Goal: Task Accomplishment & Management: Complete application form

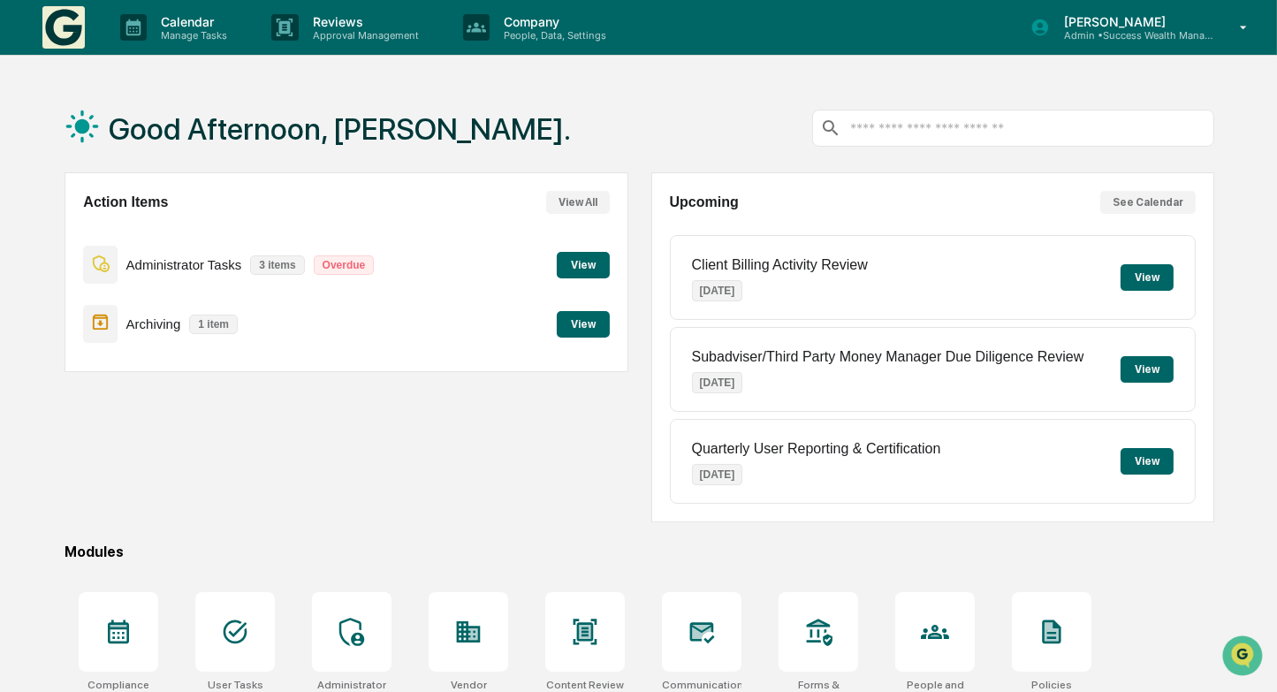
click at [589, 263] on button "View" at bounding box center [583, 265] width 53 height 27
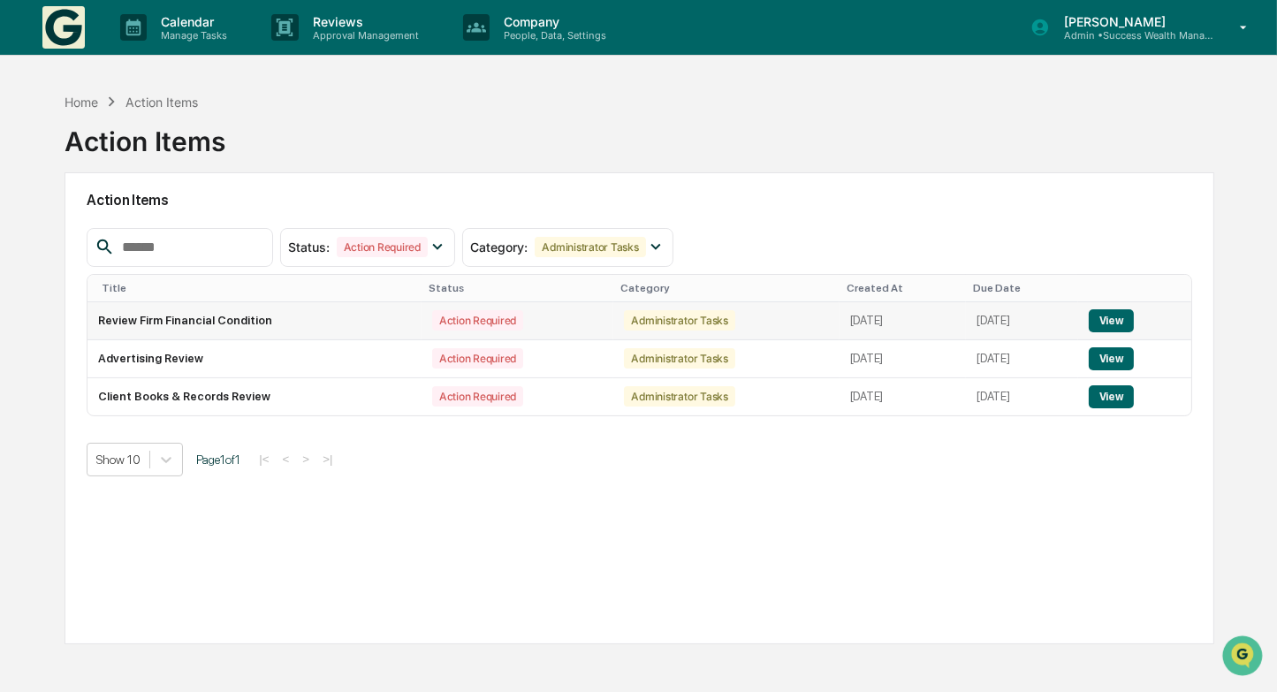
click at [1122, 319] on button "View" at bounding box center [1111, 320] width 45 height 23
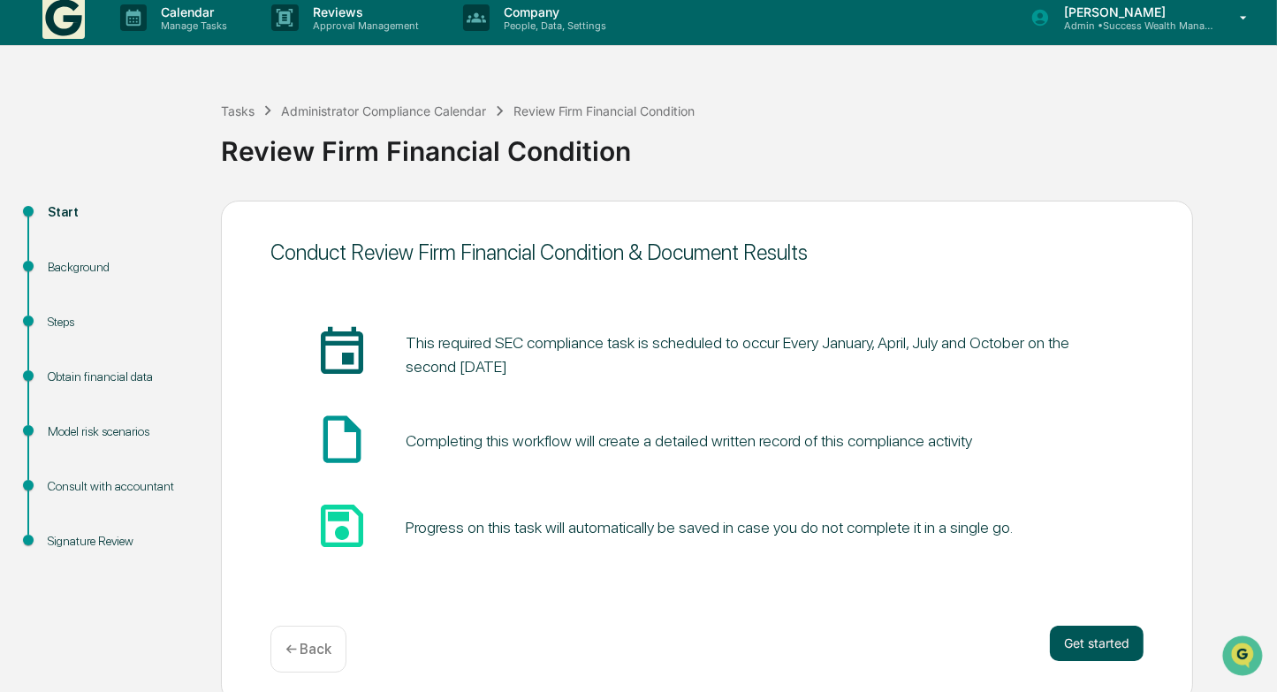
scroll to position [19, 0]
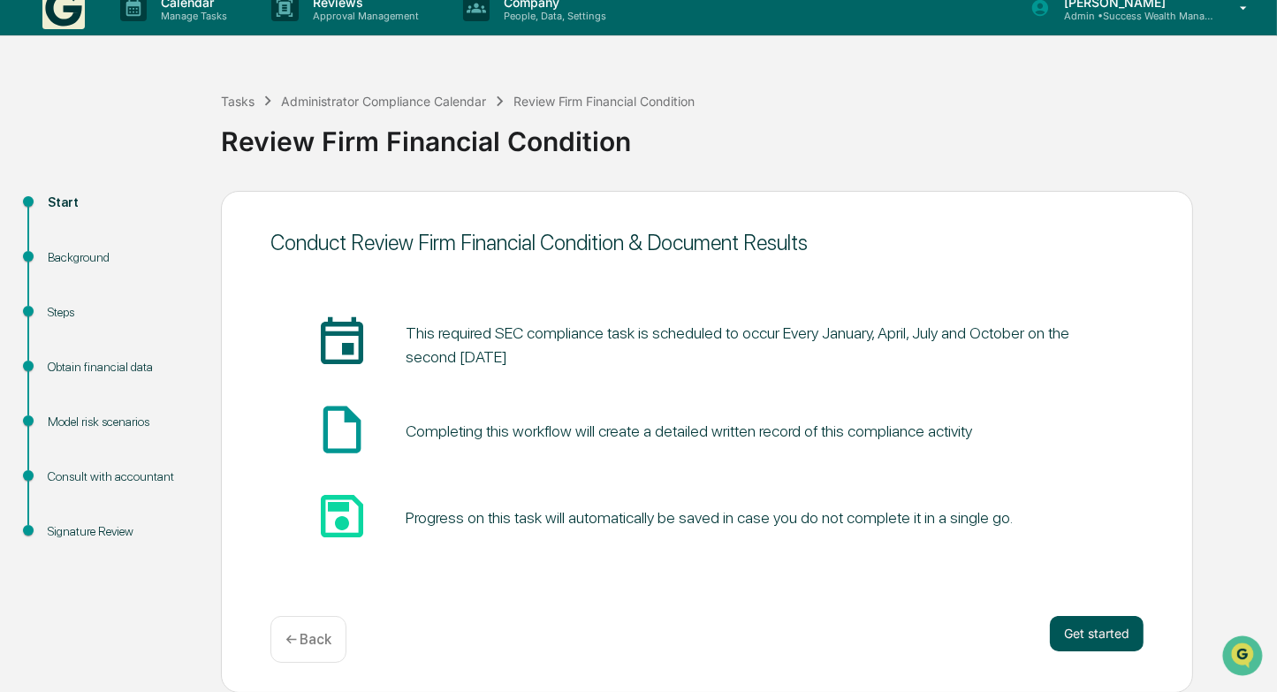
click at [1104, 635] on button "Get started" at bounding box center [1097, 633] width 94 height 35
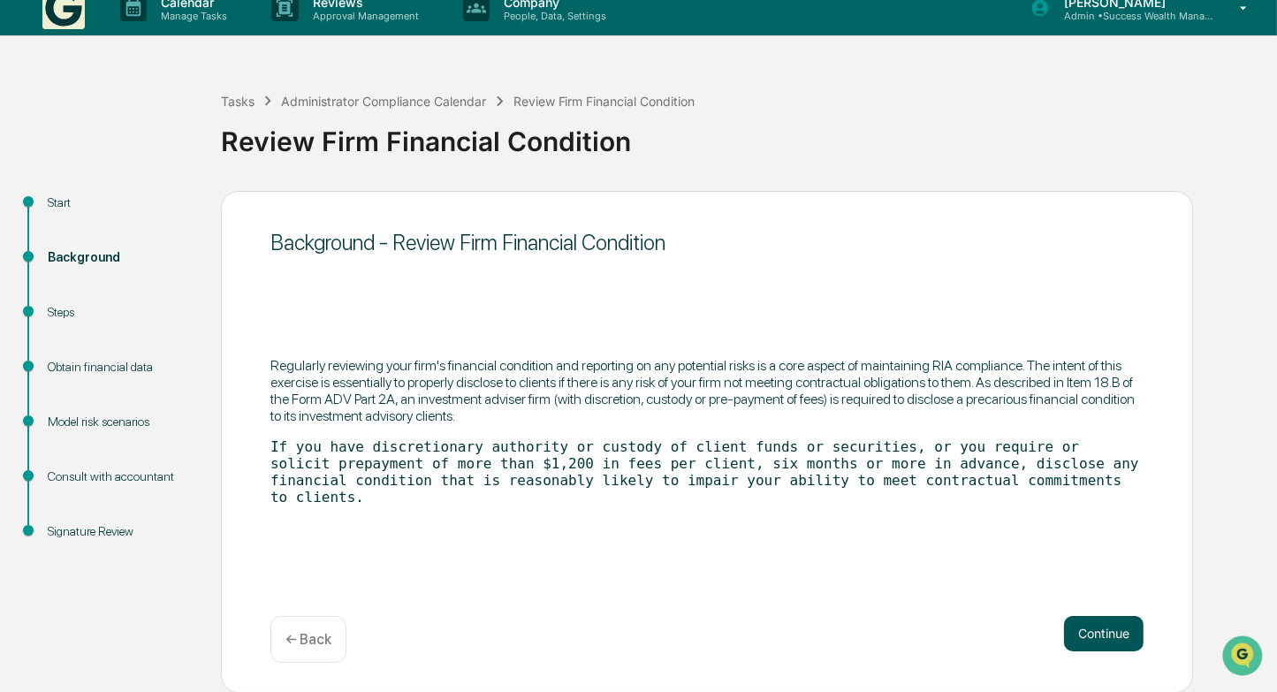
click at [1113, 633] on button "Continue" at bounding box center [1104, 633] width 80 height 35
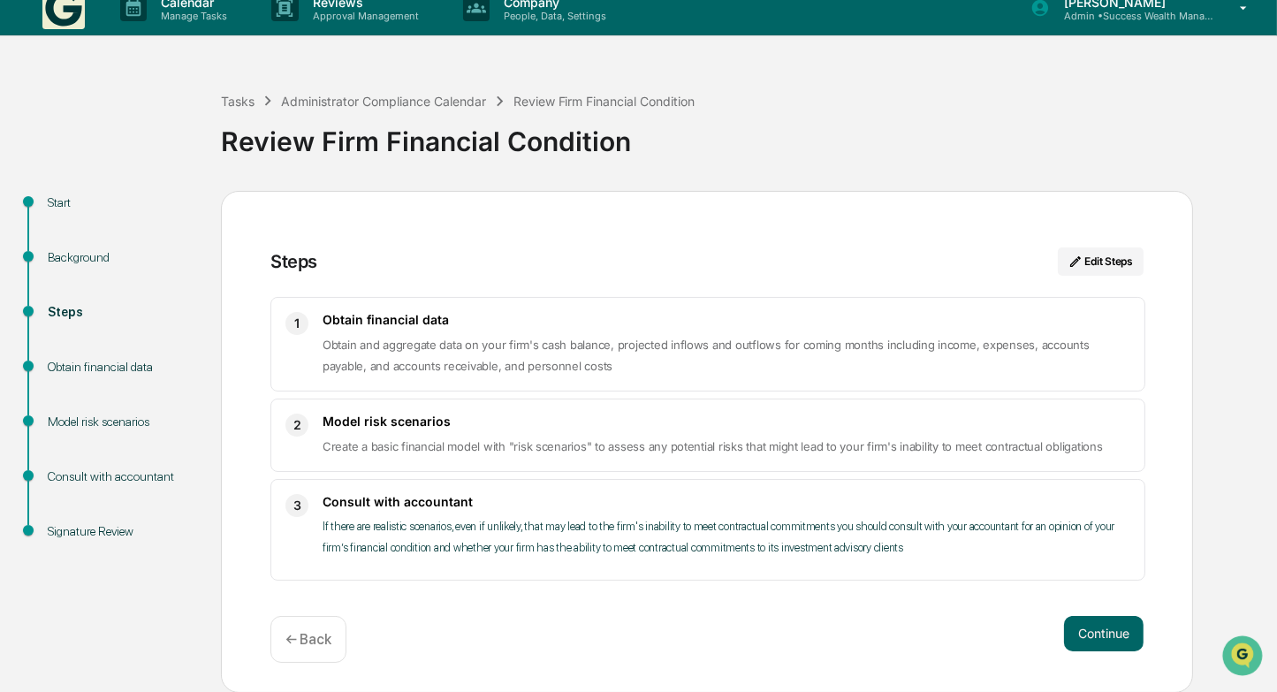
click at [1113, 633] on button "Continue" at bounding box center [1104, 633] width 80 height 35
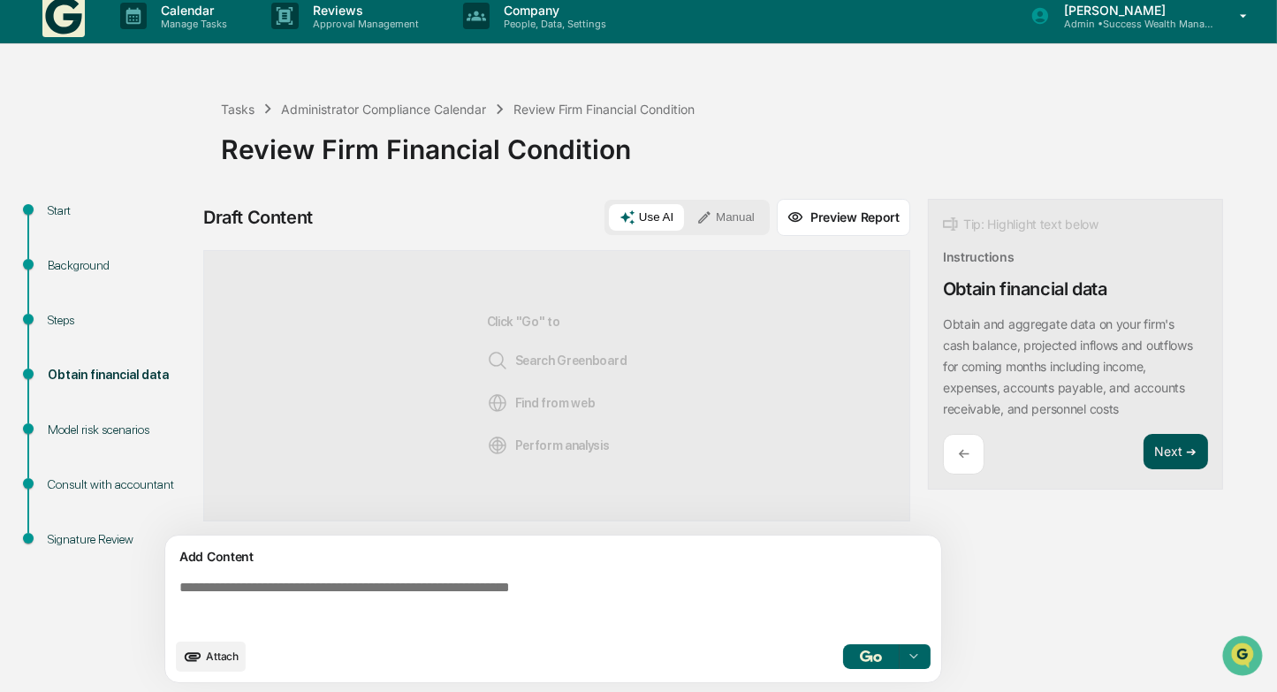
click at [1169, 451] on button "Next ➔" at bounding box center [1176, 452] width 65 height 36
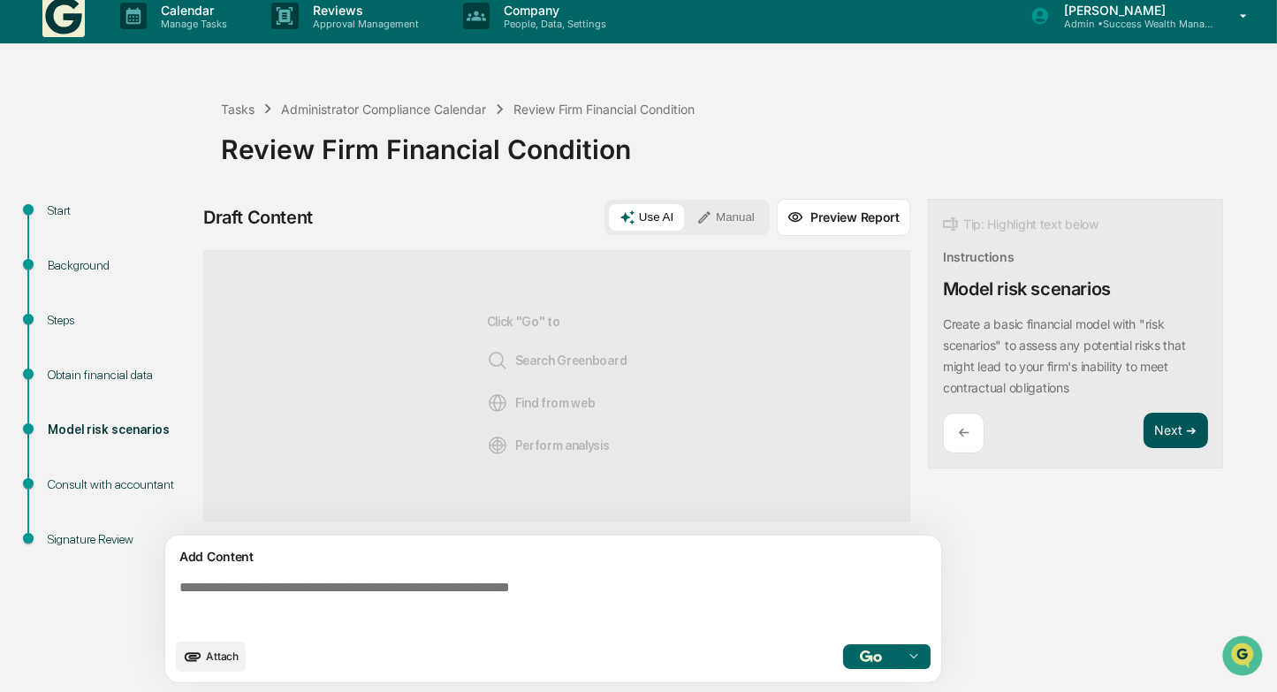
click at [1175, 428] on button "Next ➔" at bounding box center [1176, 431] width 65 height 36
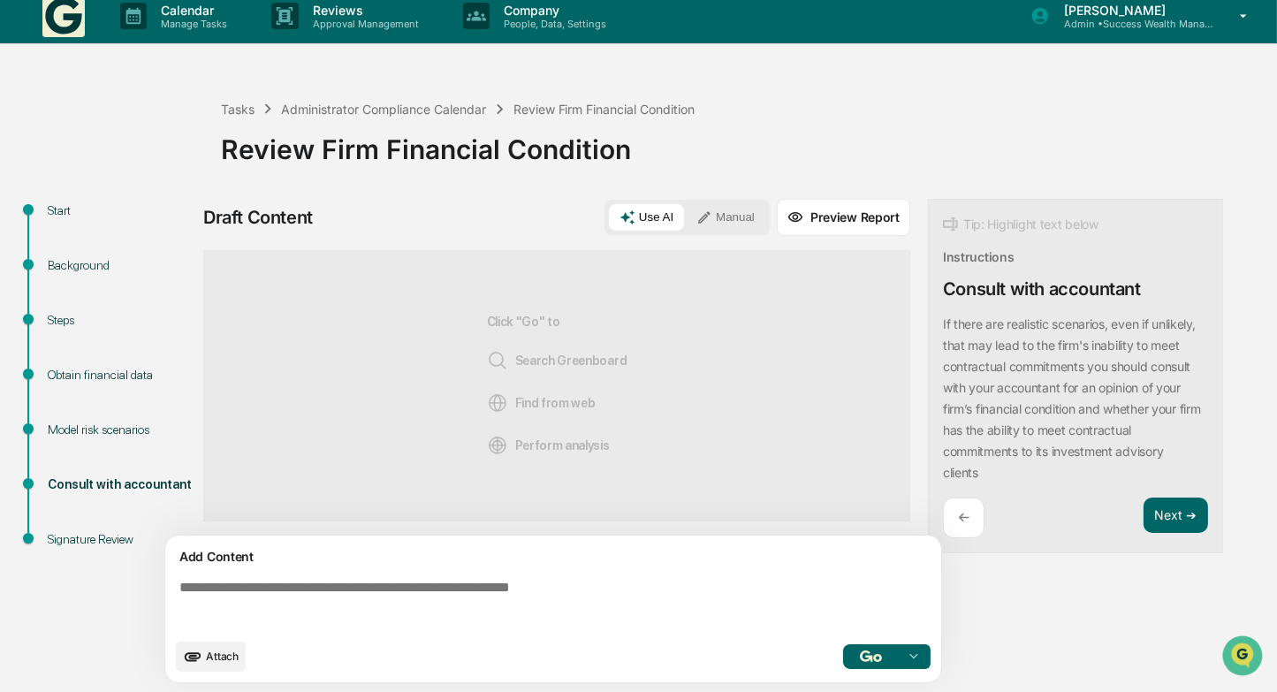
click at [736, 216] on button "Manual" at bounding box center [726, 217] width 80 height 27
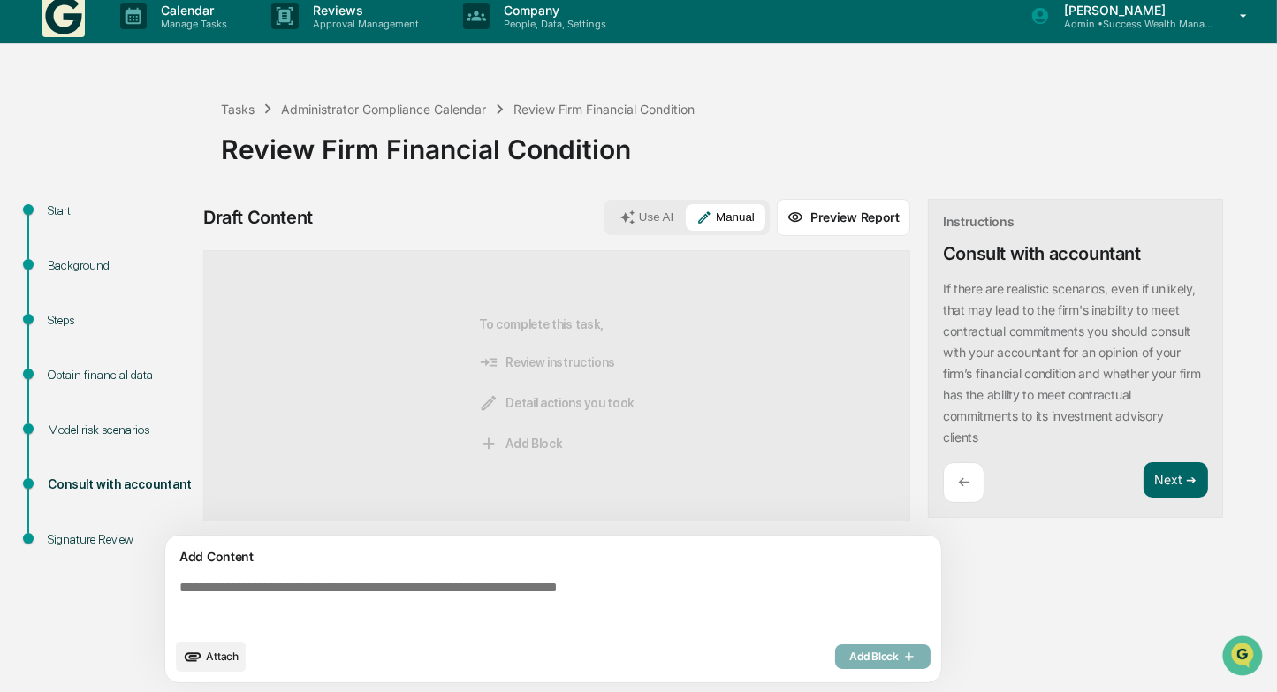
click at [601, 597] on textarea at bounding box center [556, 605] width 769 height 64
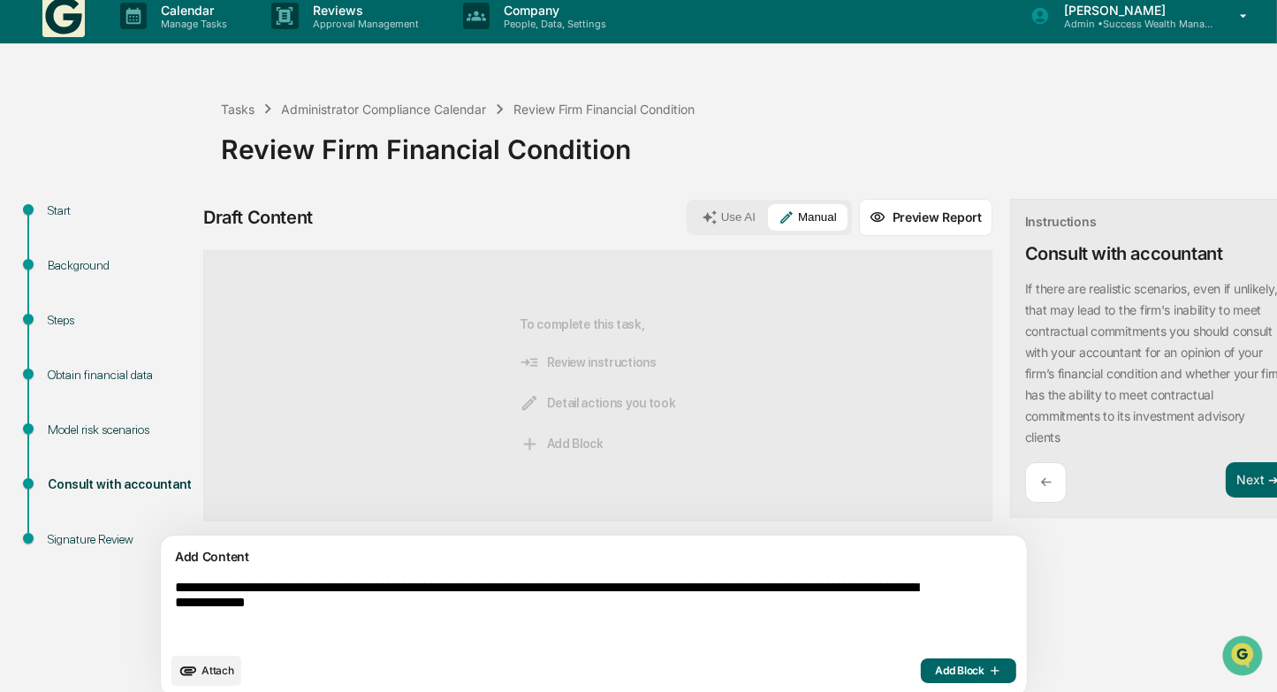
type textarea "**********"
click at [935, 668] on span "Add Block" at bounding box center [968, 671] width 67 height 14
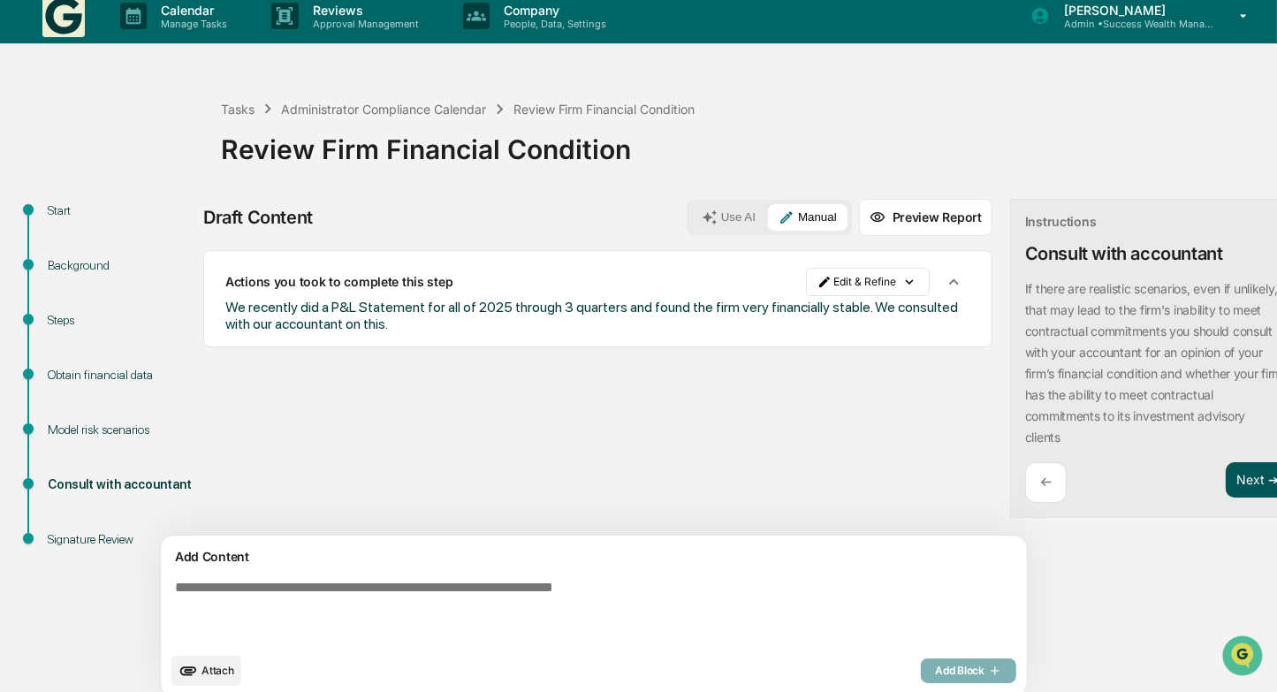
click at [1226, 482] on button "Next ➔" at bounding box center [1258, 480] width 65 height 36
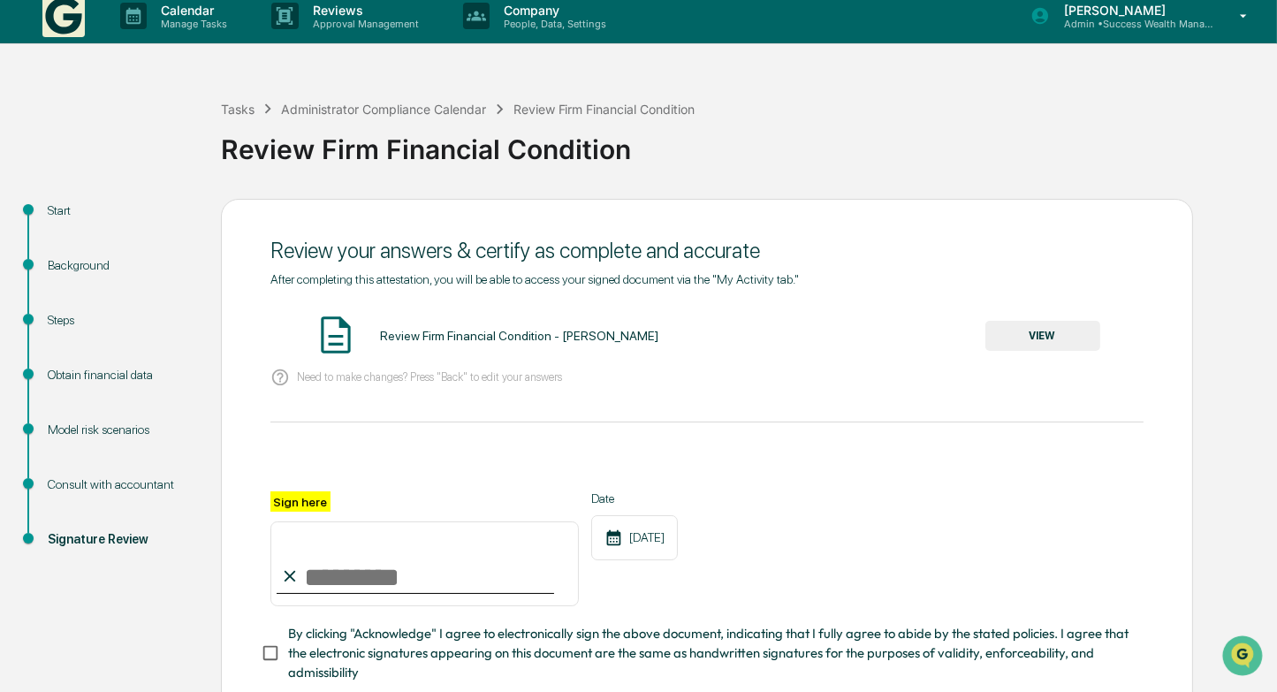
click at [1040, 339] on button "VIEW" at bounding box center [1042, 336] width 115 height 30
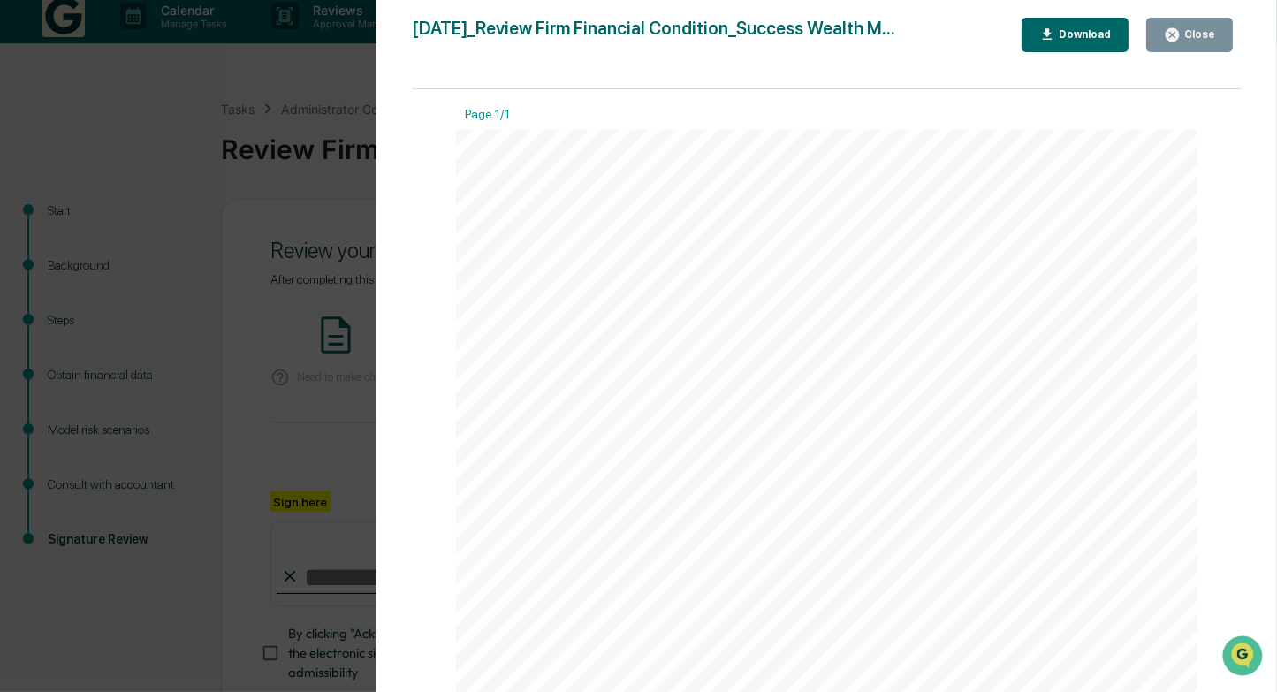
click at [1215, 38] on button "Close" at bounding box center [1189, 35] width 87 height 34
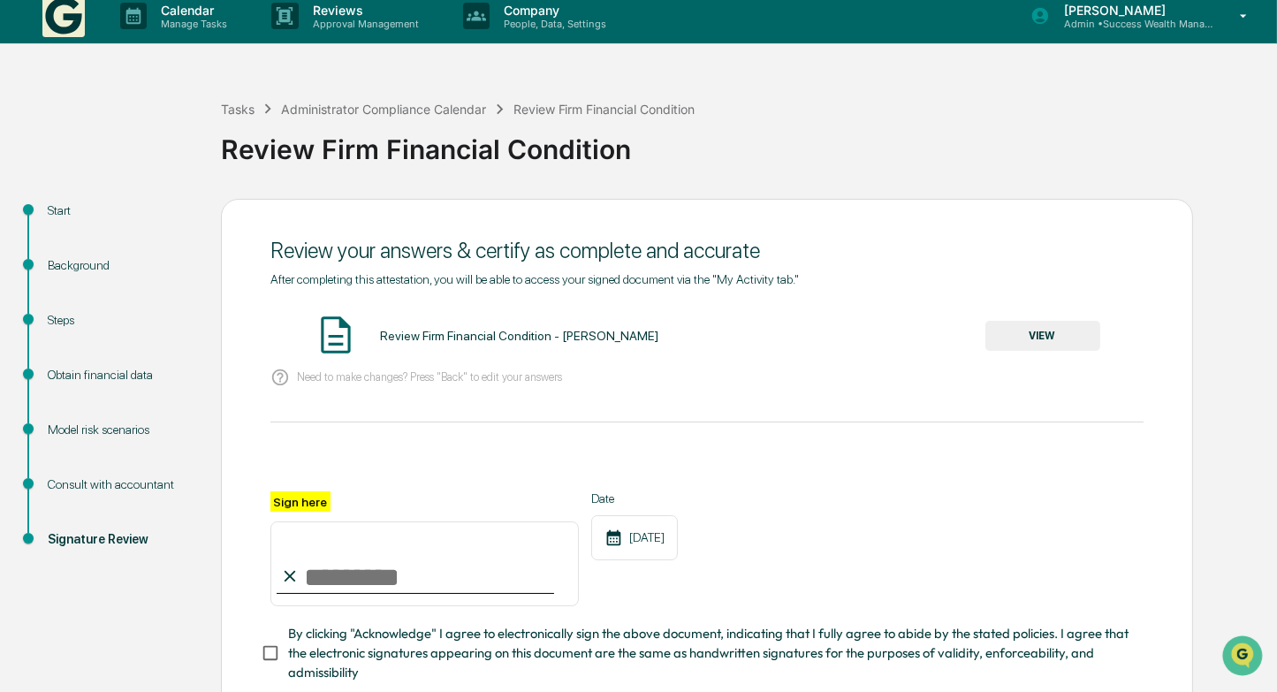
click at [425, 591] on input "Sign here" at bounding box center [424, 563] width 308 height 85
type input "**********"
click at [877, 535] on div "**********" at bounding box center [706, 548] width 873 height 115
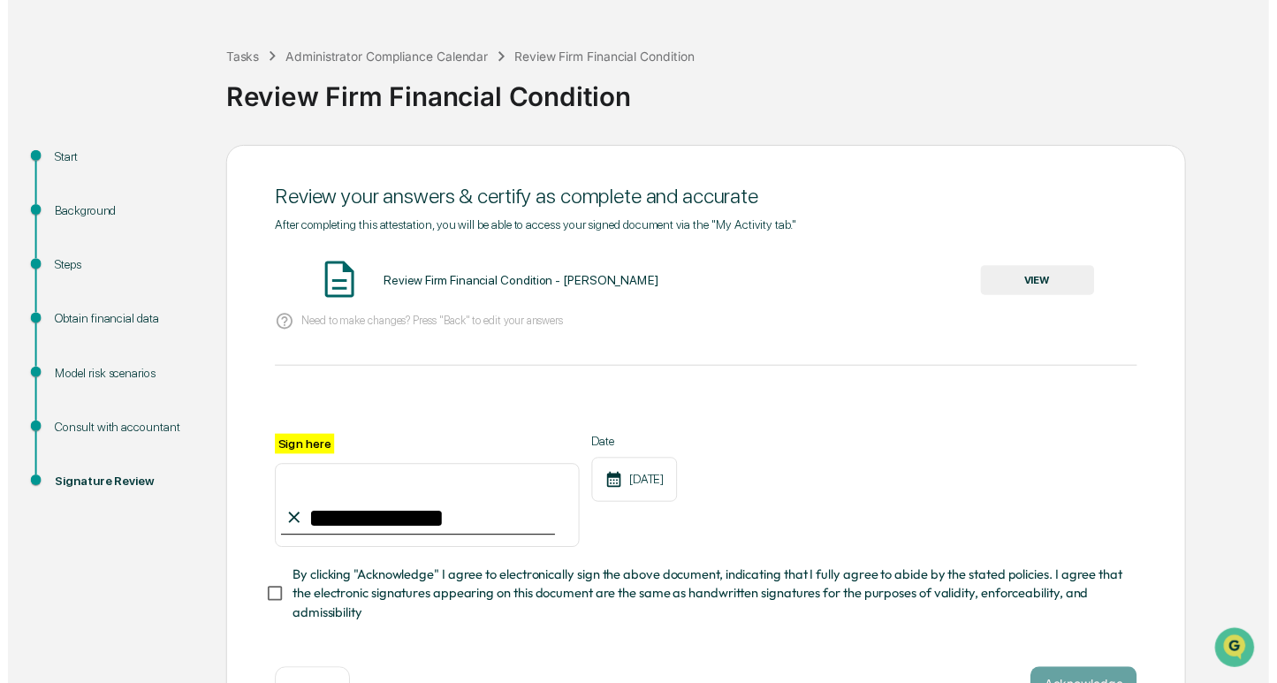
scroll to position [127, 0]
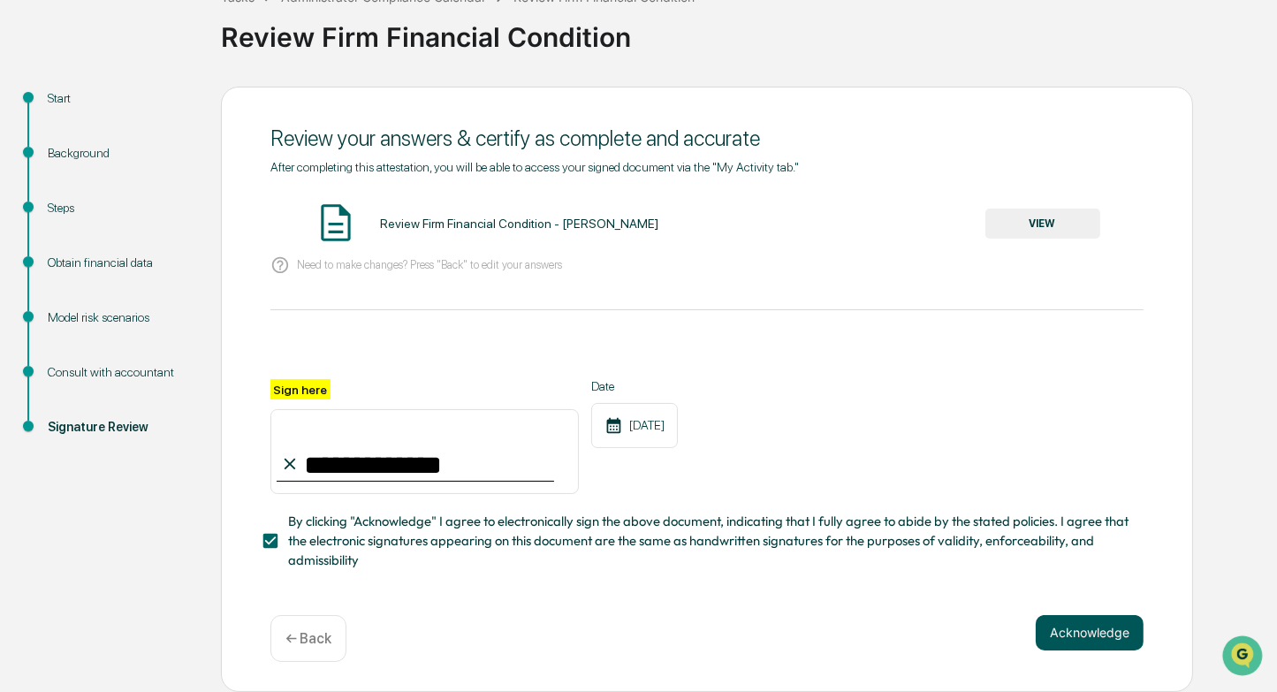
click at [1086, 623] on button "Acknowledge" at bounding box center [1090, 632] width 108 height 35
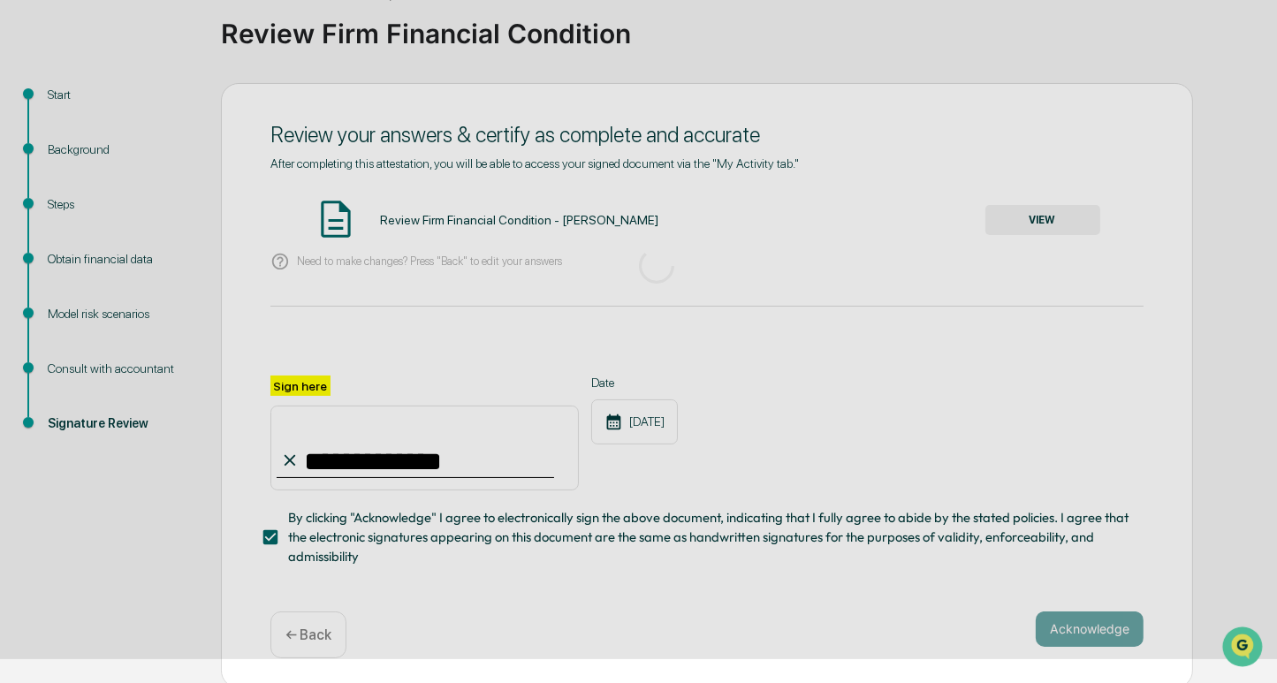
scroll to position [19, 0]
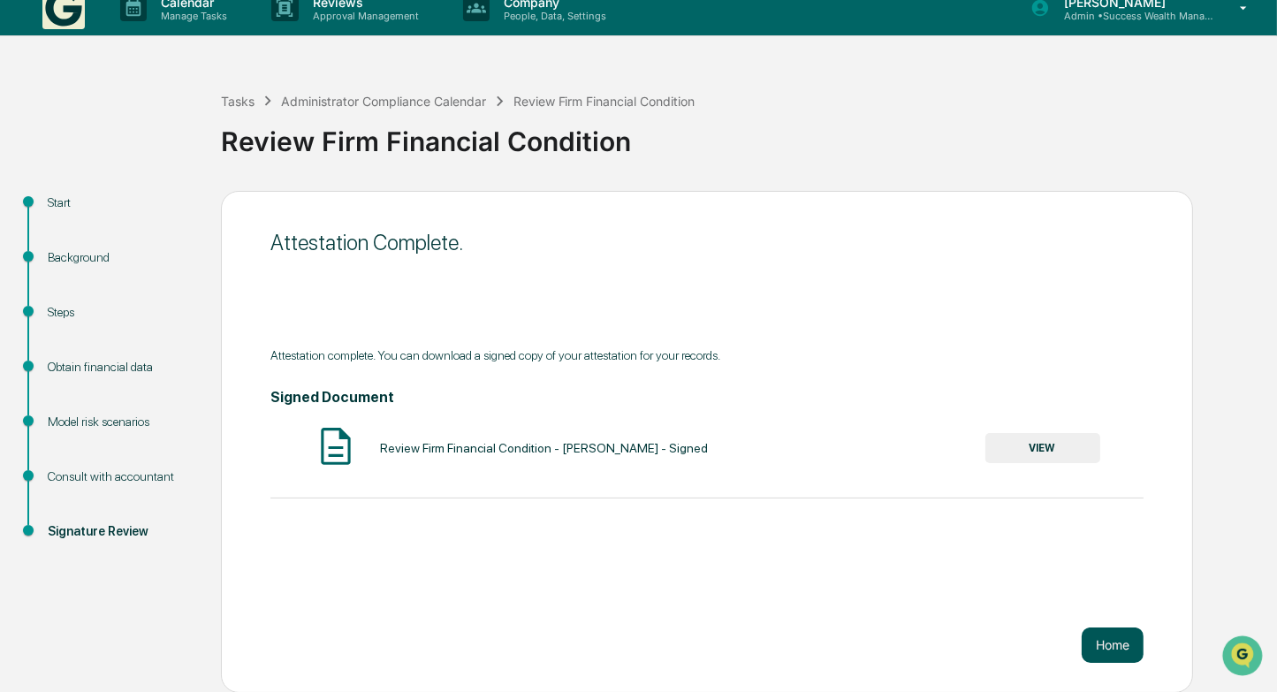
click at [1114, 650] on button "Home" at bounding box center [1113, 645] width 62 height 35
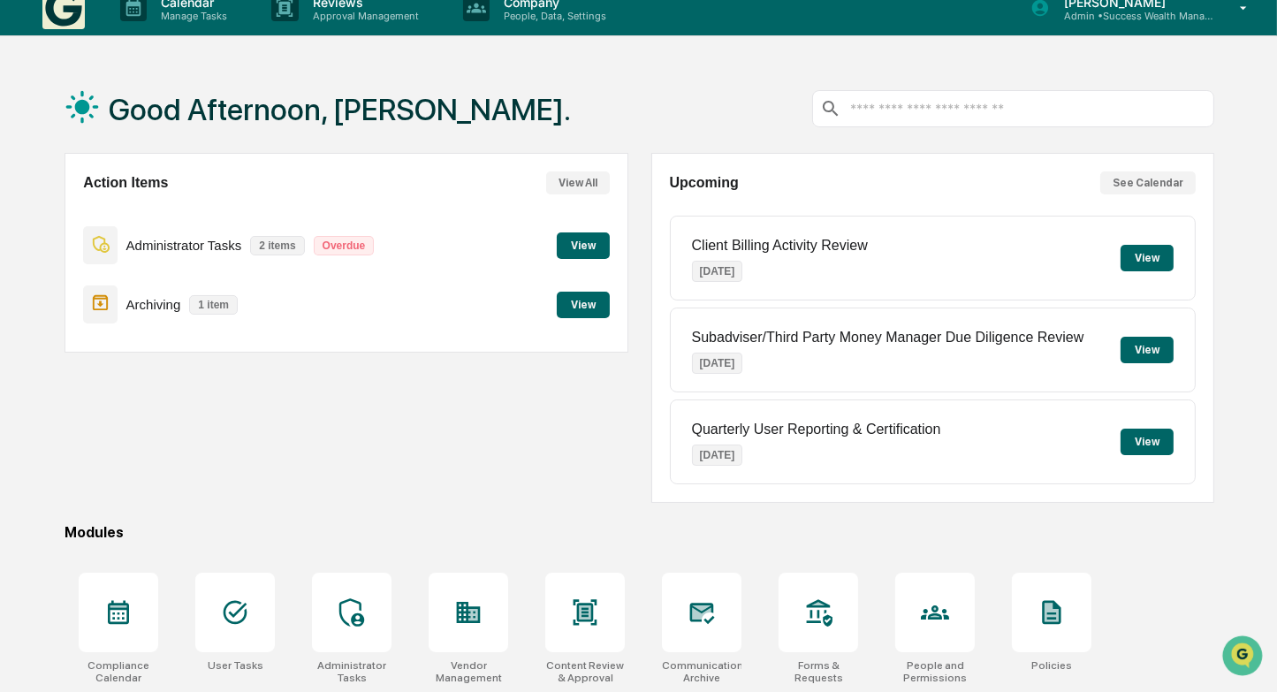
click at [606, 239] on button "View" at bounding box center [583, 245] width 53 height 27
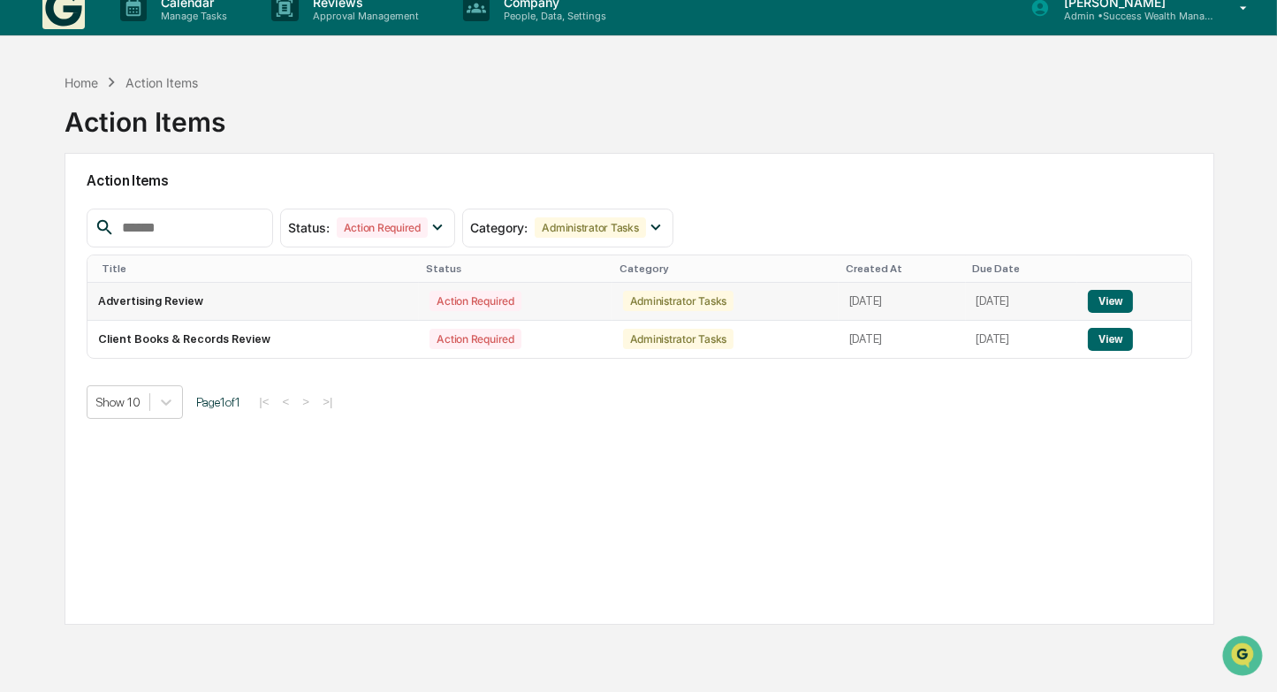
click at [1117, 297] on button "View" at bounding box center [1110, 301] width 45 height 23
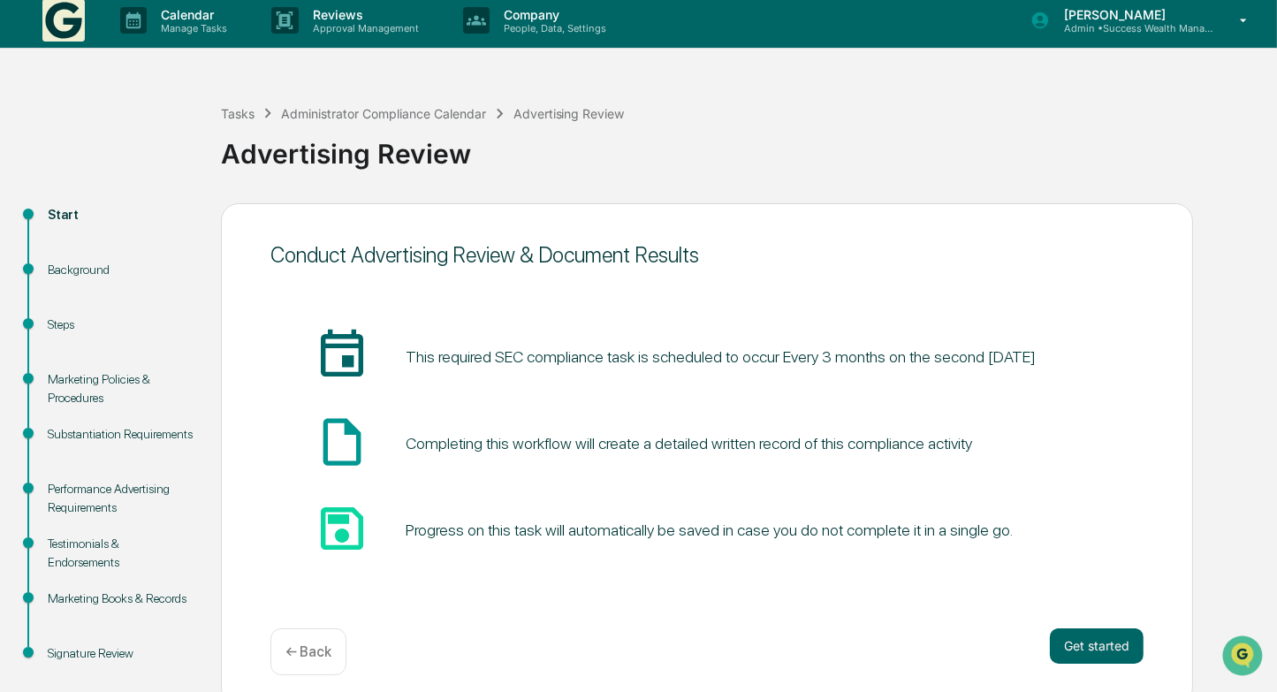
scroll to position [30, 0]
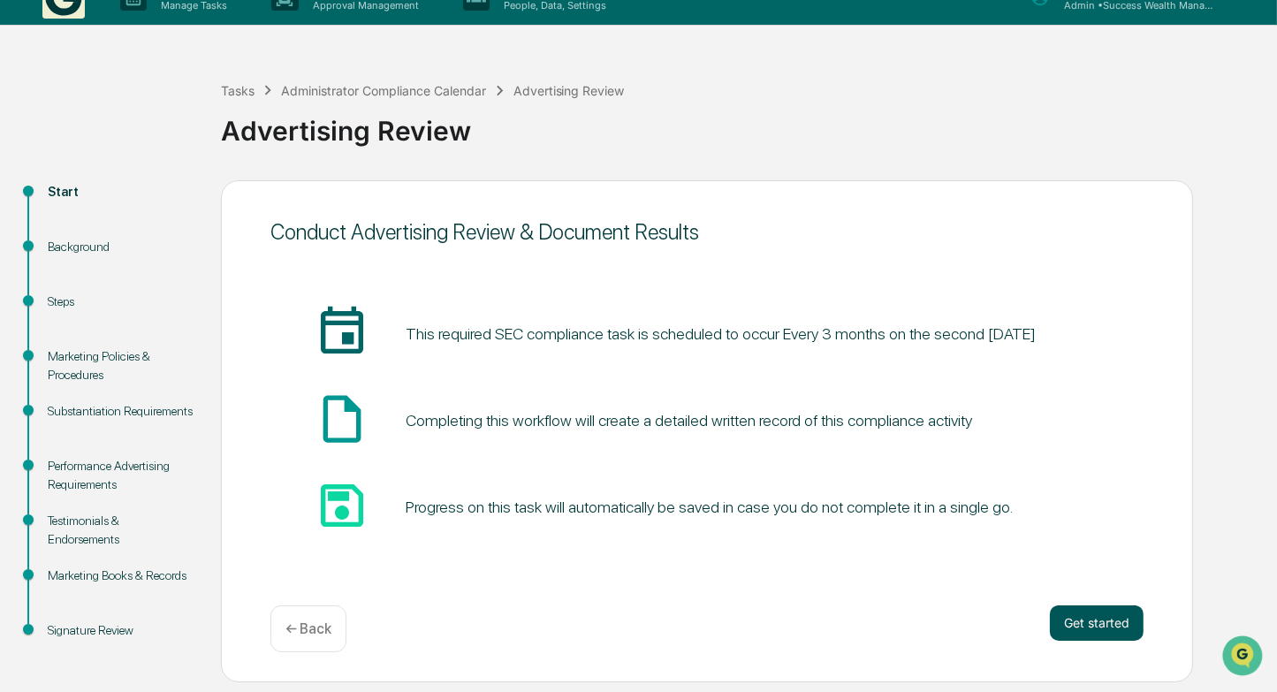
click at [1121, 627] on button "Get started" at bounding box center [1097, 622] width 94 height 35
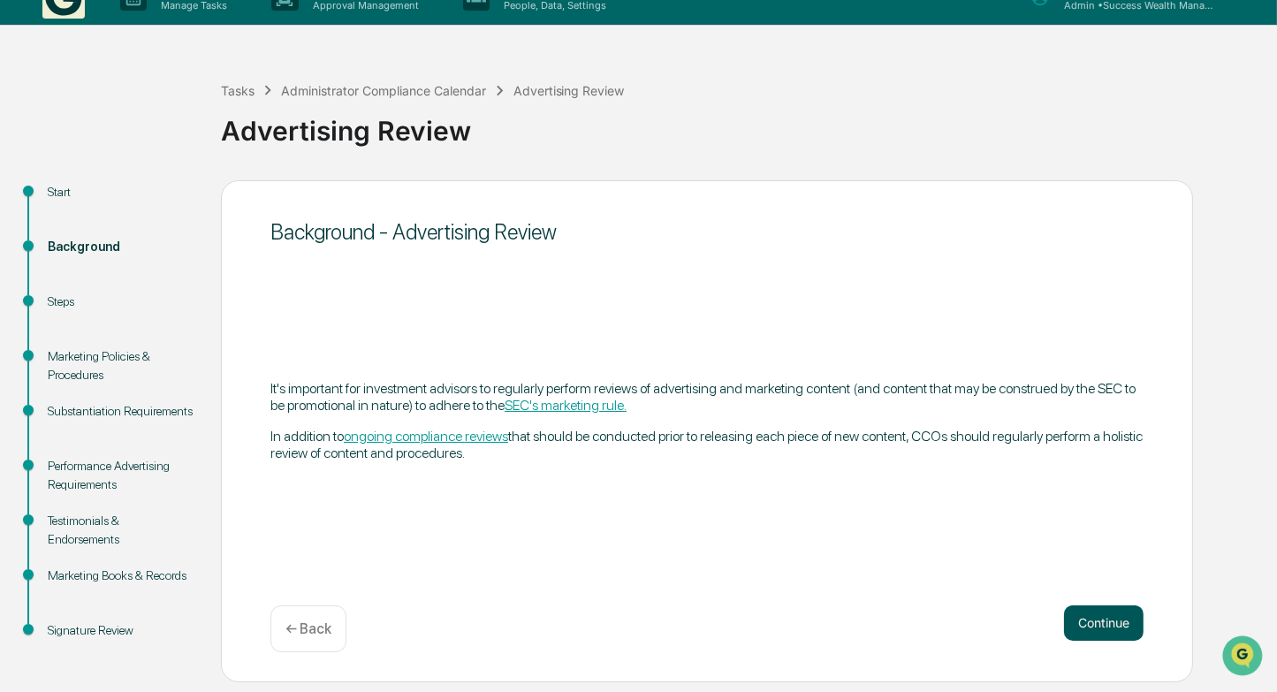
click at [1107, 615] on button "Continue" at bounding box center [1104, 622] width 80 height 35
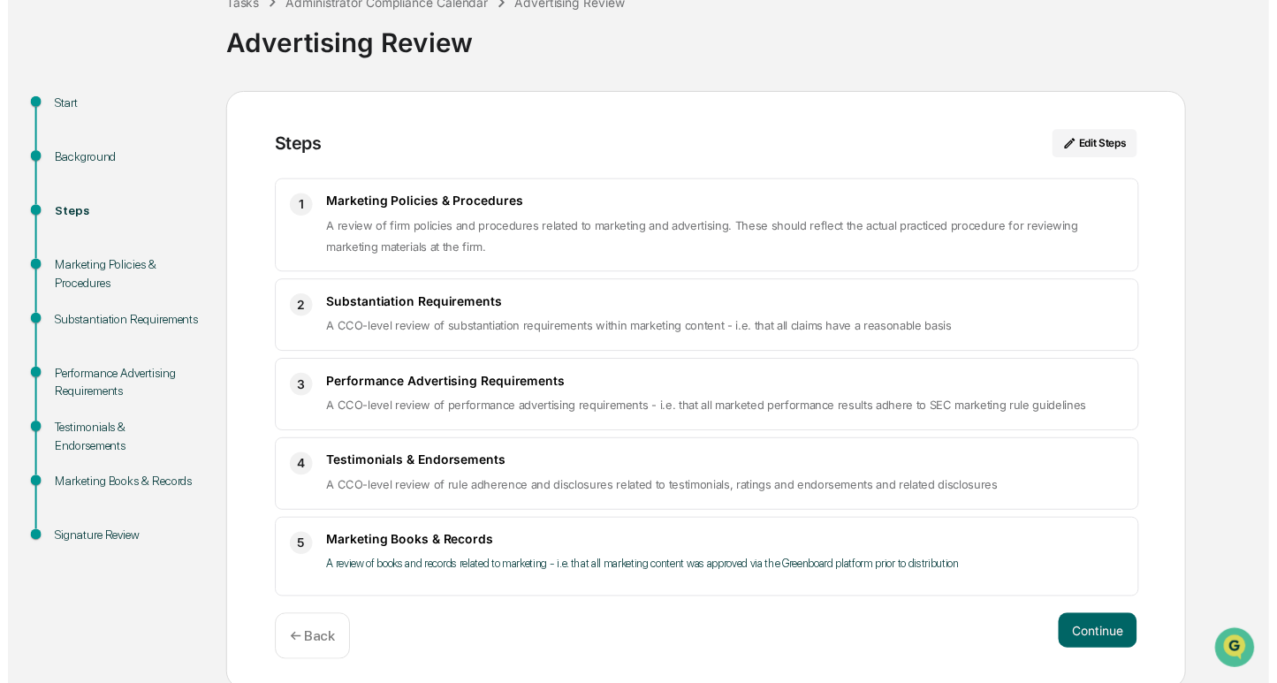
scroll to position [120, 0]
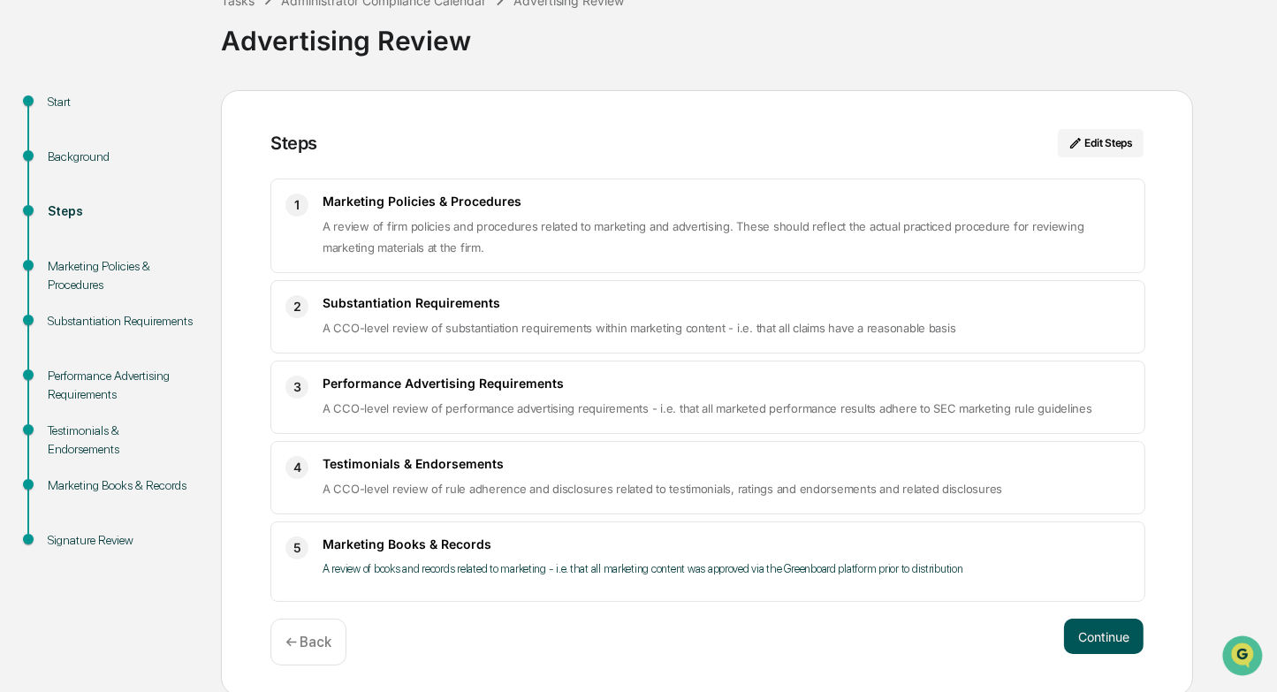
click at [1097, 635] on button "Continue" at bounding box center [1104, 636] width 80 height 35
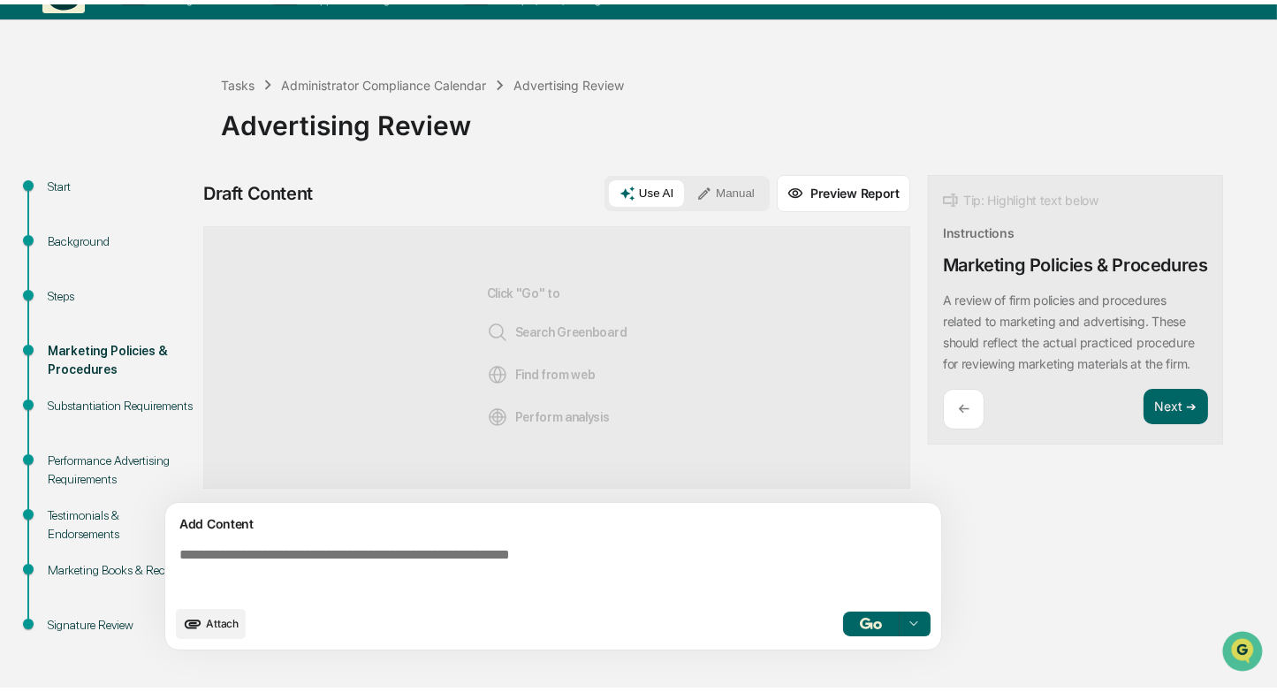
scroll to position [30, 0]
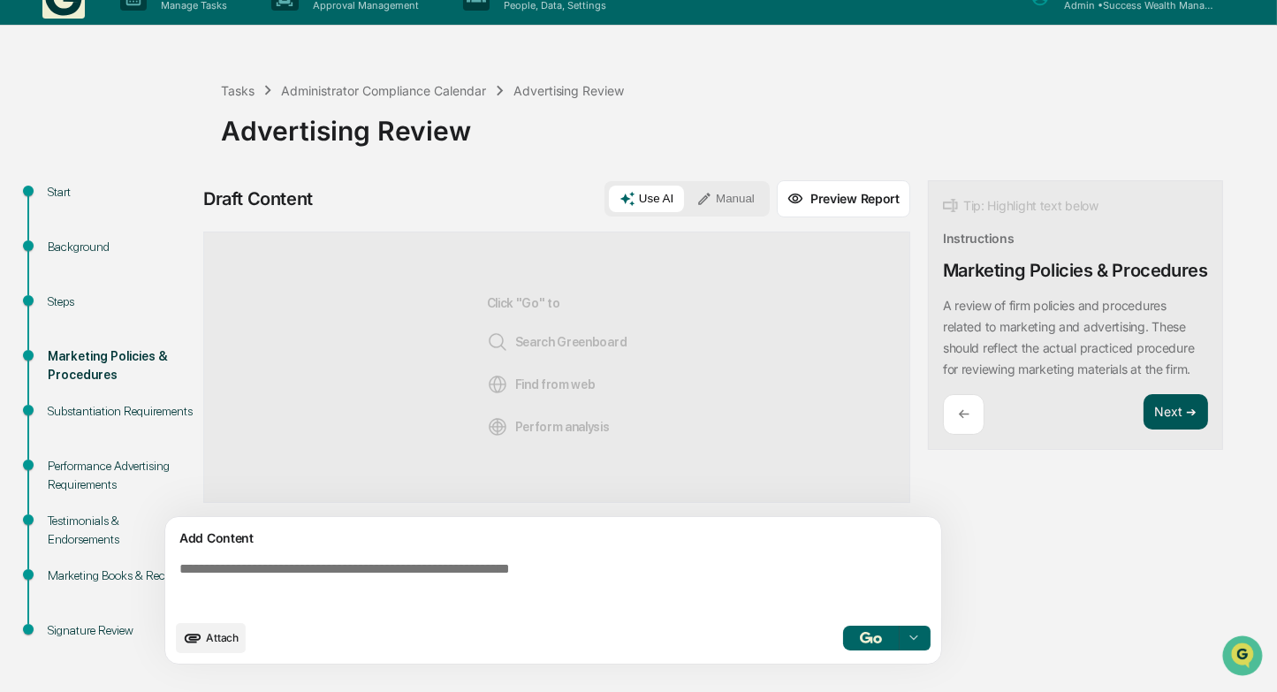
click at [1189, 426] on button "Next ➔" at bounding box center [1176, 412] width 65 height 36
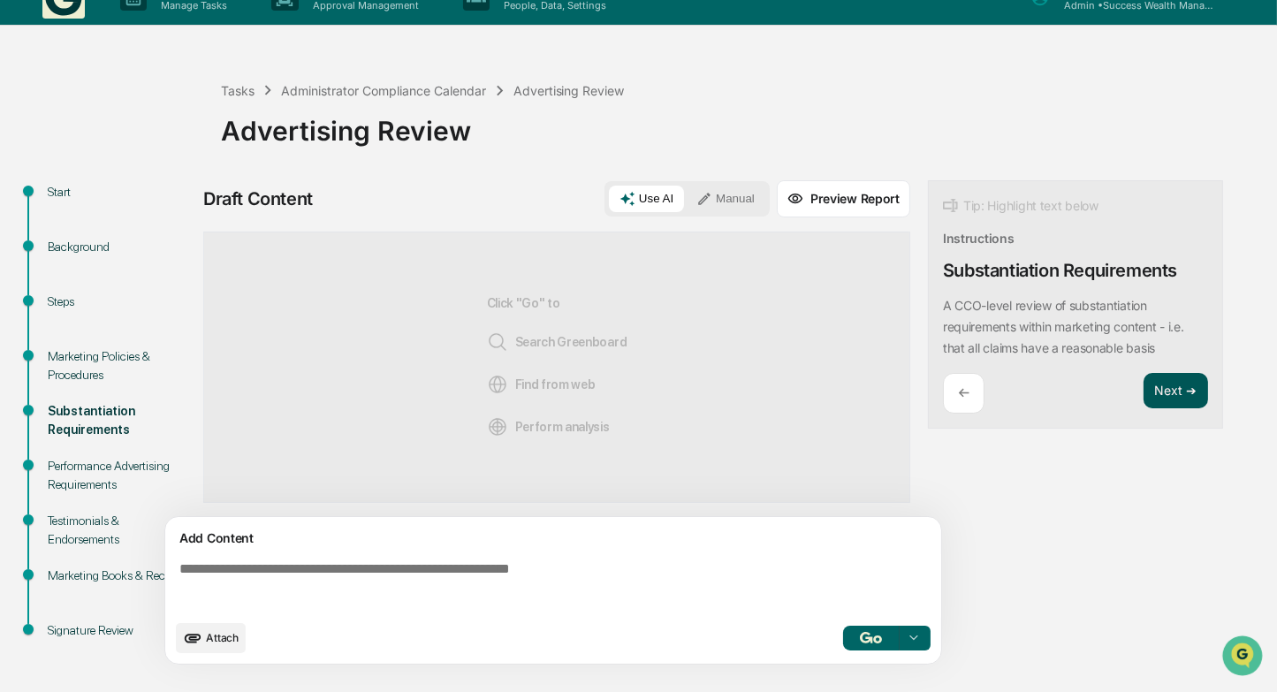
click at [1183, 399] on button "Next ➔" at bounding box center [1176, 391] width 65 height 36
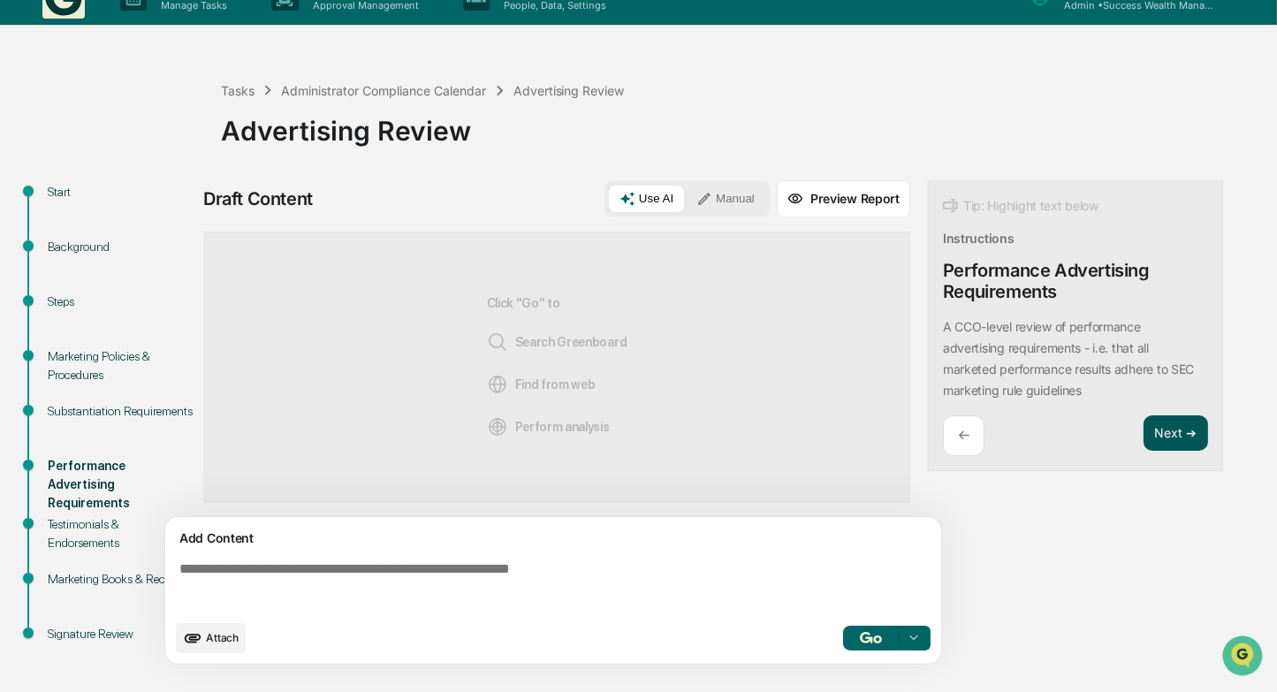
click at [1184, 429] on button "Next ➔" at bounding box center [1176, 433] width 65 height 36
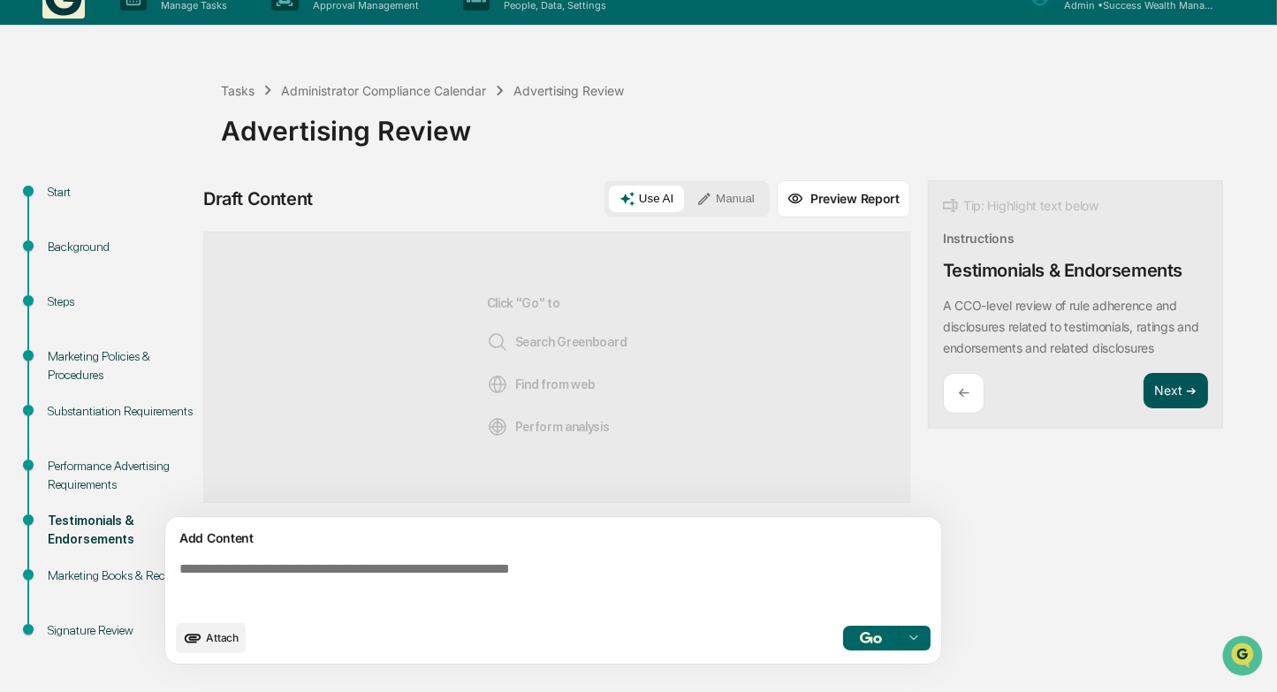
click at [1178, 391] on button "Next ➔" at bounding box center [1176, 391] width 65 height 36
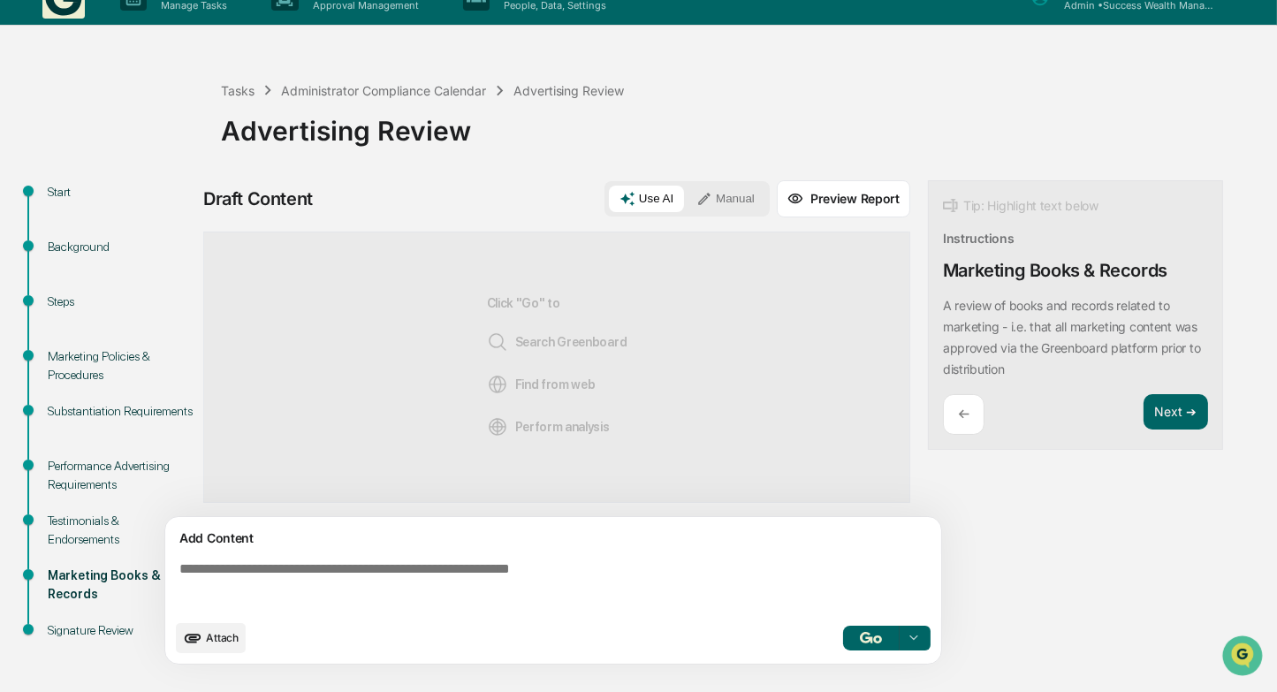
click at [737, 189] on button "Manual" at bounding box center [726, 199] width 80 height 27
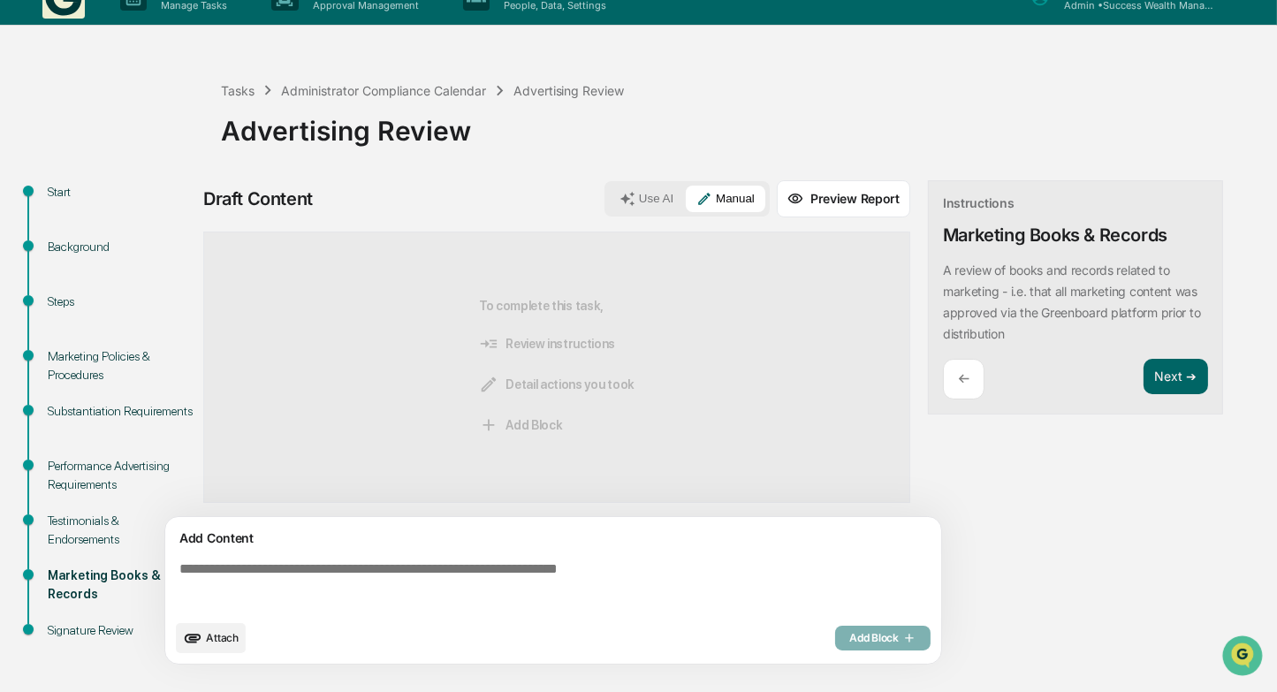
click at [430, 582] on textarea at bounding box center [556, 586] width 769 height 64
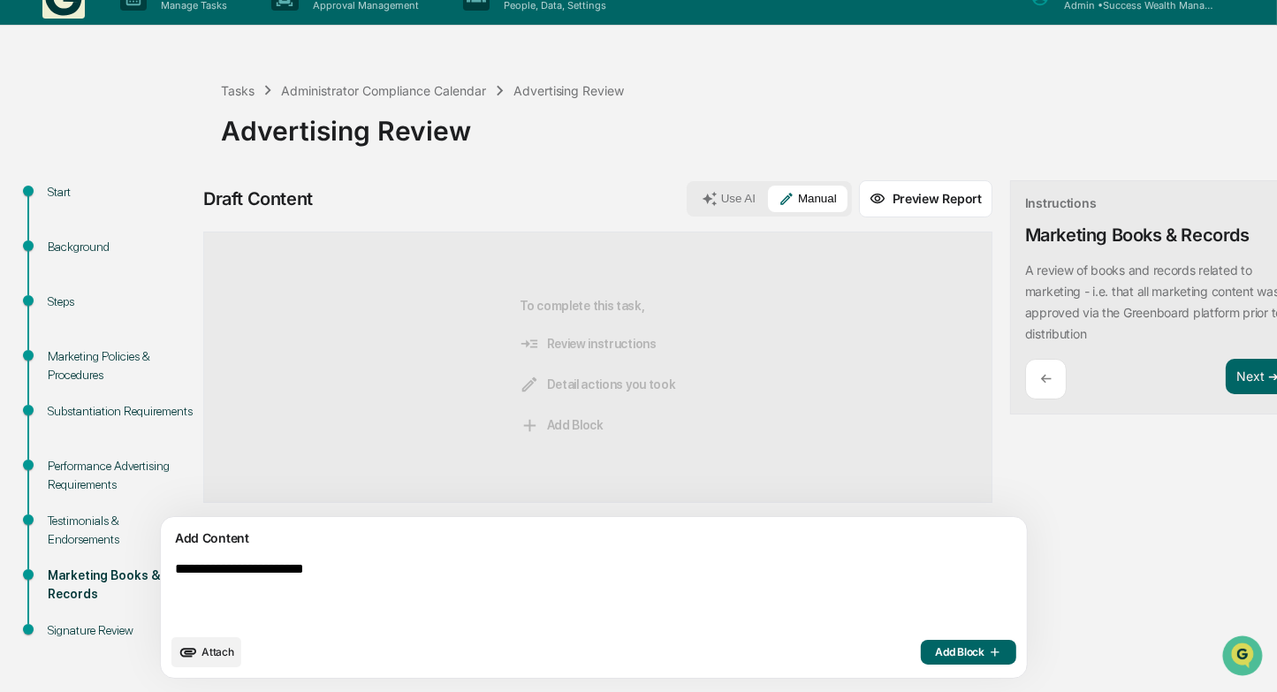
drag, startPoint x: 138, startPoint y: 593, endPoint x: 187, endPoint y: 602, distance: 50.3
drag, startPoint x: 187, startPoint y: 602, endPoint x: 417, endPoint y: 620, distance: 230.5
click at [439, 625] on textarea "**********" at bounding box center [553, 593] width 770 height 78
click at [393, 564] on textarea "**********" at bounding box center [553, 593] width 770 height 78
type textarea "**********"
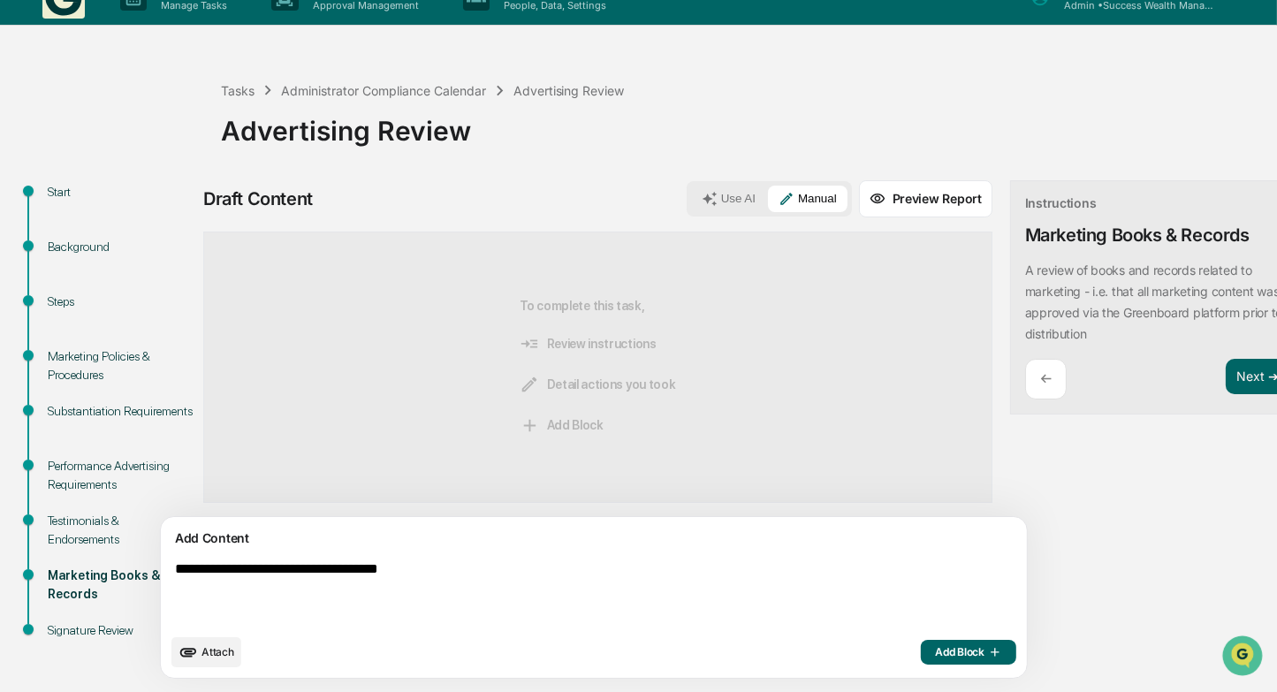
click at [921, 643] on button "Add Block" at bounding box center [968, 652] width 95 height 25
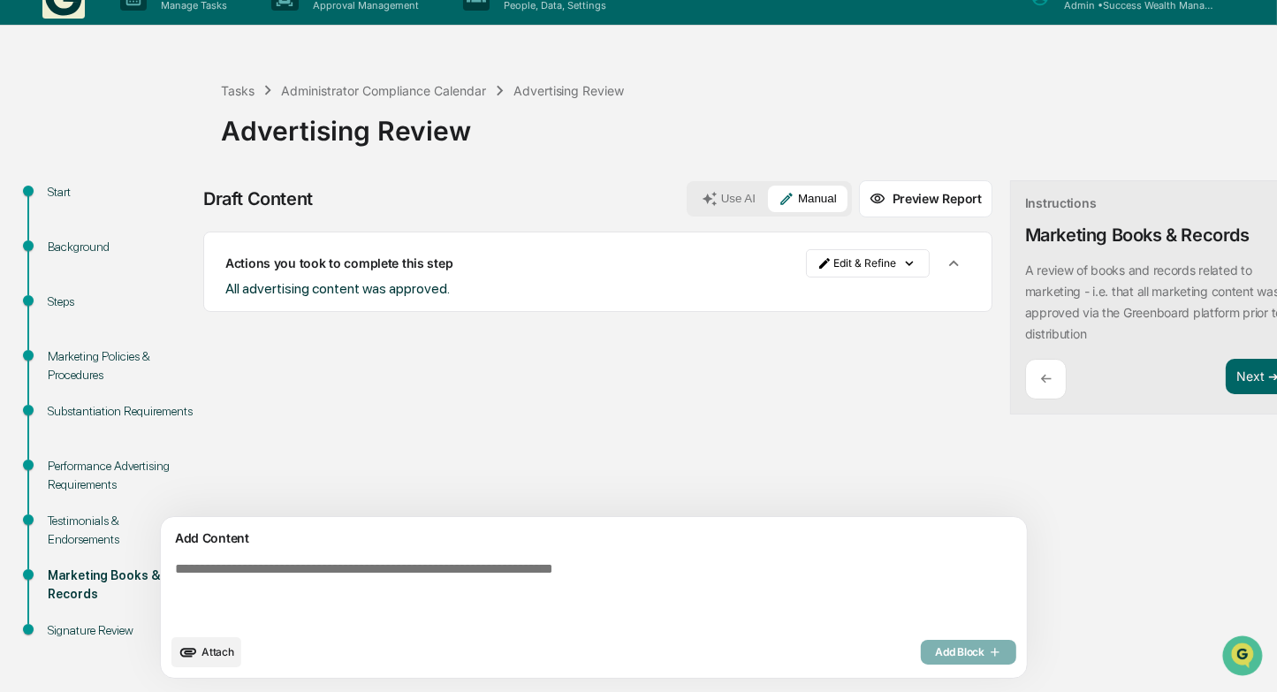
click at [1040, 380] on p "←" at bounding box center [1045, 378] width 11 height 17
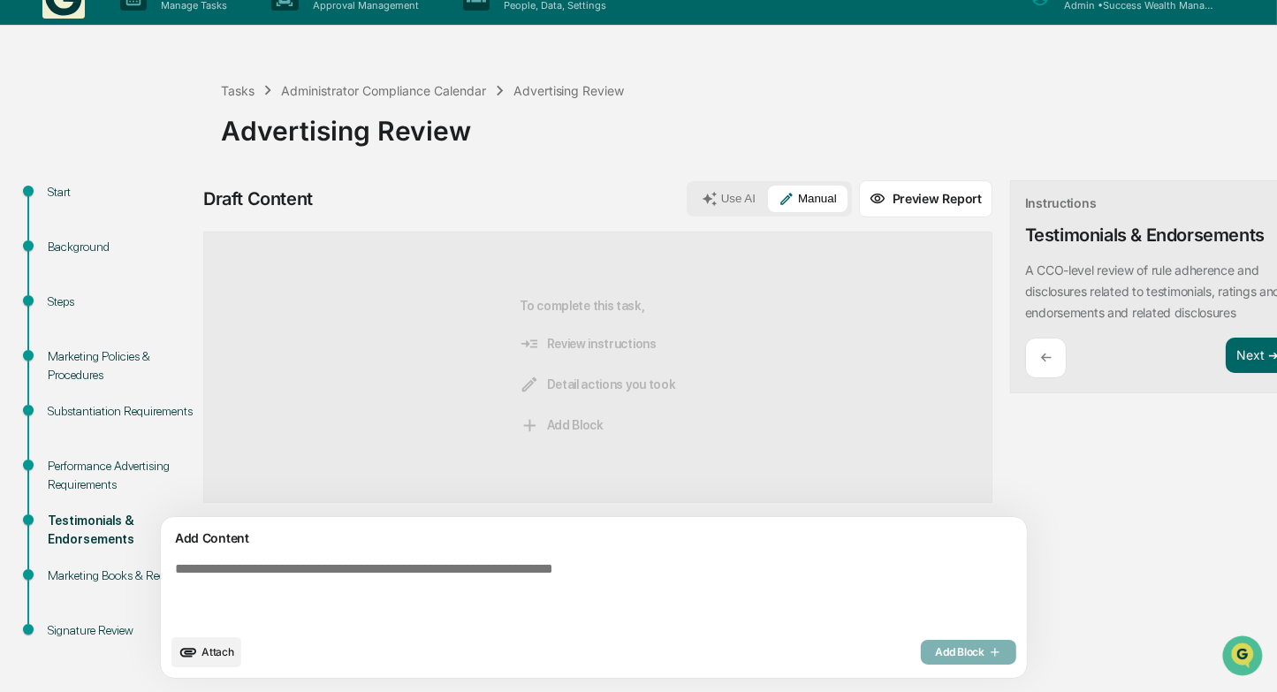
click at [620, 588] on textarea at bounding box center [553, 593] width 770 height 78
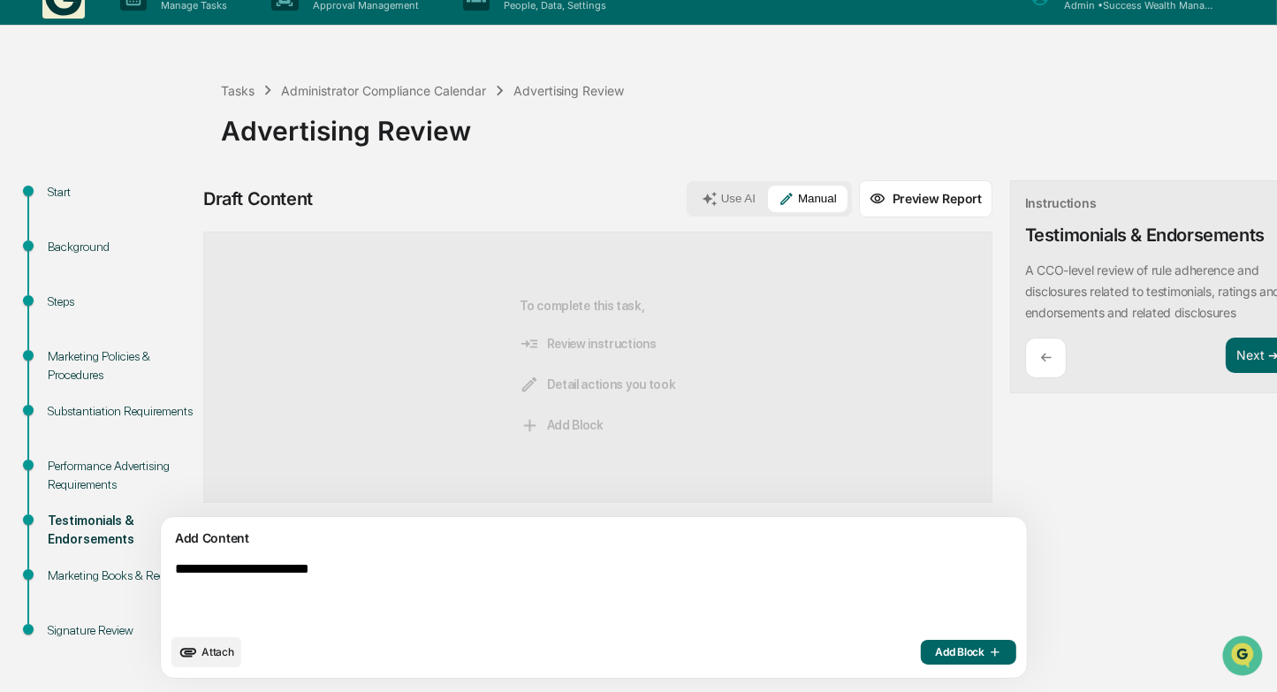
type textarea "**********"
click at [935, 657] on span "Add Block" at bounding box center [968, 652] width 67 height 14
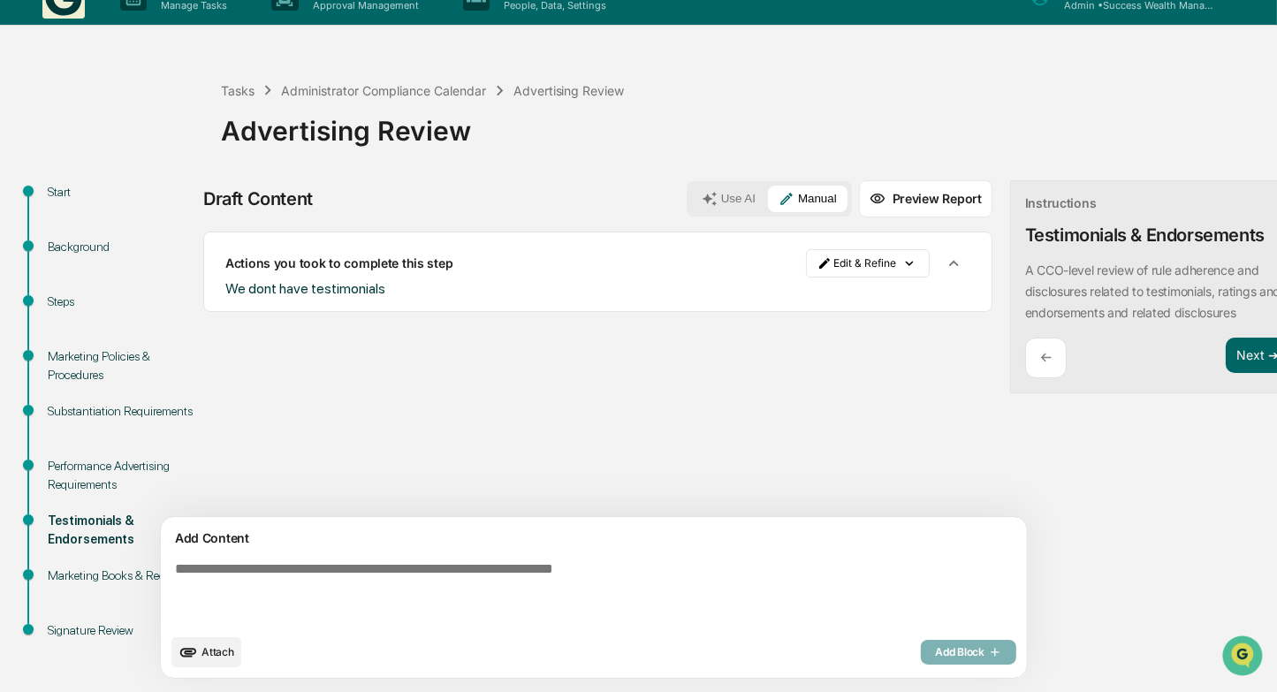
click at [1025, 354] on div "←" at bounding box center [1046, 359] width 42 height 42
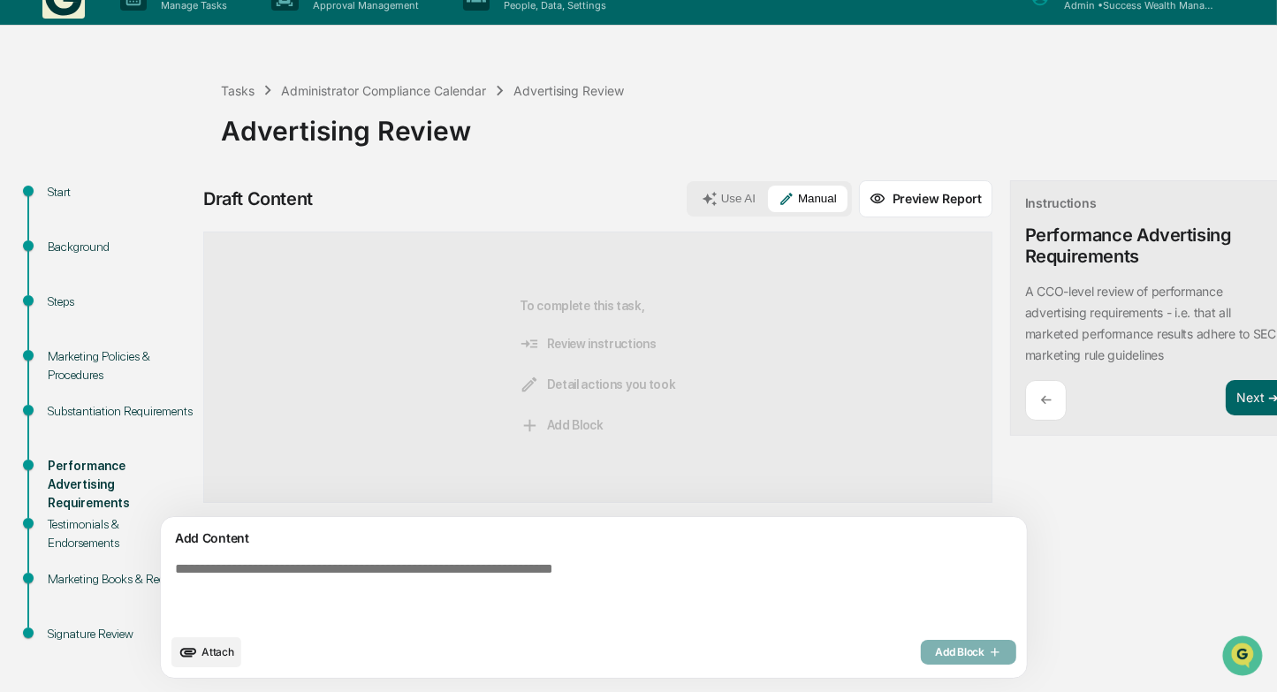
click at [1025, 403] on div "←" at bounding box center [1046, 401] width 42 height 42
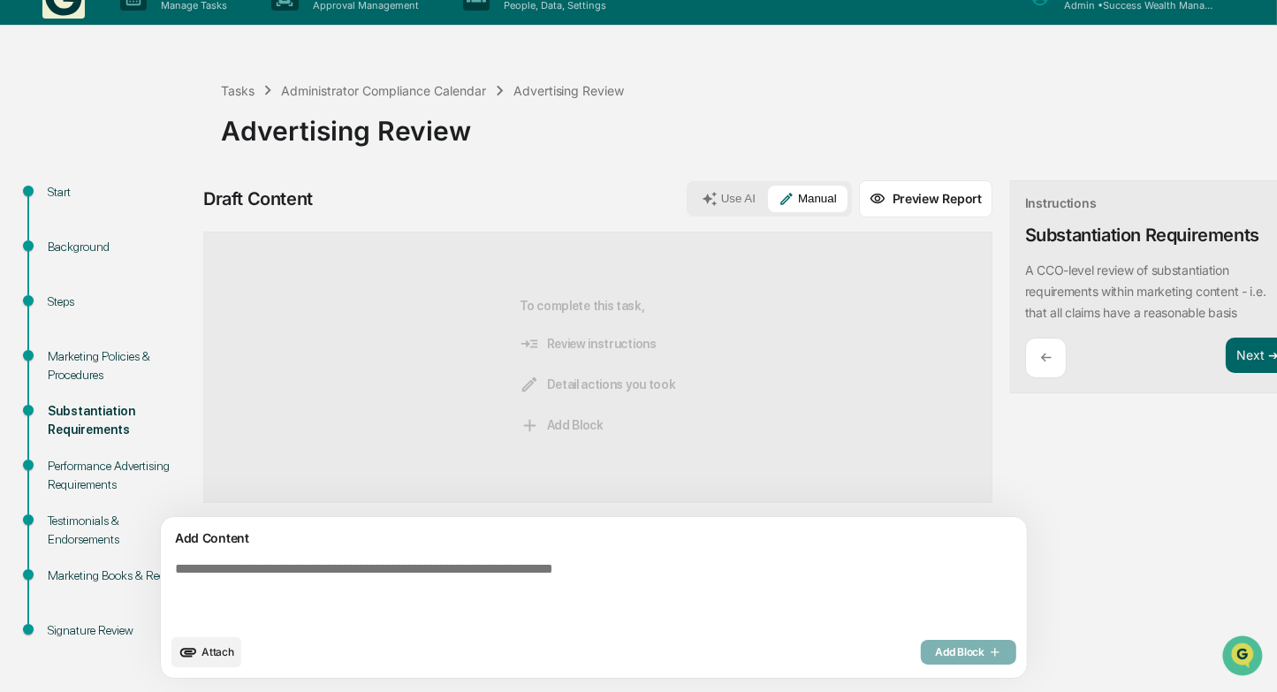
click at [1025, 366] on div "←" at bounding box center [1046, 359] width 42 height 42
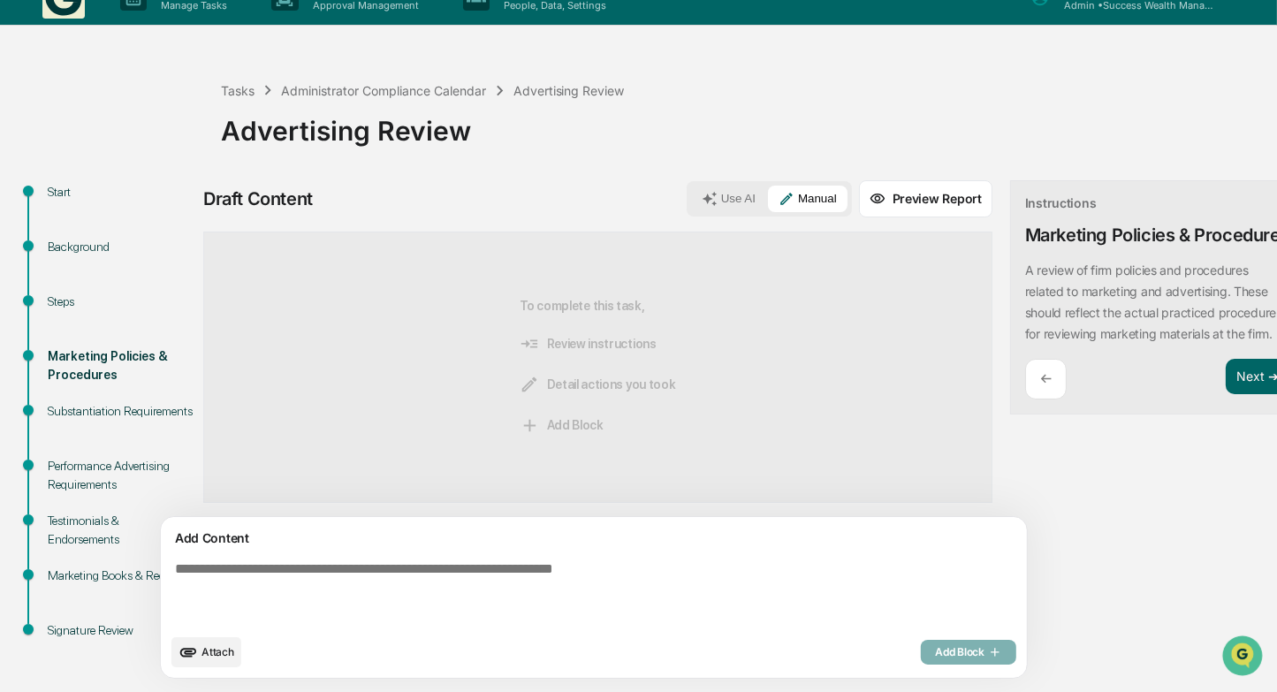
click at [691, 201] on button "Use AI" at bounding box center [728, 199] width 75 height 27
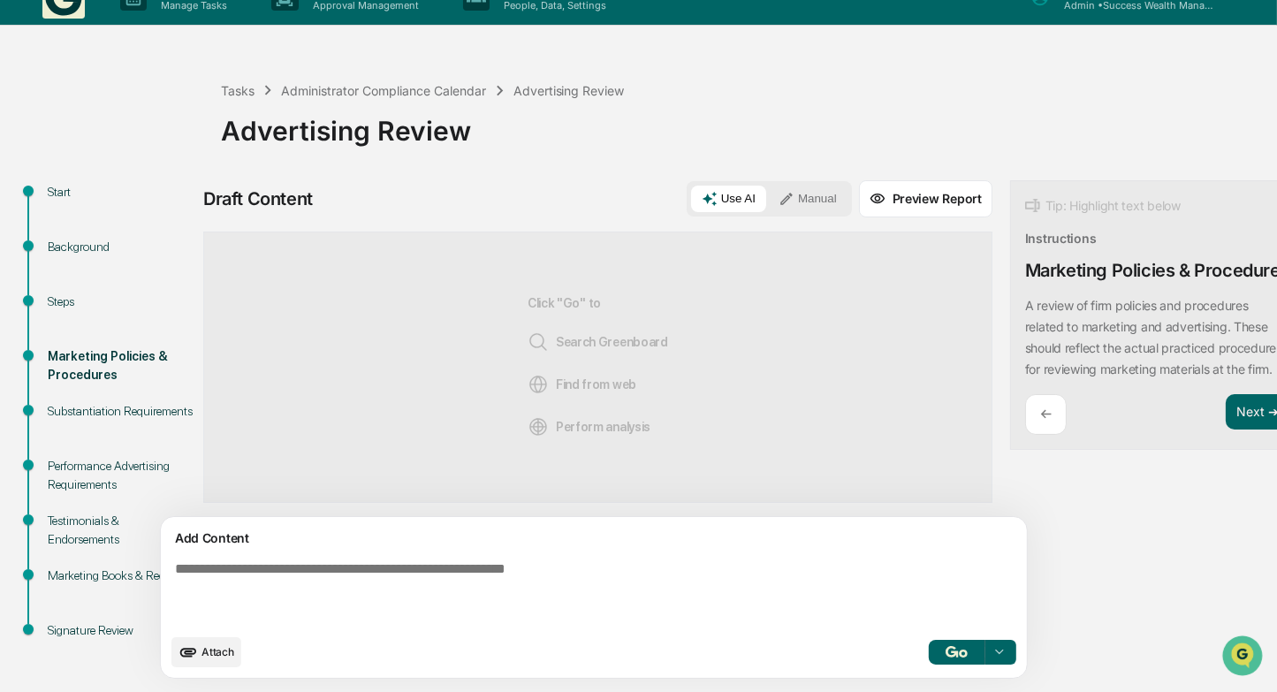
click at [946, 649] on img "button" at bounding box center [956, 651] width 21 height 11
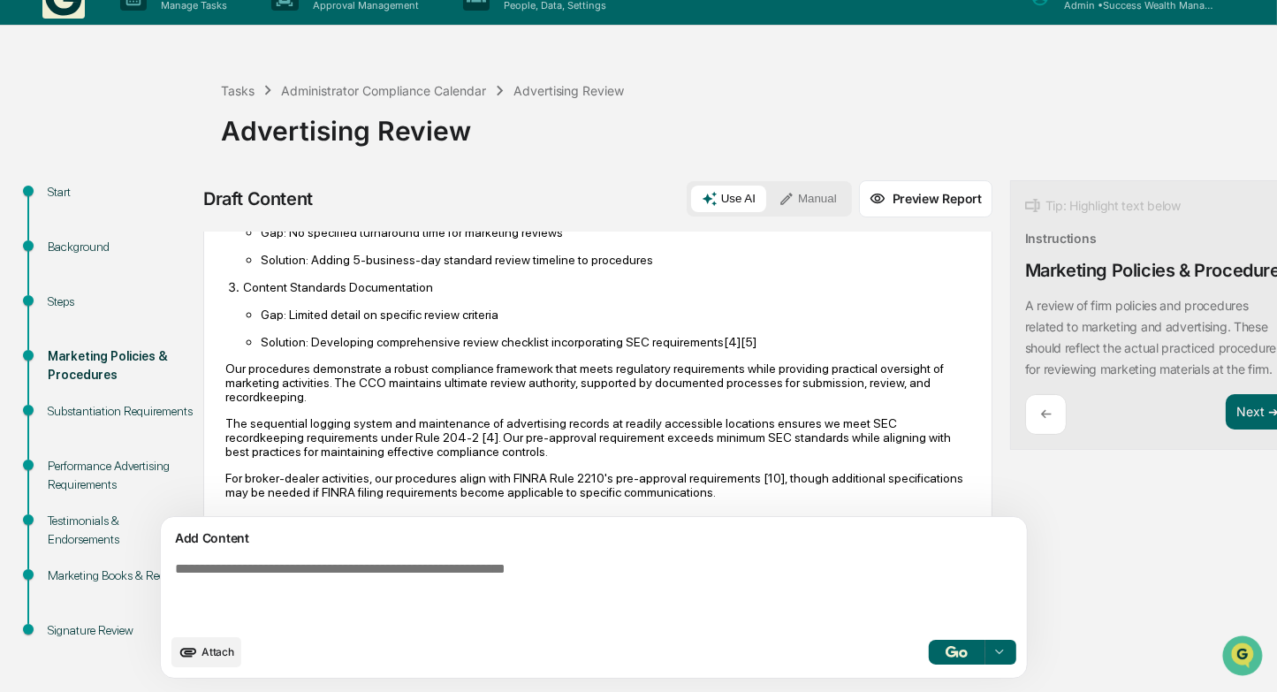
scroll to position [973, 0]
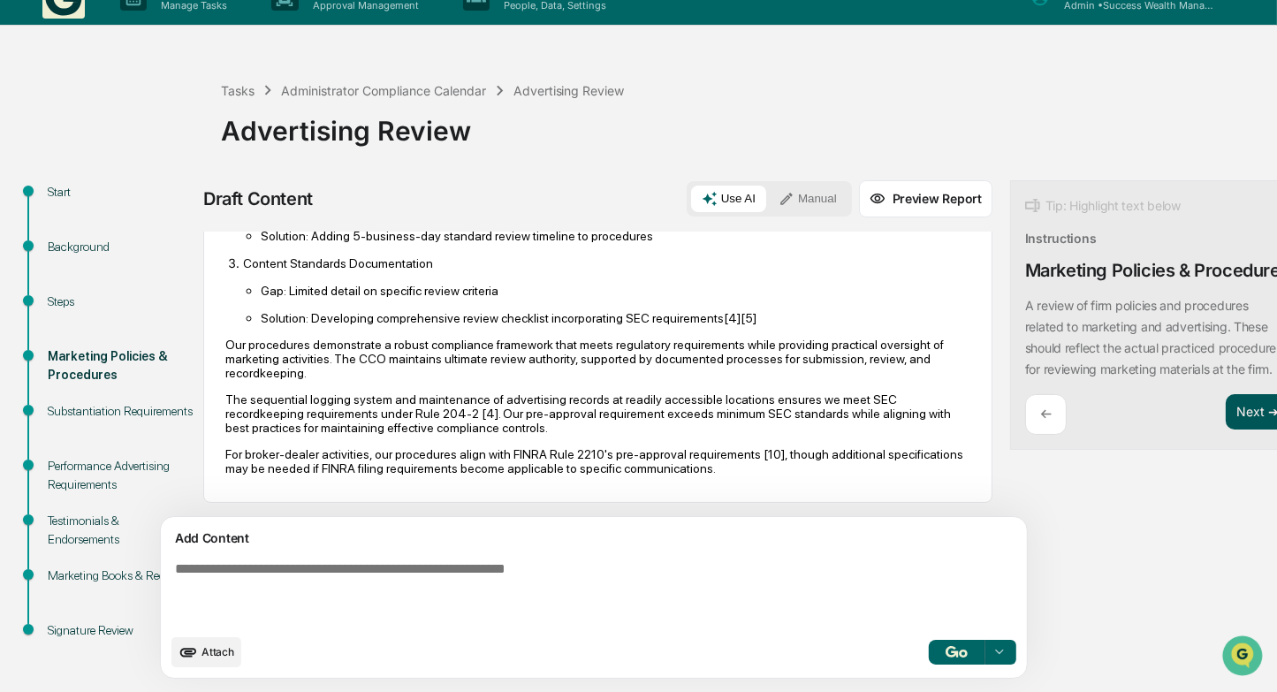
click at [1226, 430] on button "Next ➔" at bounding box center [1258, 412] width 65 height 36
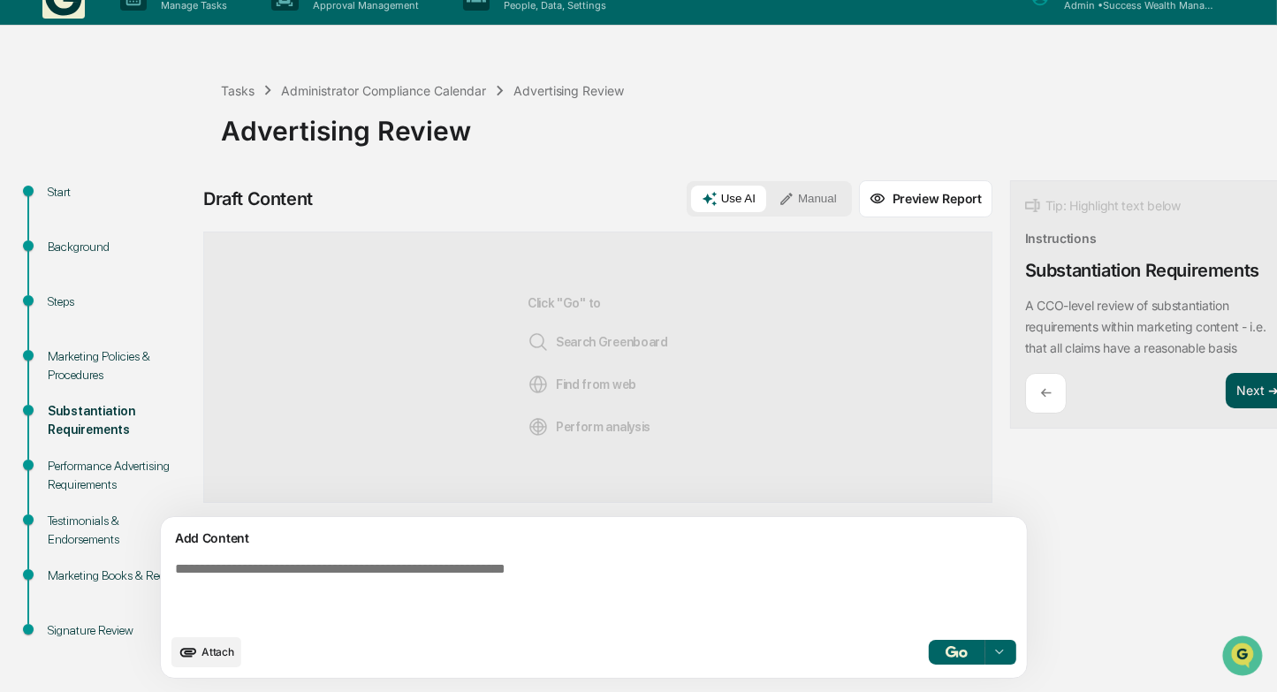
click at [1226, 386] on button "Next ➔" at bounding box center [1258, 391] width 65 height 36
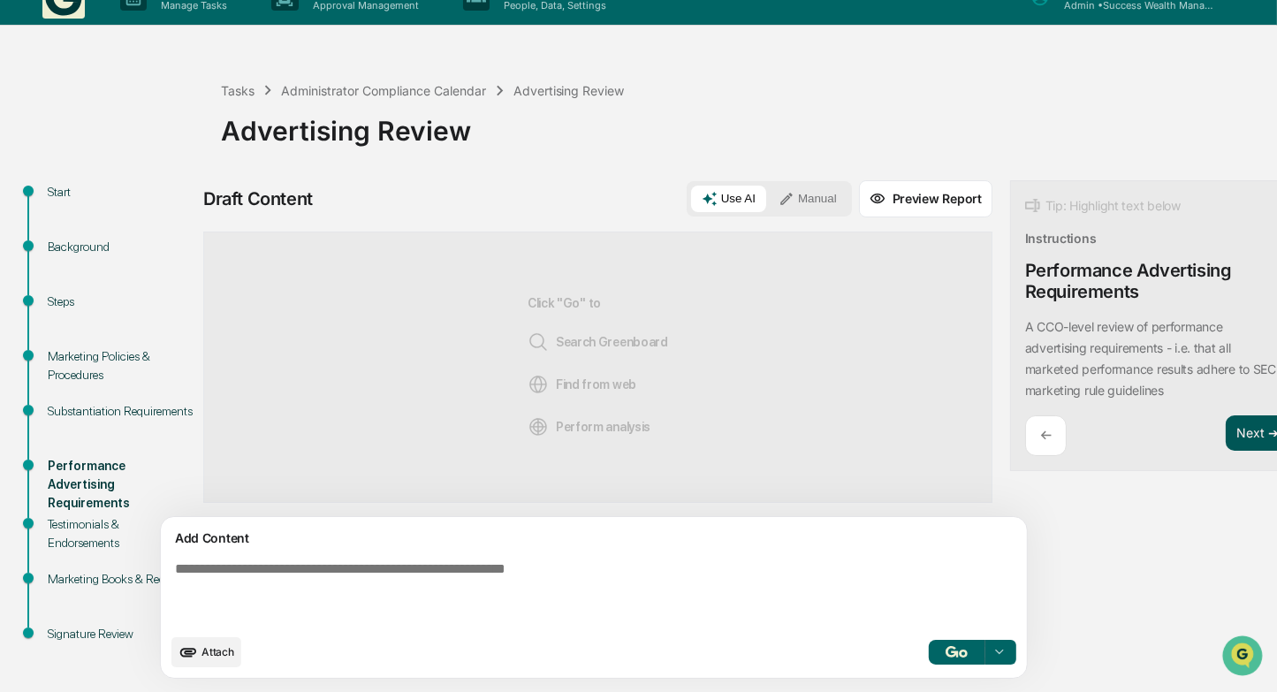
click at [1226, 428] on button "Next ➔" at bounding box center [1258, 433] width 65 height 36
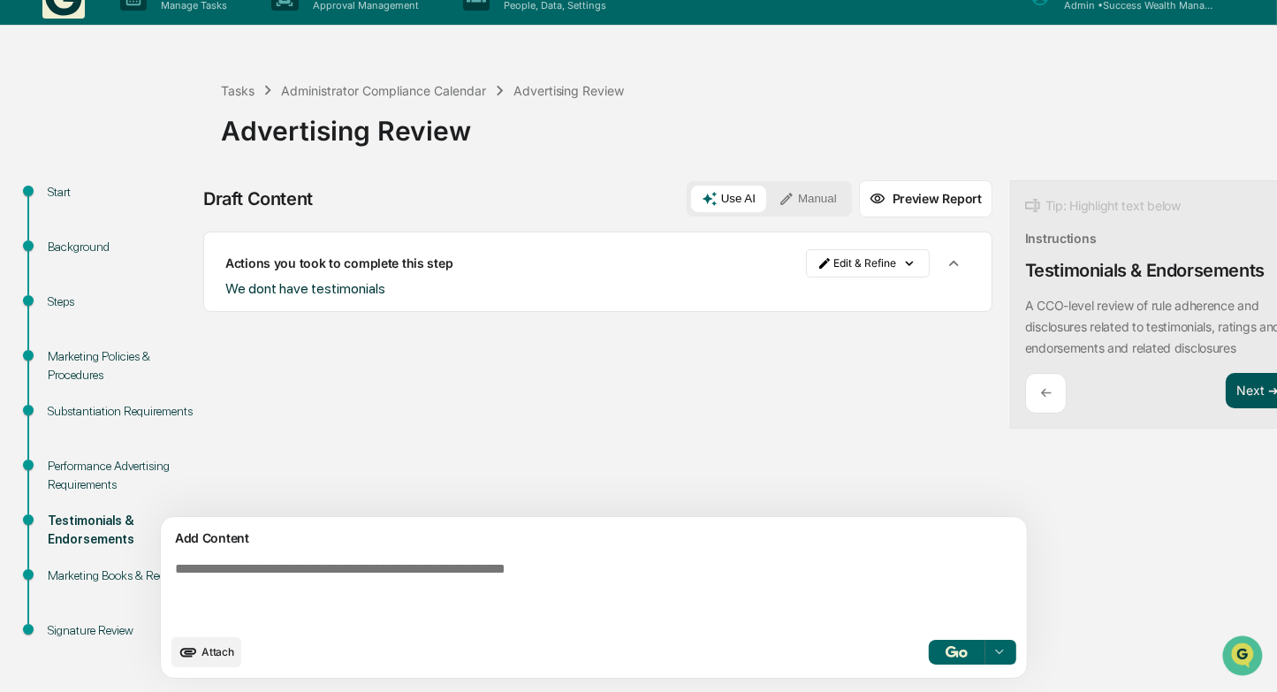
click at [1226, 392] on button "Next ➔" at bounding box center [1258, 391] width 65 height 36
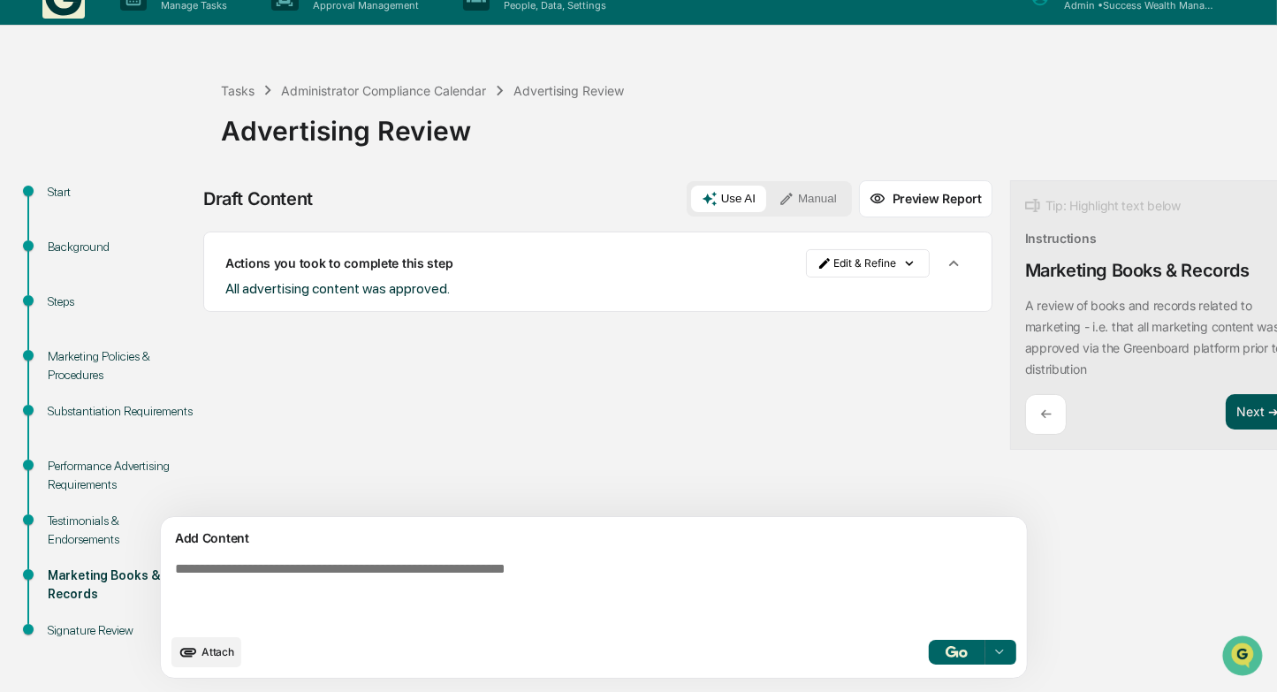
click at [1177, 393] on div "Tip: Highlight text below Instructions Marketing Books & Records A review of bo…" at bounding box center [1157, 315] width 295 height 270
click at [1226, 417] on button "Next ➔" at bounding box center [1258, 412] width 65 height 36
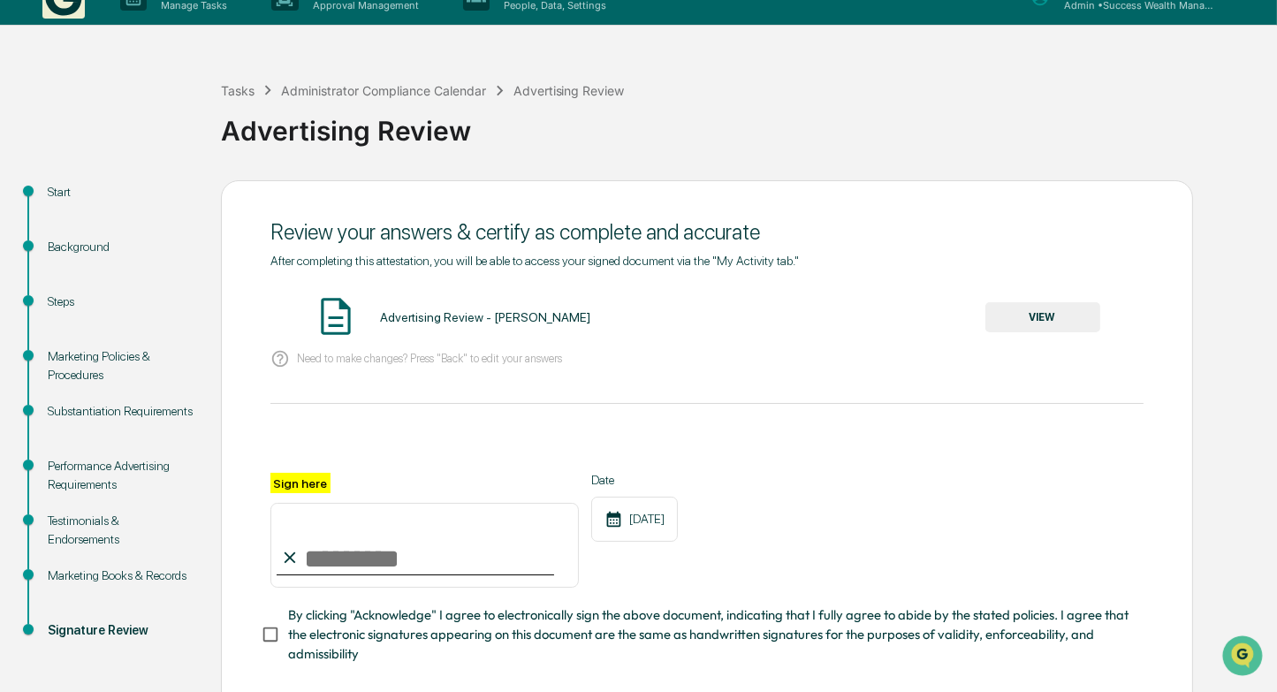
click at [1034, 318] on button "VIEW" at bounding box center [1042, 317] width 115 height 30
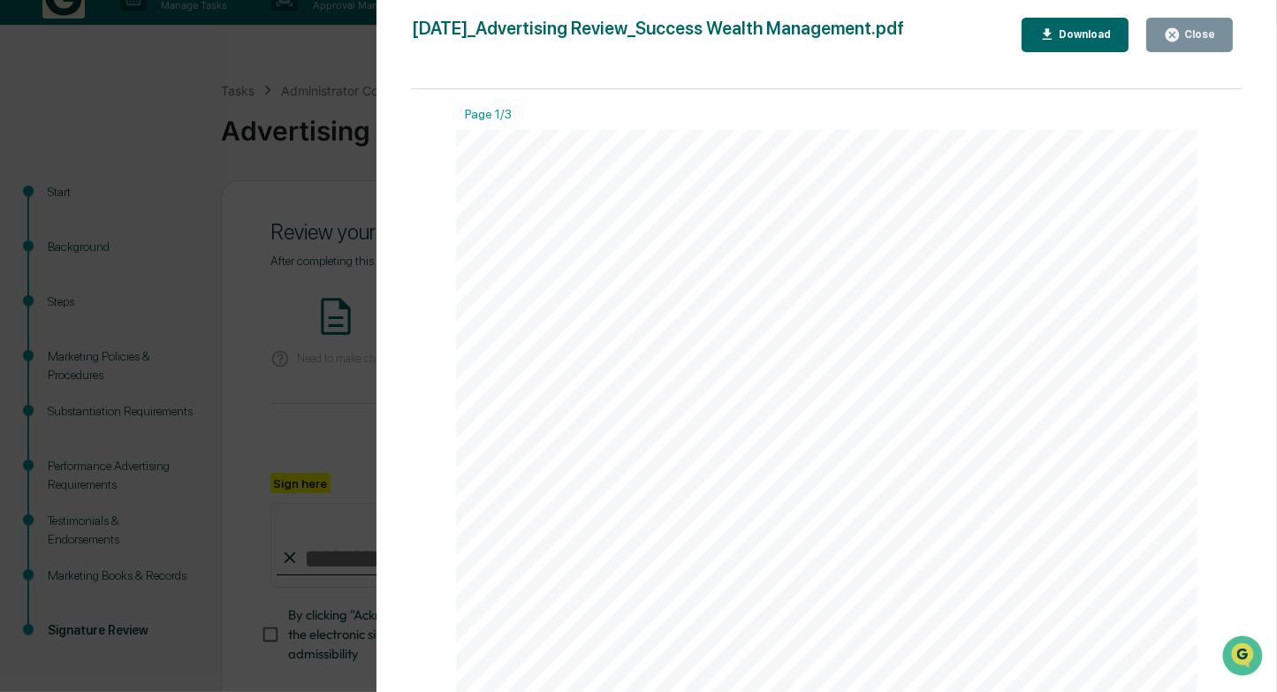
click at [1200, 38] on div "Close" at bounding box center [1198, 34] width 34 height 12
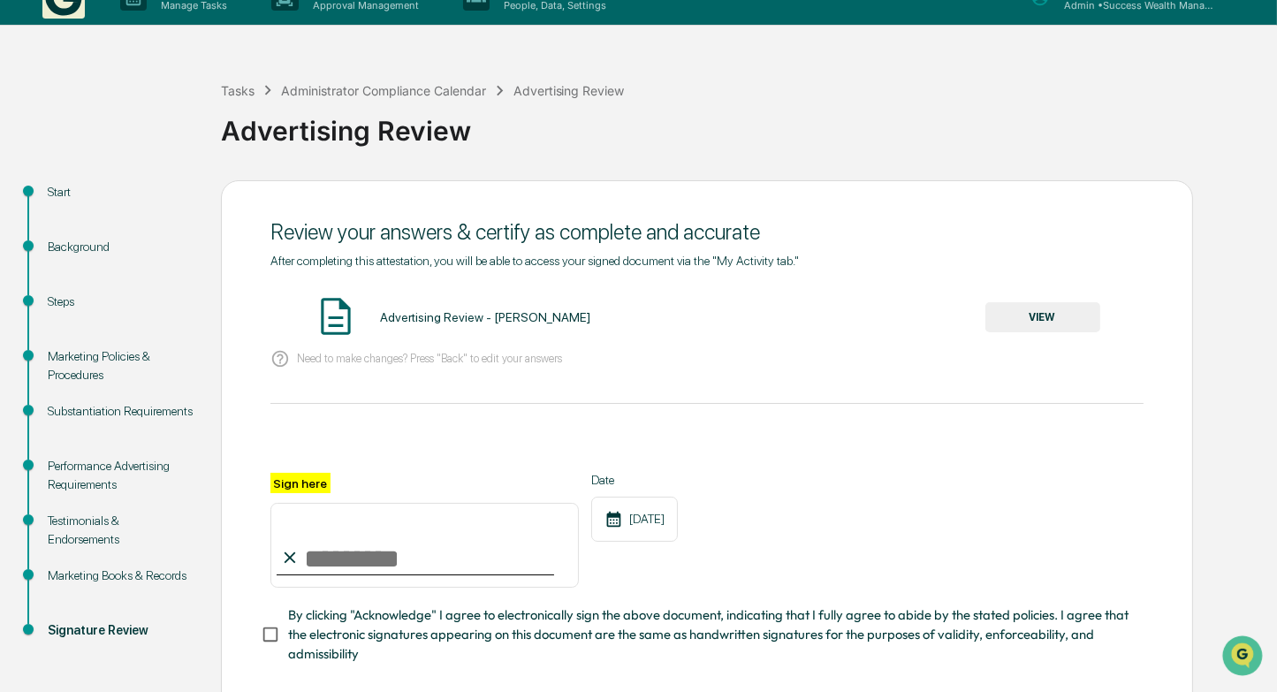
click at [489, 575] on input "Sign here" at bounding box center [424, 545] width 308 height 85
type input "**********"
click at [888, 483] on div "**********" at bounding box center [706, 530] width 873 height 115
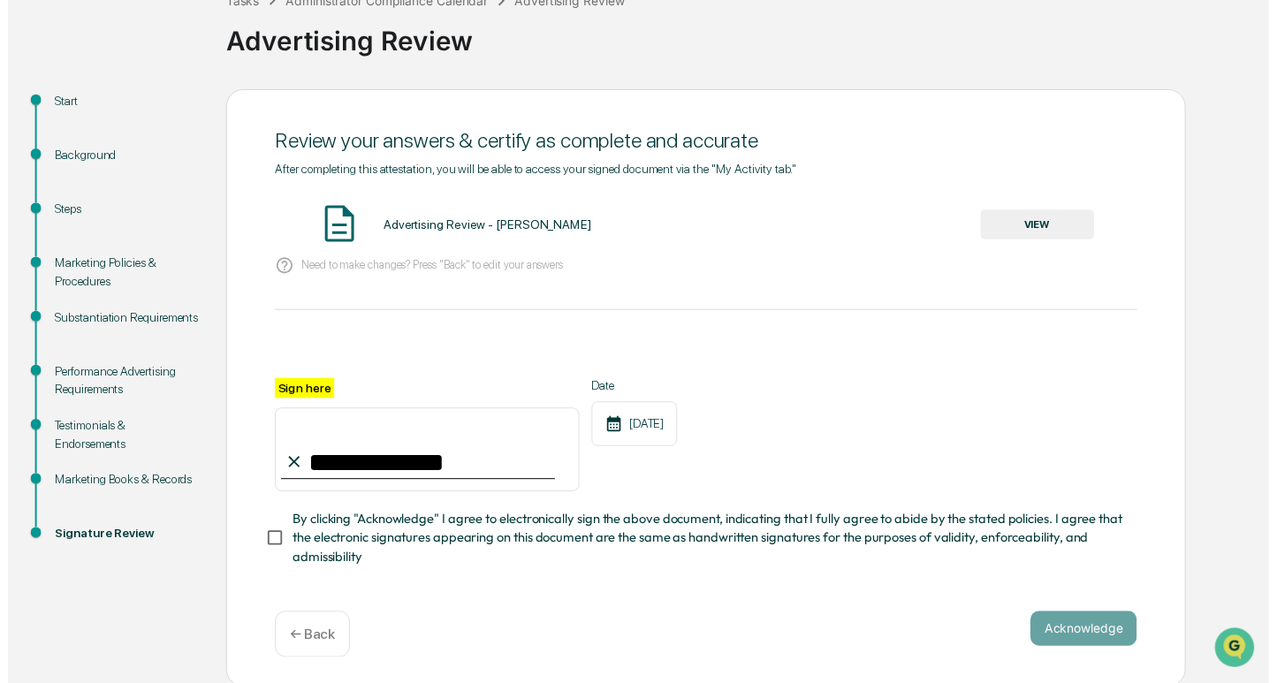
scroll to position [127, 0]
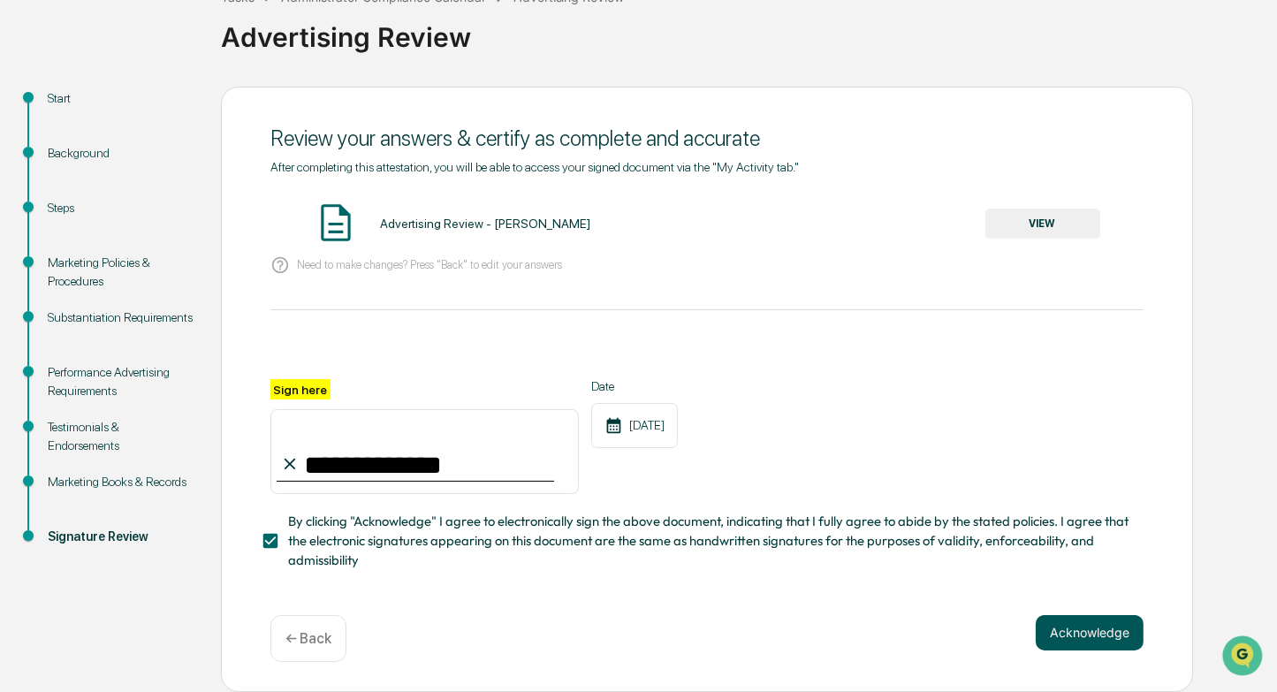
click at [1076, 620] on button "Acknowledge" at bounding box center [1090, 632] width 108 height 35
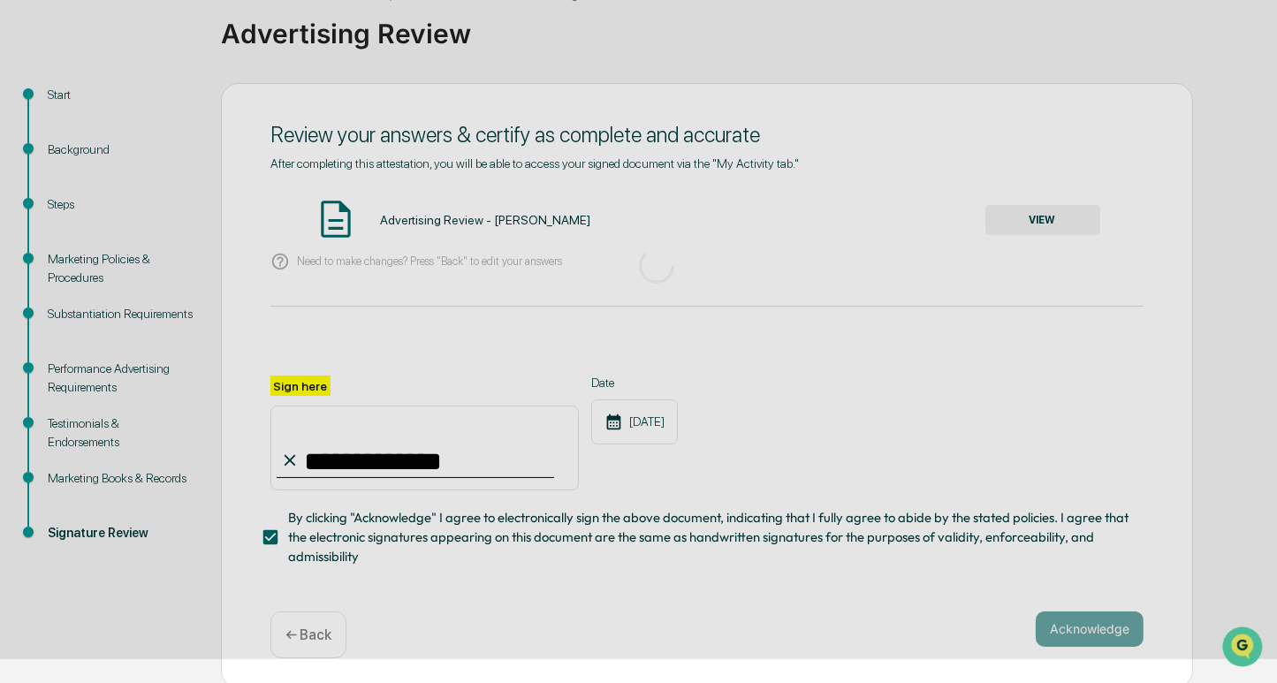
scroll to position [30, 0]
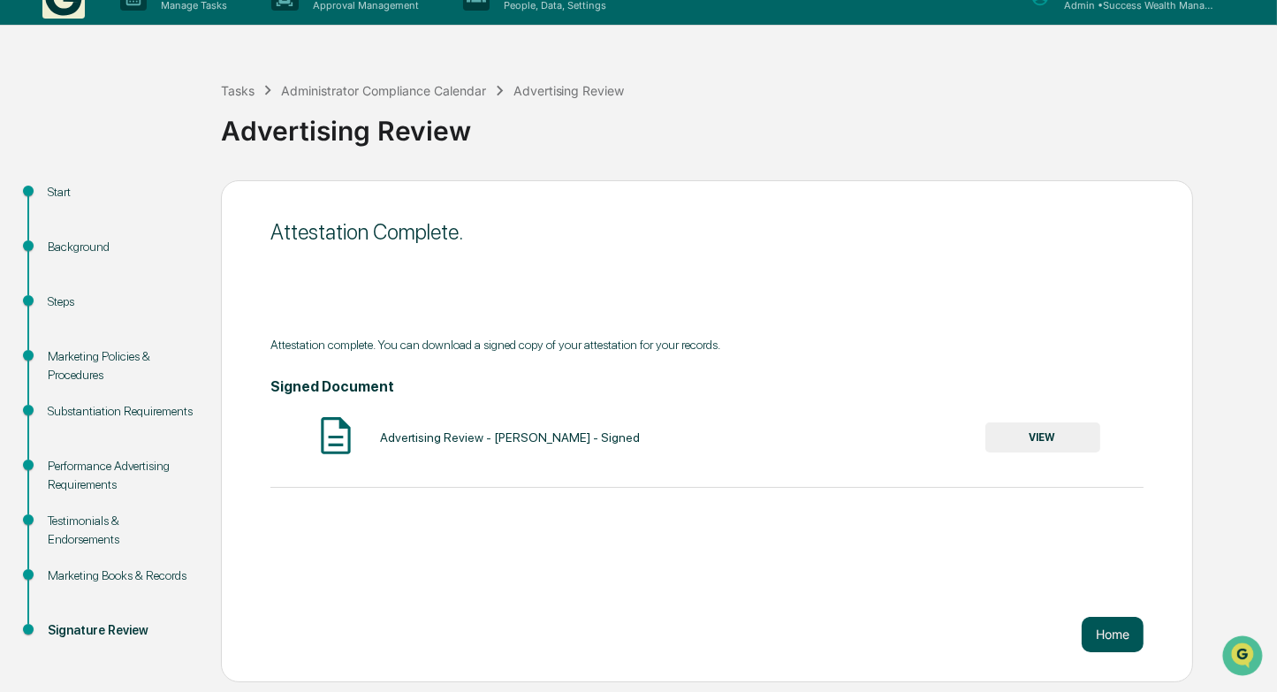
click at [1110, 634] on button "Home" at bounding box center [1113, 634] width 62 height 35
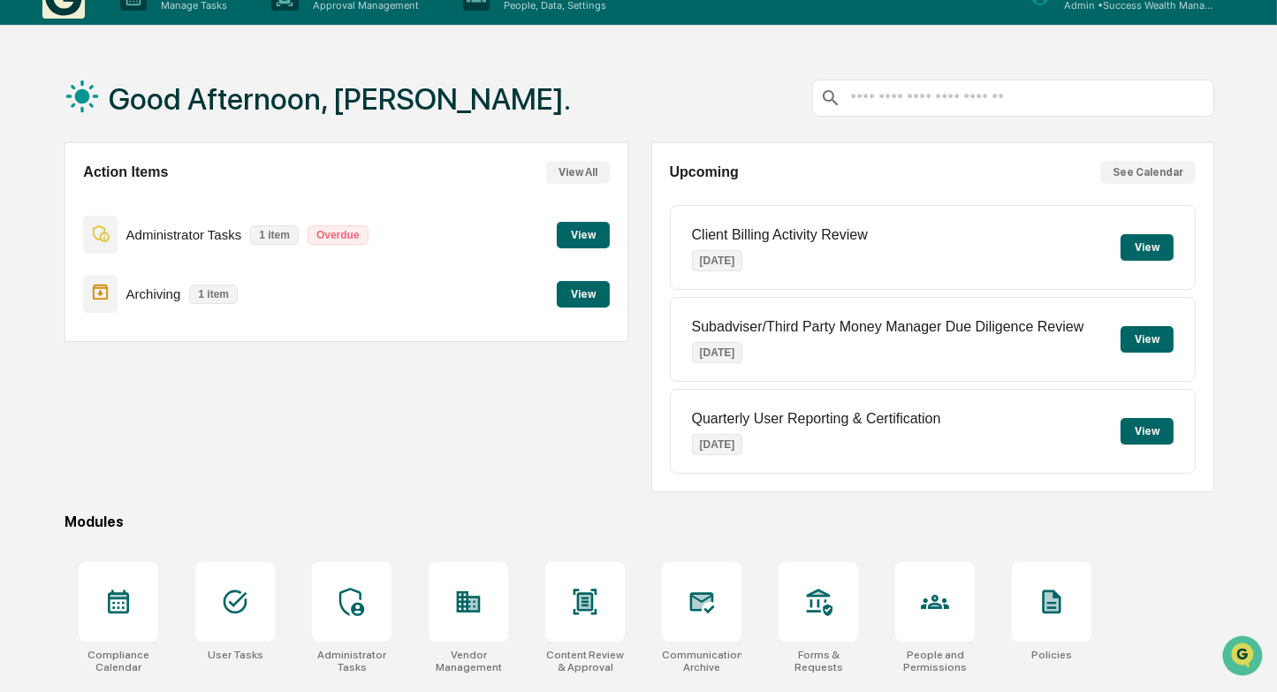
click at [575, 234] on button "View" at bounding box center [583, 235] width 53 height 27
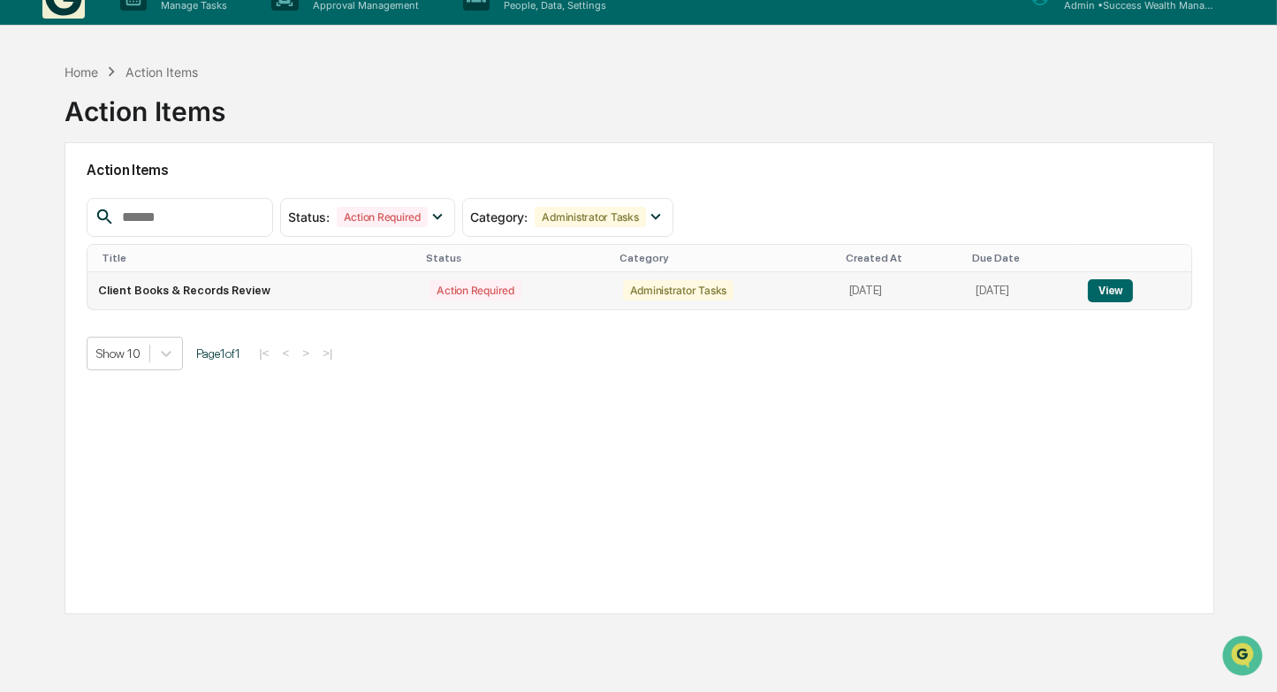
click at [1123, 281] on button "View" at bounding box center [1110, 290] width 45 height 23
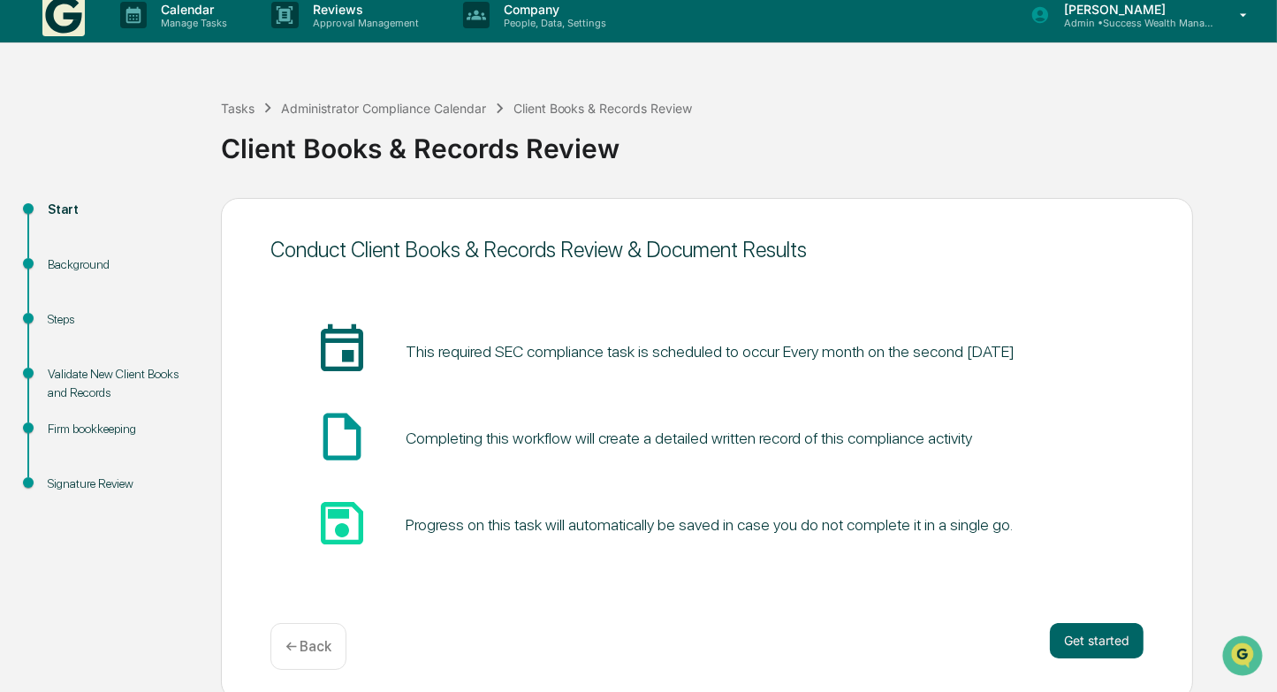
scroll to position [19, 0]
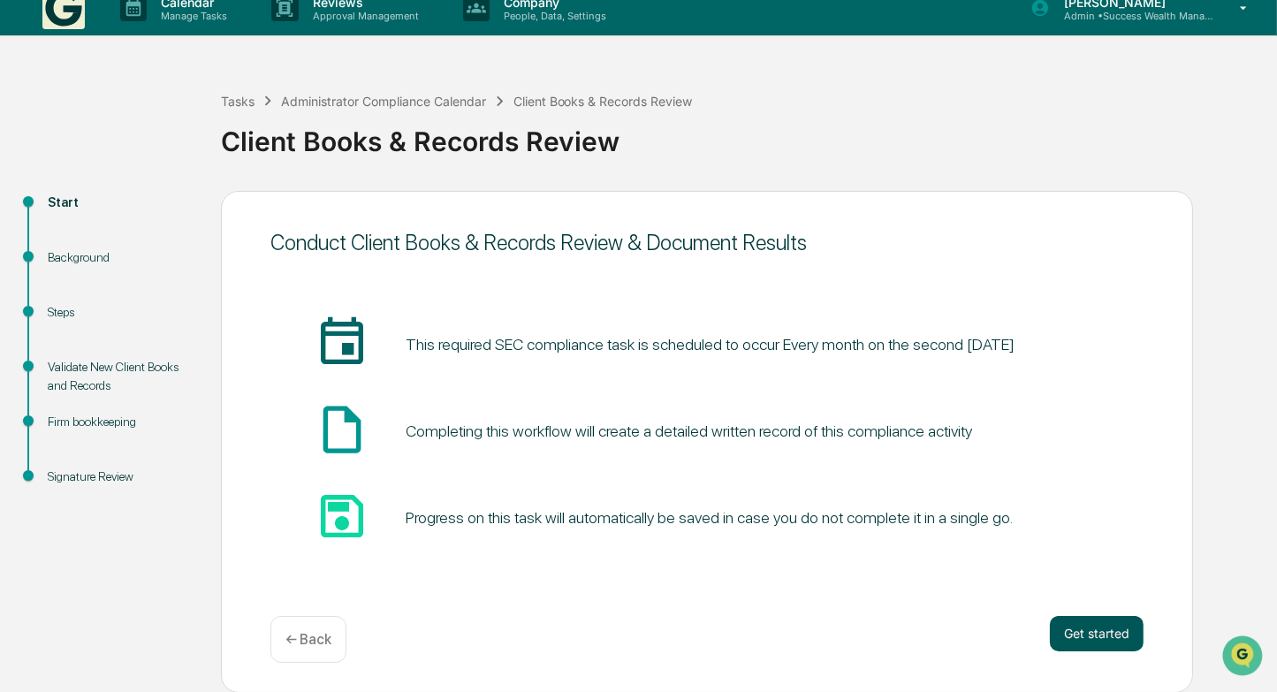
click at [1100, 635] on button "Get started" at bounding box center [1097, 633] width 94 height 35
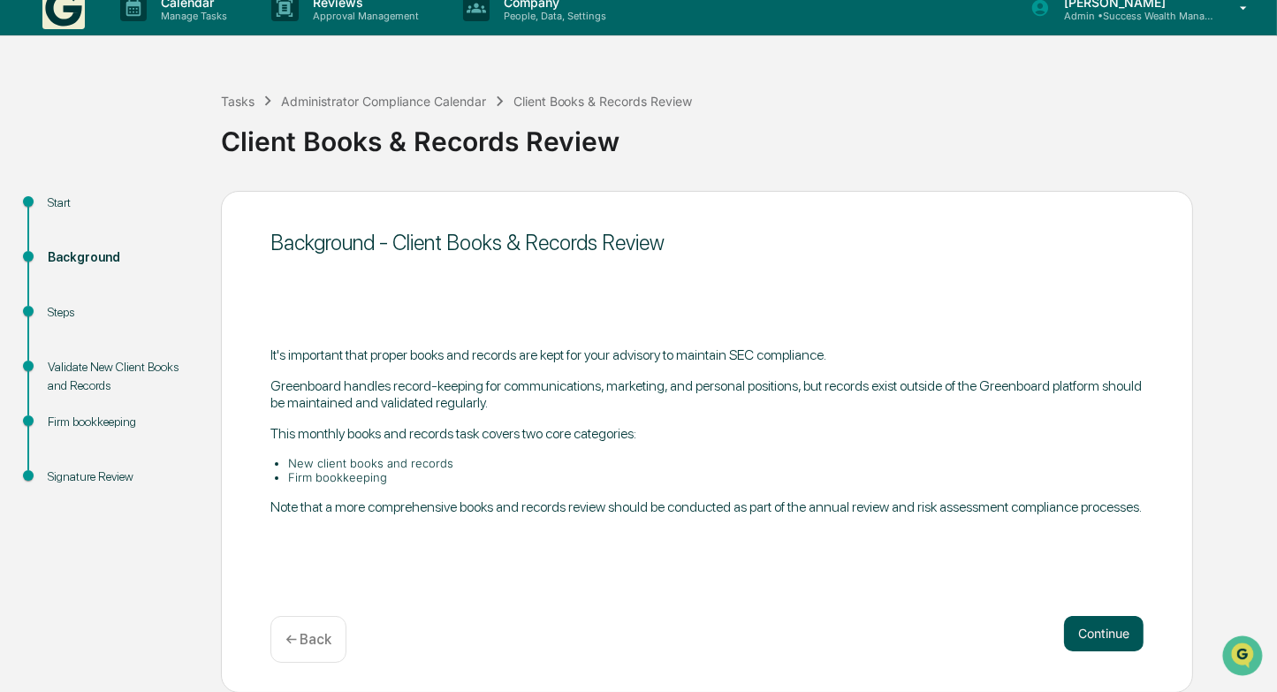
click at [1107, 634] on button "Continue" at bounding box center [1104, 633] width 80 height 35
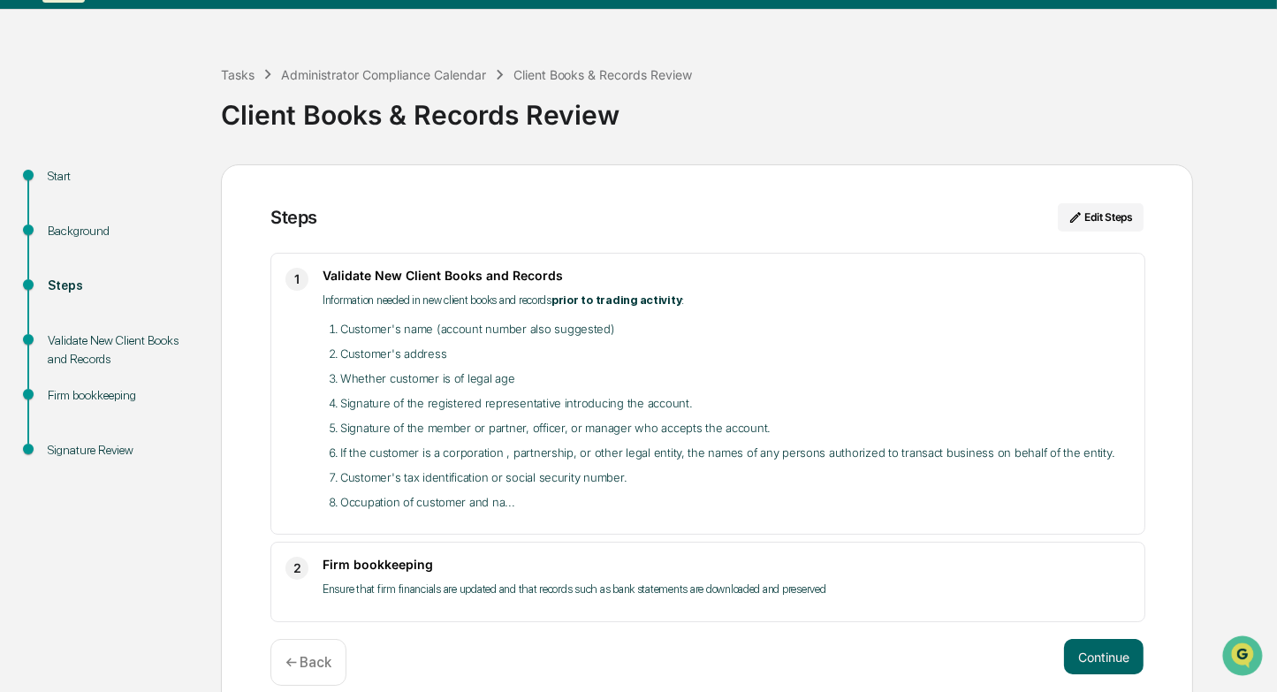
scroll to position [68, 0]
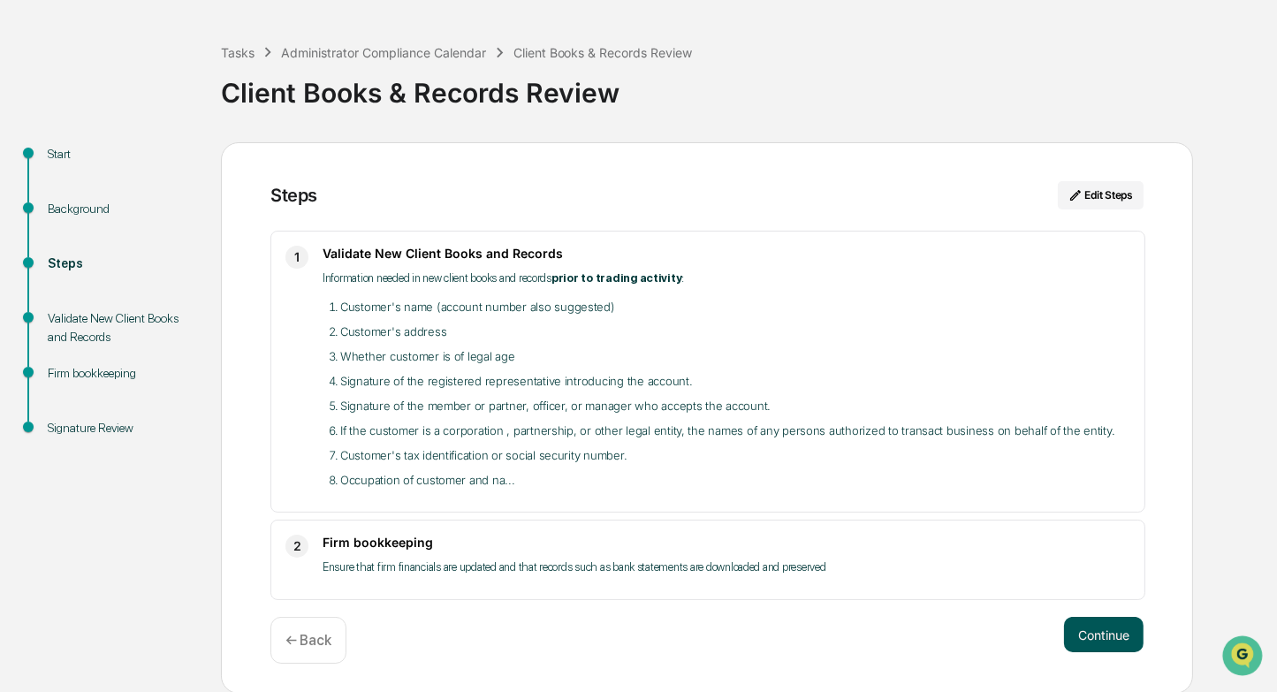
click at [1117, 630] on button "Continue" at bounding box center [1104, 634] width 80 height 35
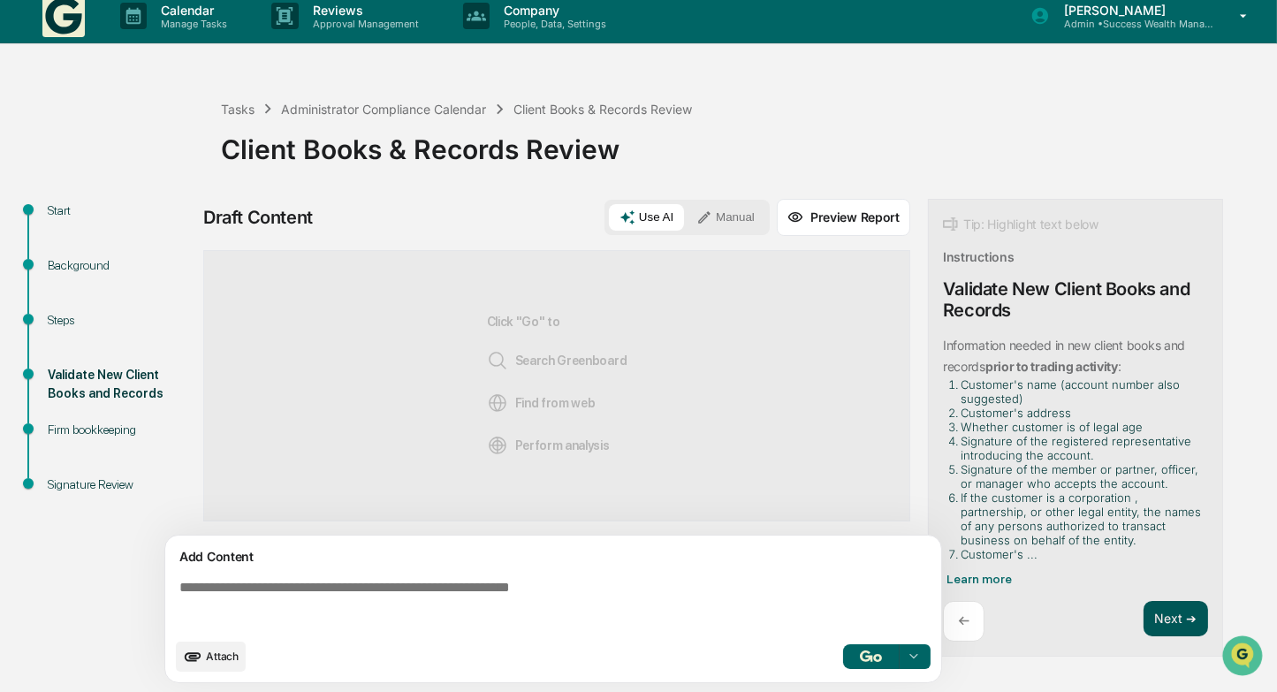
click at [1178, 609] on button "Next ➔" at bounding box center [1176, 619] width 65 height 36
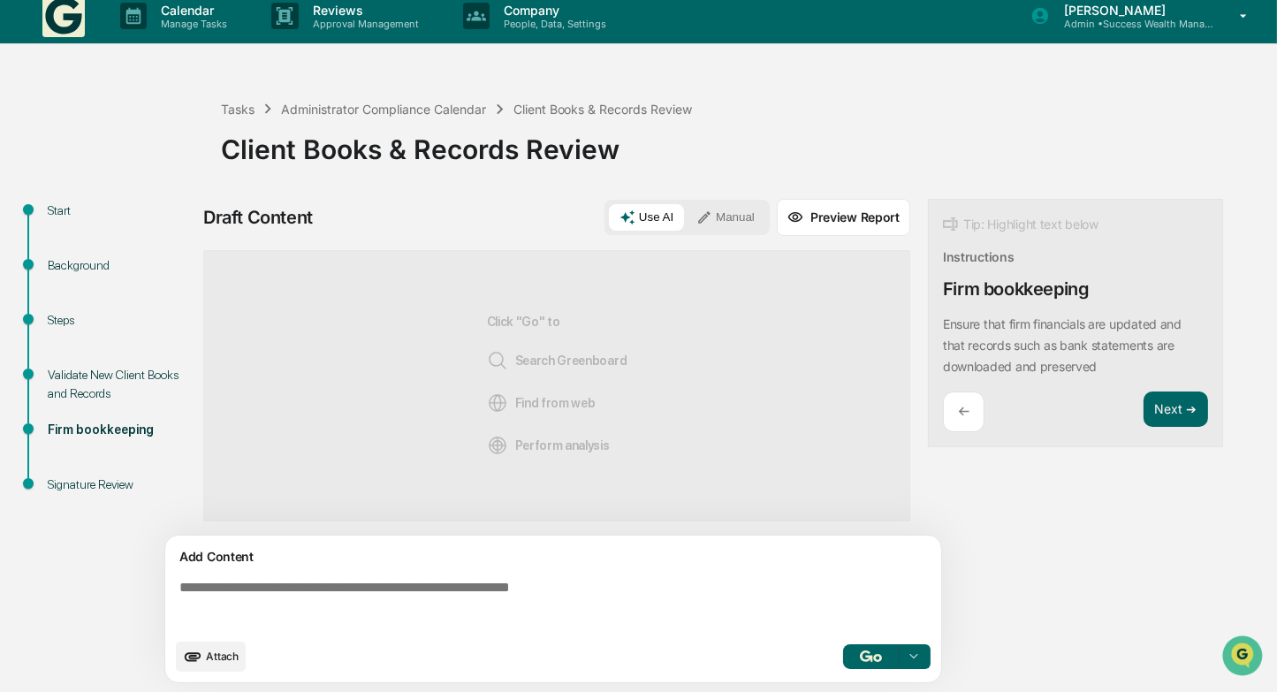
click at [966, 422] on div "←" at bounding box center [964, 413] width 42 height 42
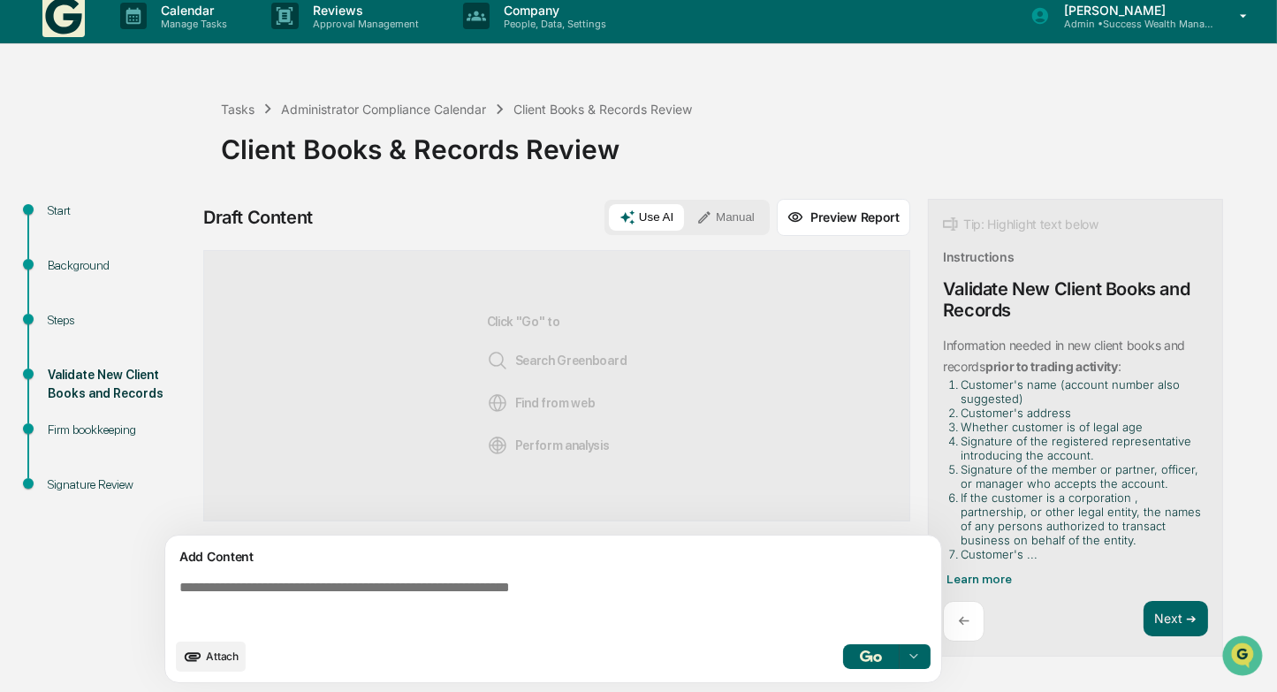
click at [721, 221] on button "Manual" at bounding box center [726, 217] width 80 height 27
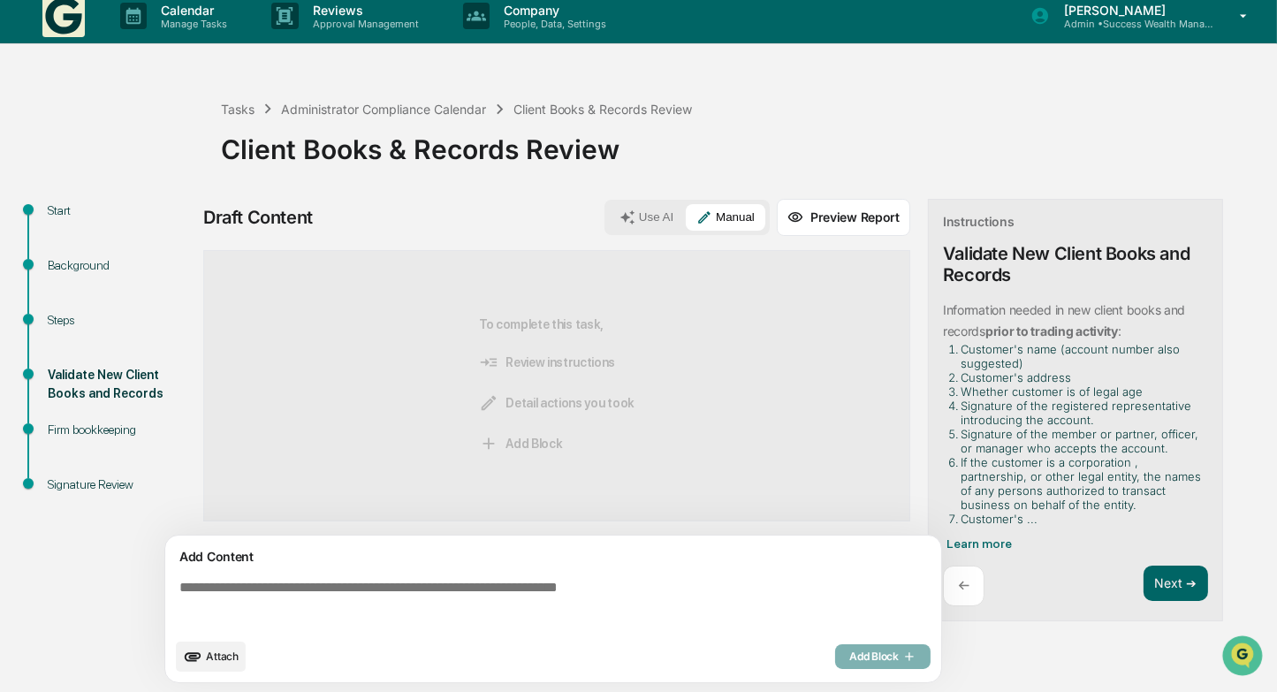
click at [546, 591] on textarea at bounding box center [556, 605] width 769 height 64
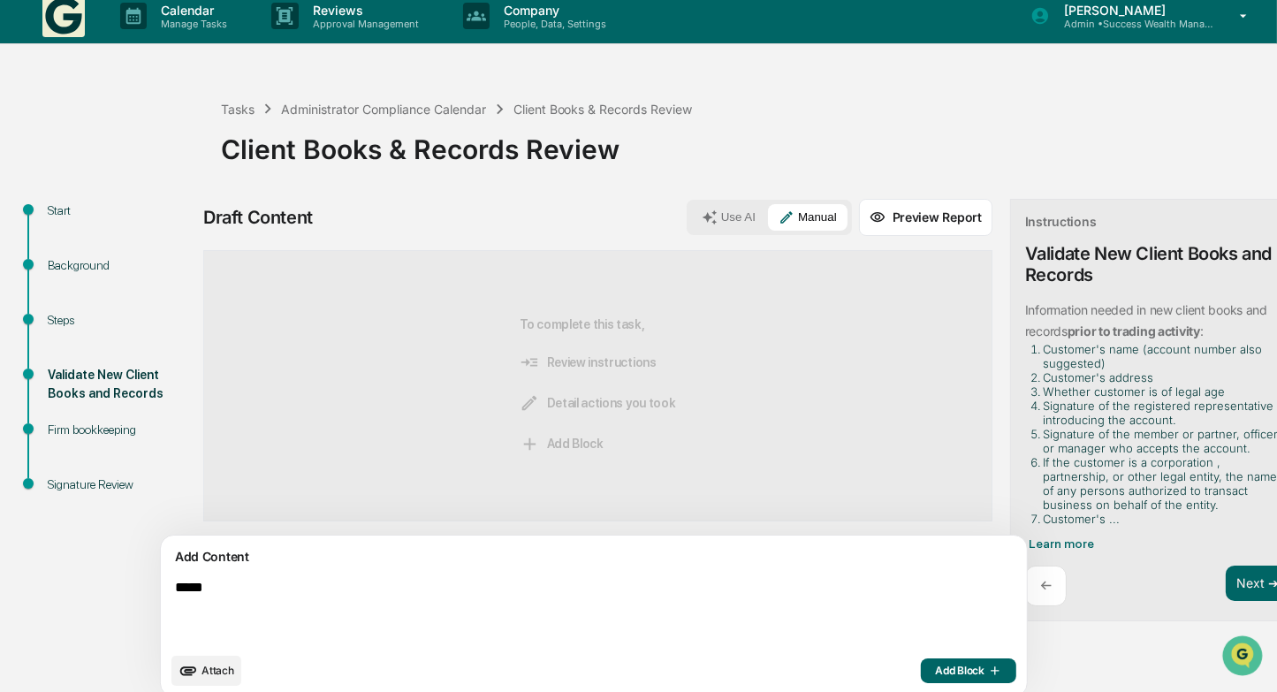
type textarea "*****"
click at [935, 672] on span "Add Block" at bounding box center [968, 671] width 67 height 14
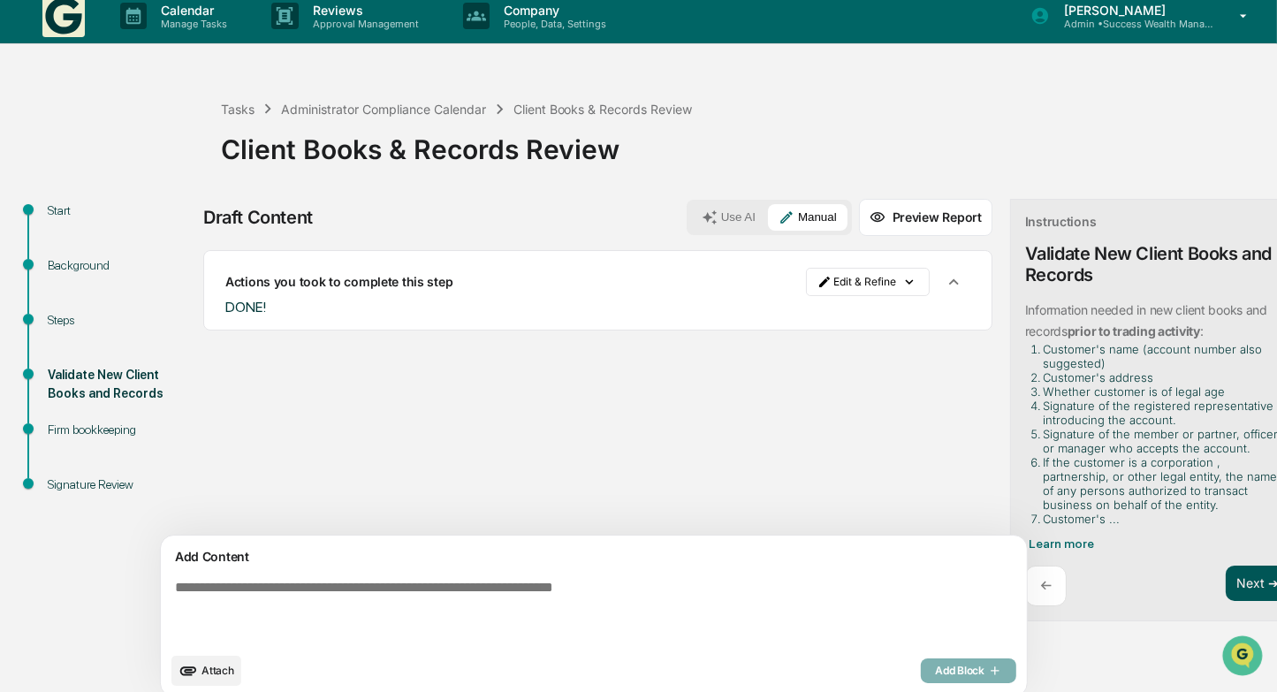
click at [1226, 582] on button "Next ➔" at bounding box center [1258, 584] width 65 height 36
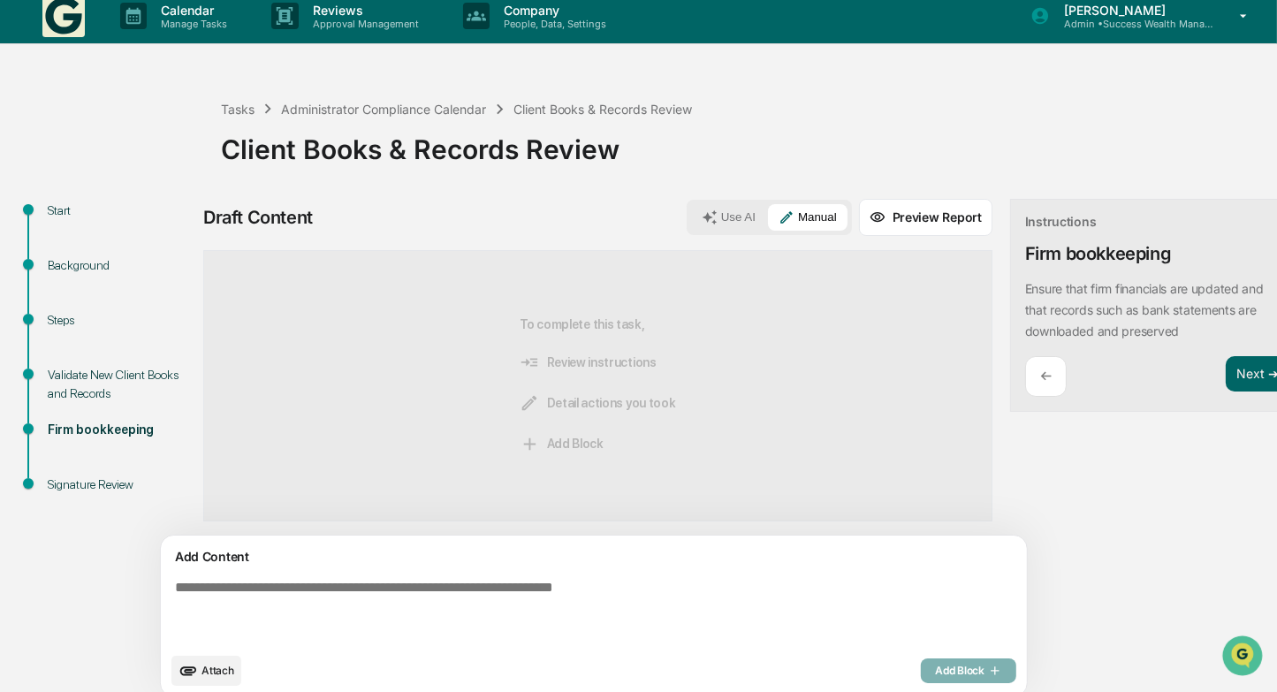
click at [684, 582] on textarea at bounding box center [553, 612] width 770 height 78
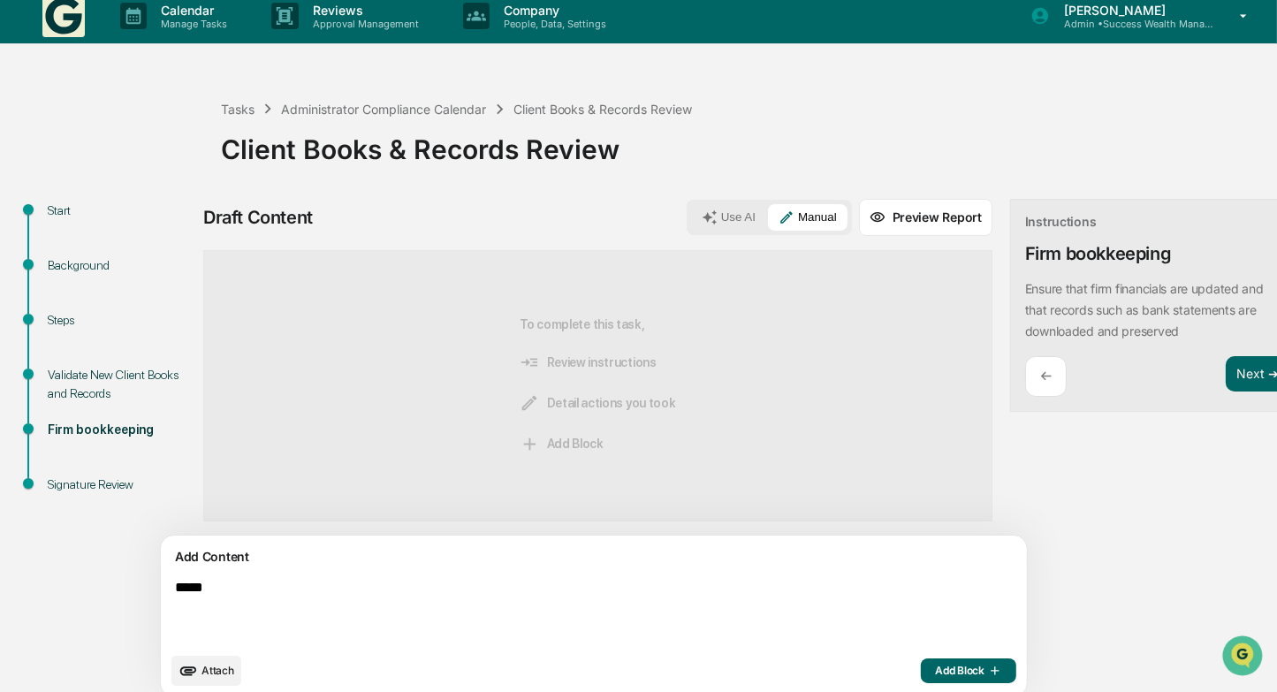
type textarea "*****"
click at [935, 669] on span "Add Block" at bounding box center [968, 671] width 67 height 14
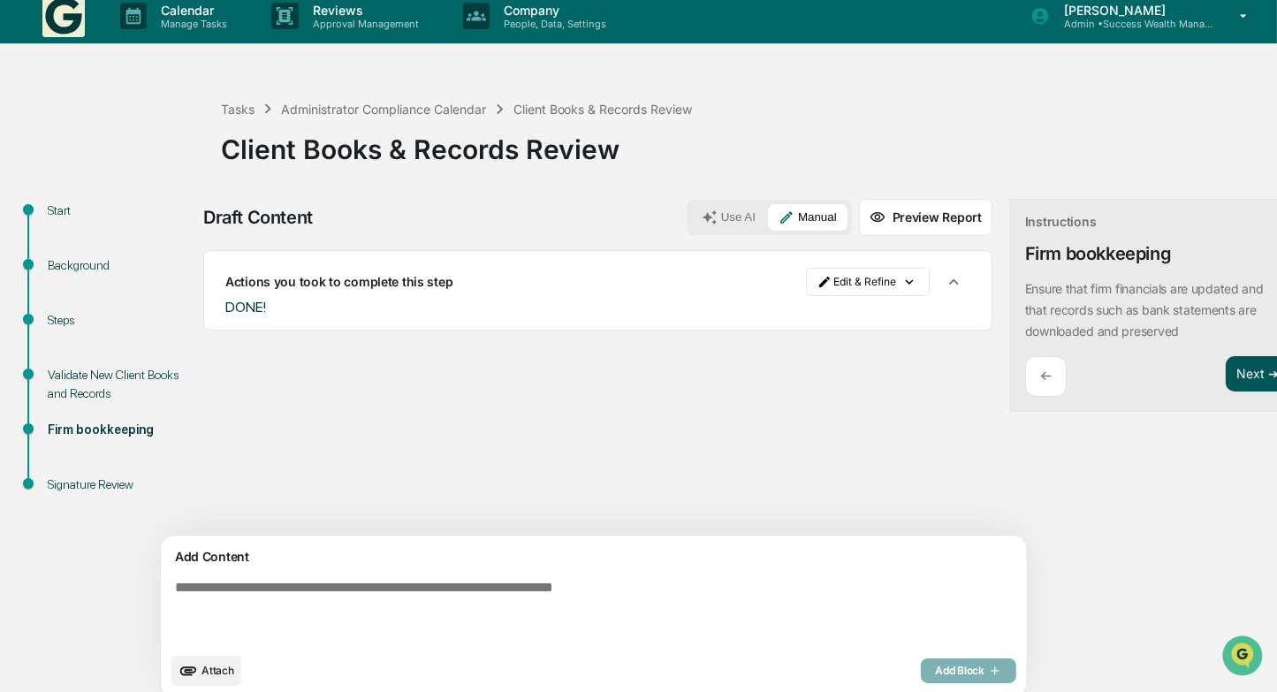
click at [1226, 378] on button "Next ➔" at bounding box center [1258, 374] width 65 height 36
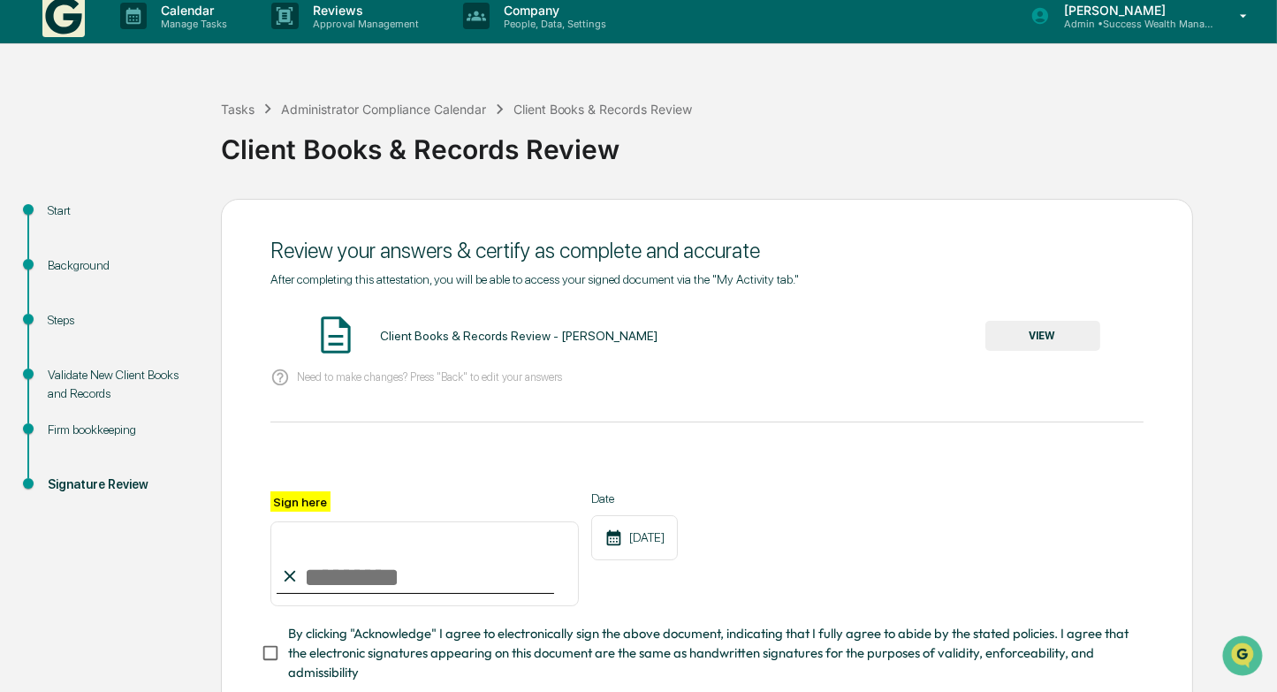
click at [1026, 335] on button "VIEW" at bounding box center [1042, 336] width 115 height 30
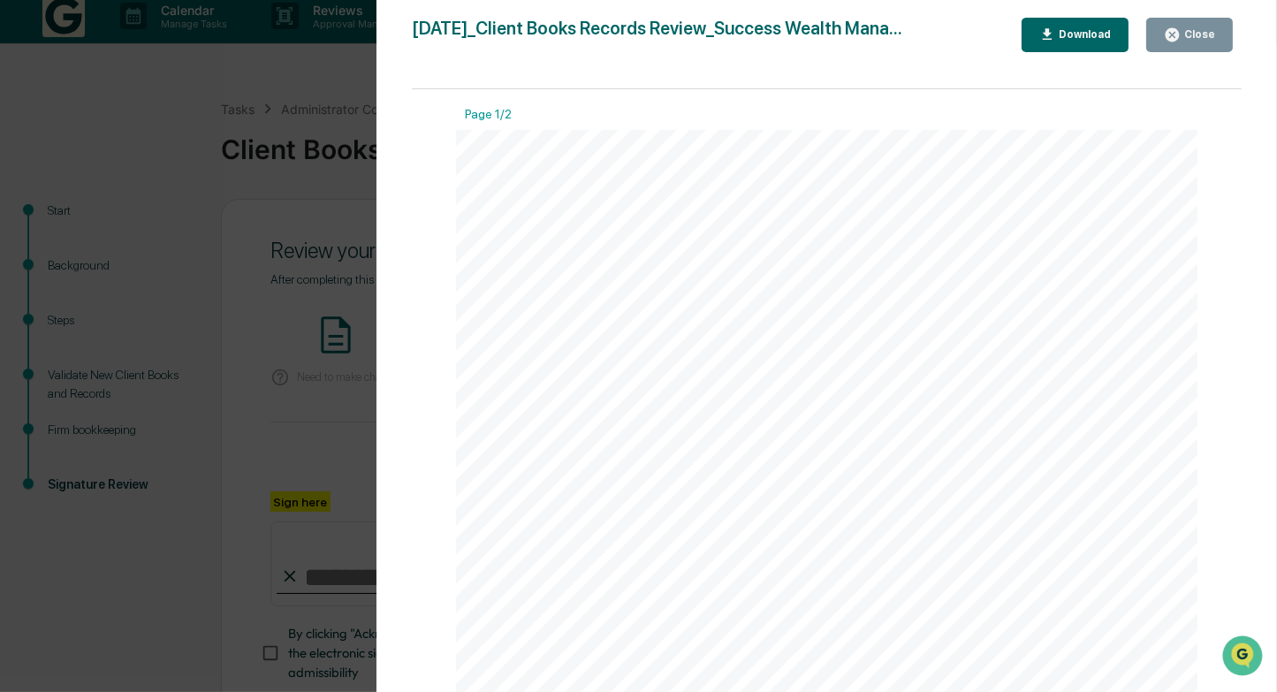
click at [1208, 29] on div "Close" at bounding box center [1198, 34] width 34 height 12
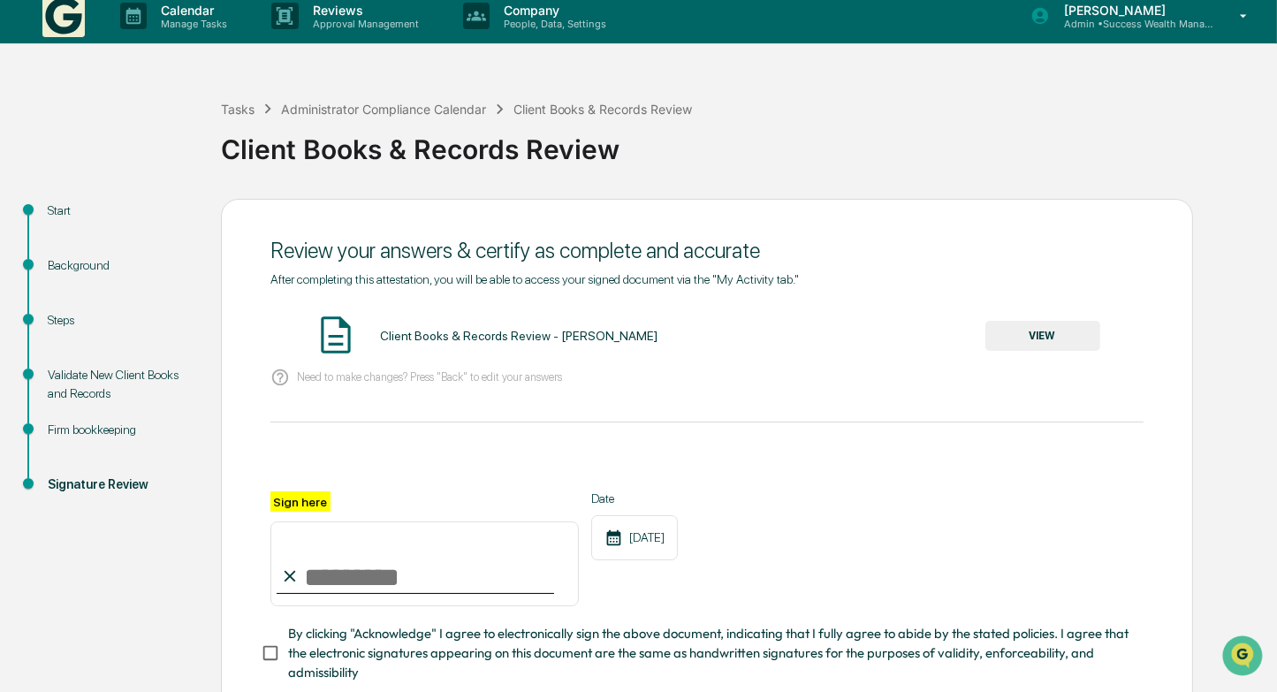
click at [340, 578] on input "Sign here" at bounding box center [424, 563] width 308 height 85
type input "**********"
click at [885, 514] on div "**********" at bounding box center [706, 548] width 873 height 115
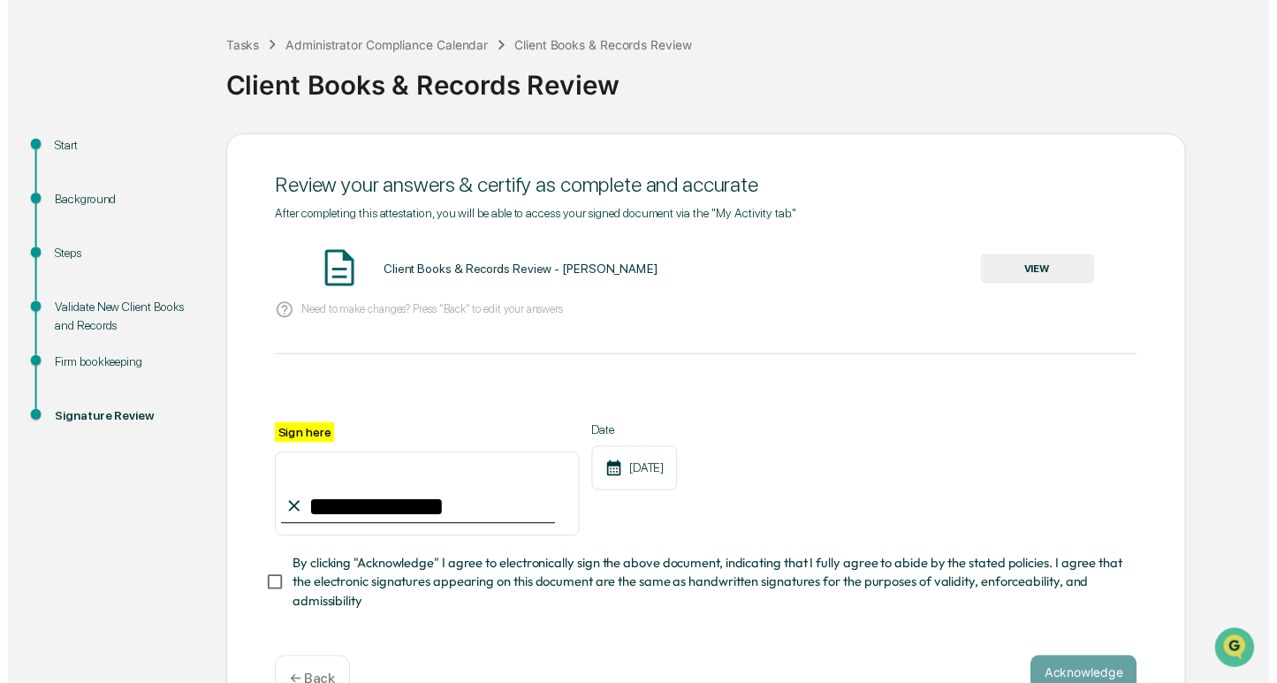
scroll to position [127, 0]
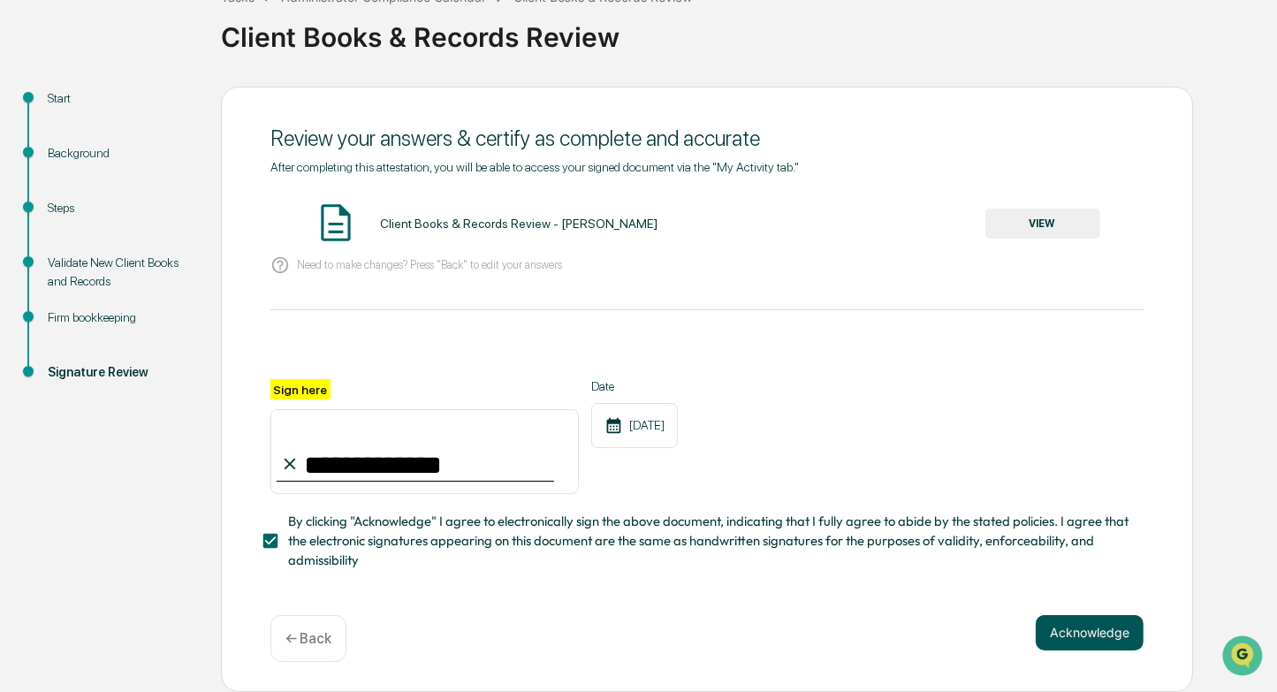
click at [1089, 620] on button "Acknowledge" at bounding box center [1090, 632] width 108 height 35
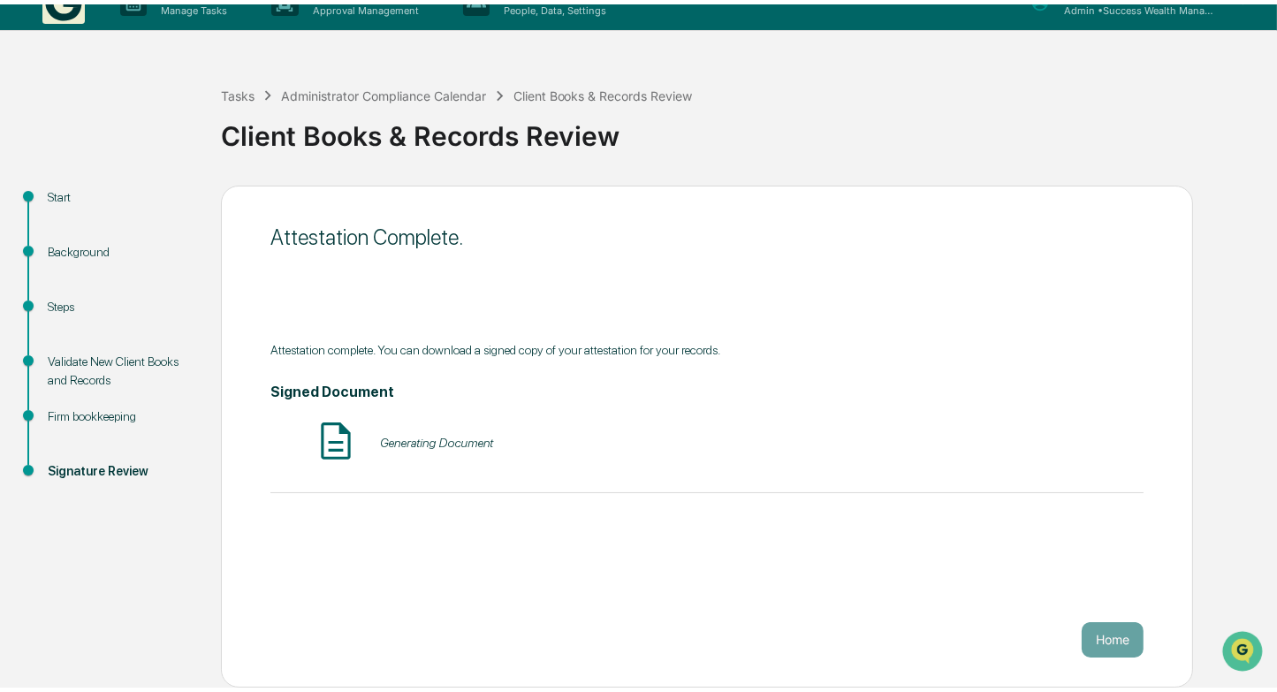
scroll to position [19, 0]
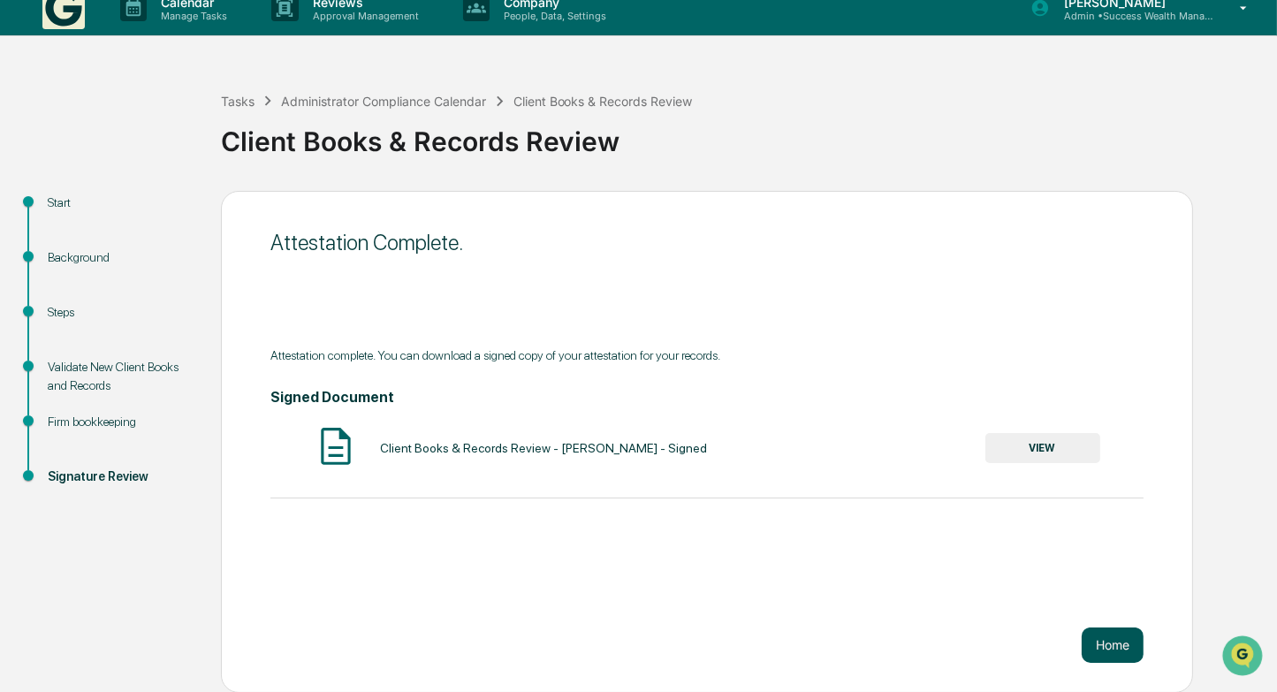
click at [1118, 641] on button "Home" at bounding box center [1113, 645] width 62 height 35
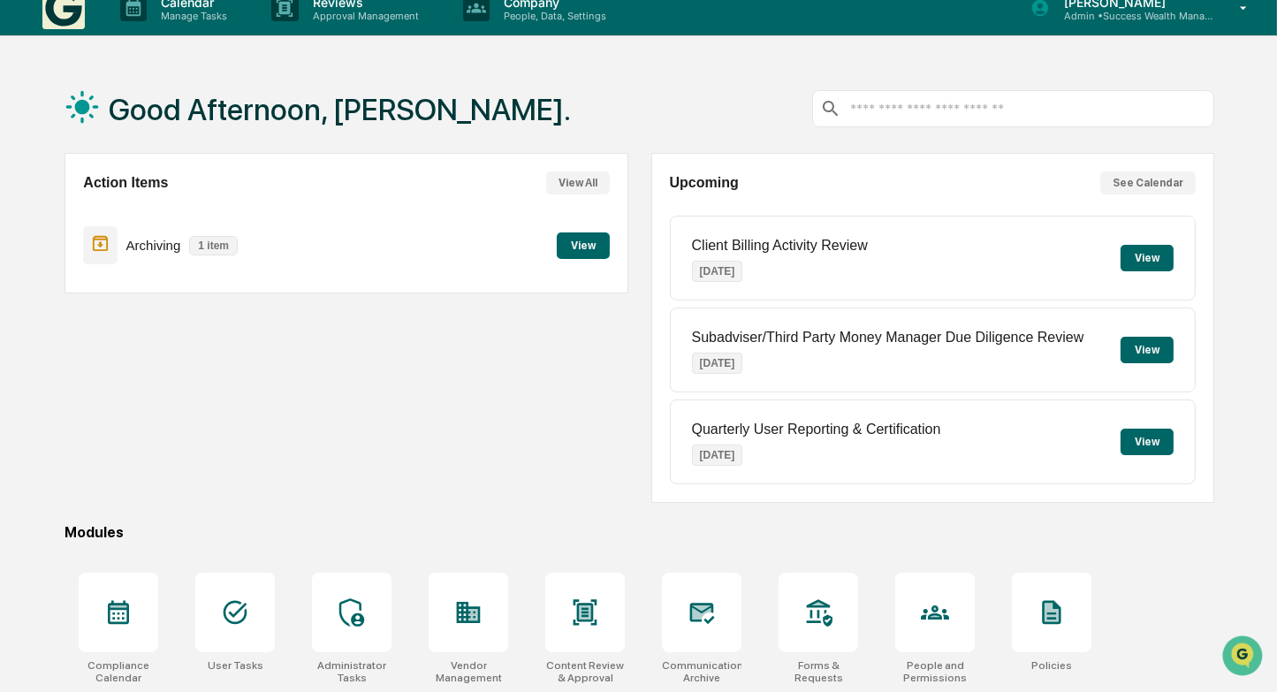
click at [603, 245] on button "View" at bounding box center [583, 245] width 53 height 27
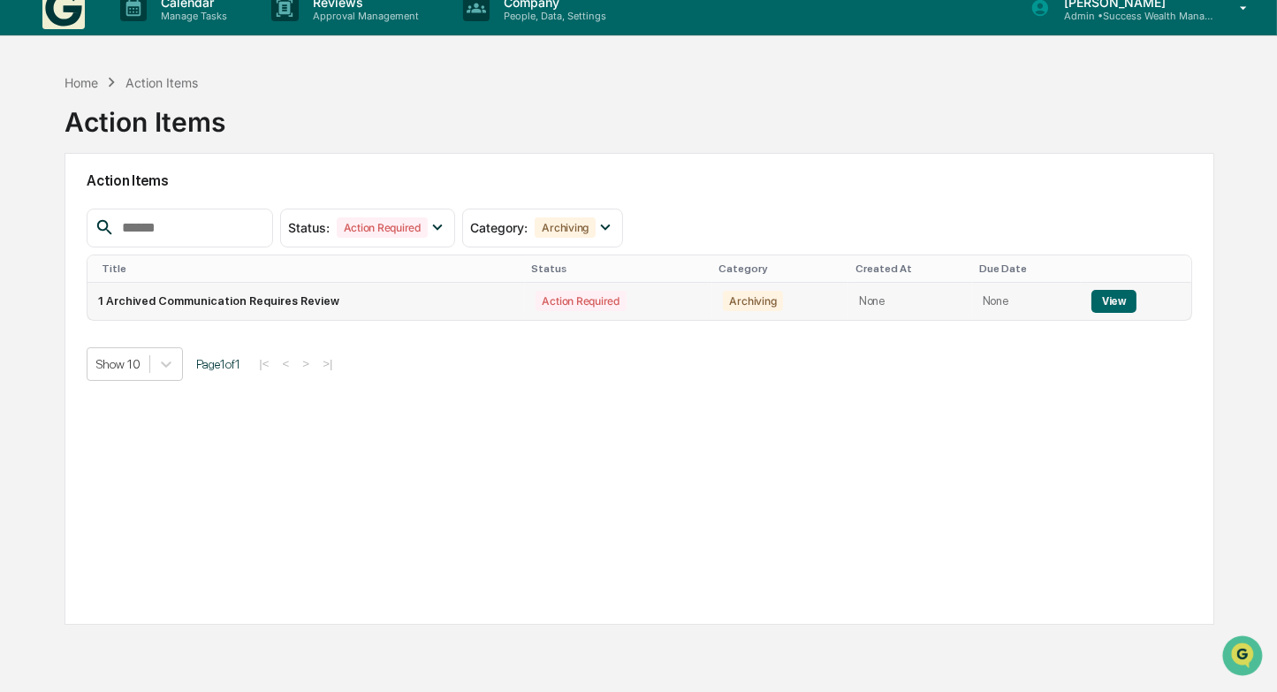
click at [1110, 303] on button "View" at bounding box center [1114, 301] width 45 height 23
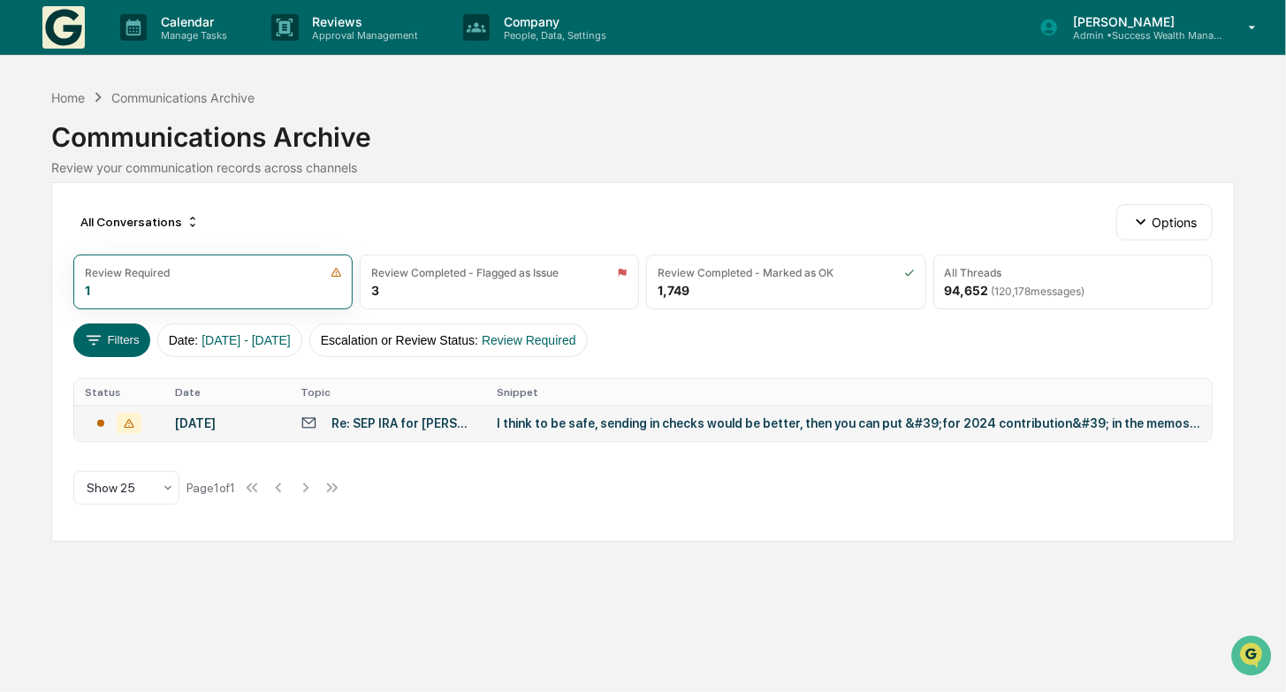
click at [571, 428] on div "I think to be safe, sending in checks would be better, then you can put &#39;fo…" at bounding box center [849, 423] width 704 height 14
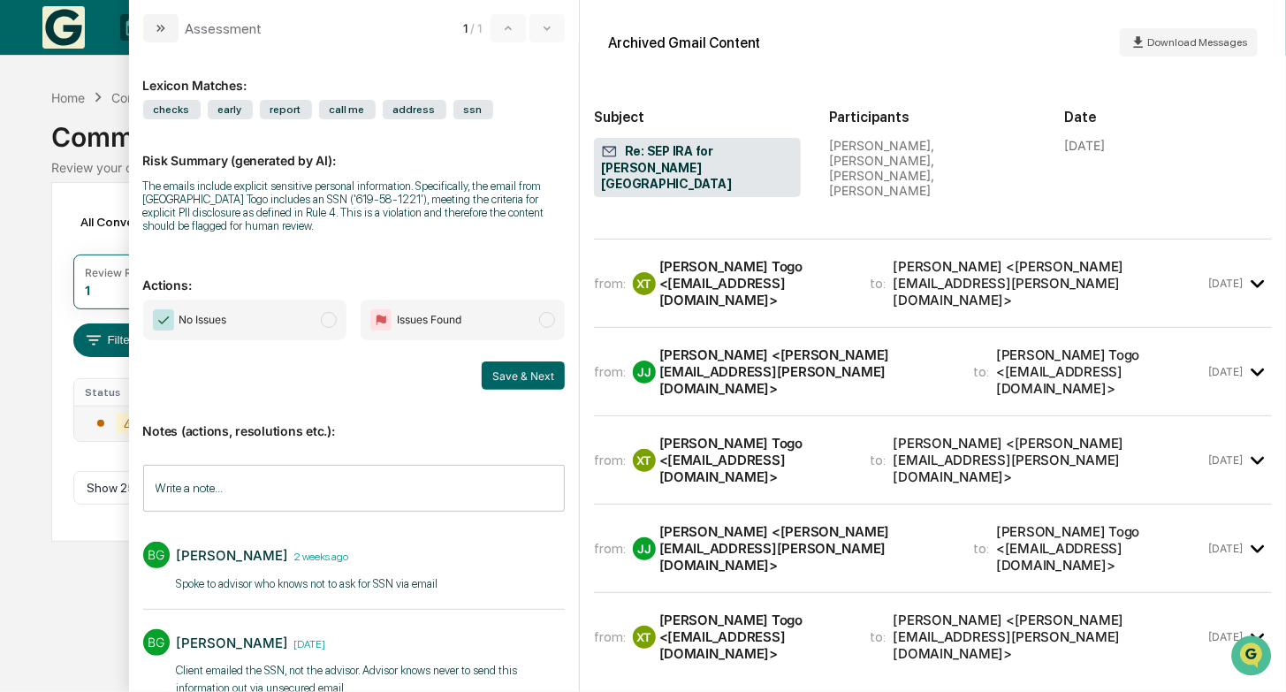
scroll to position [972, 0]
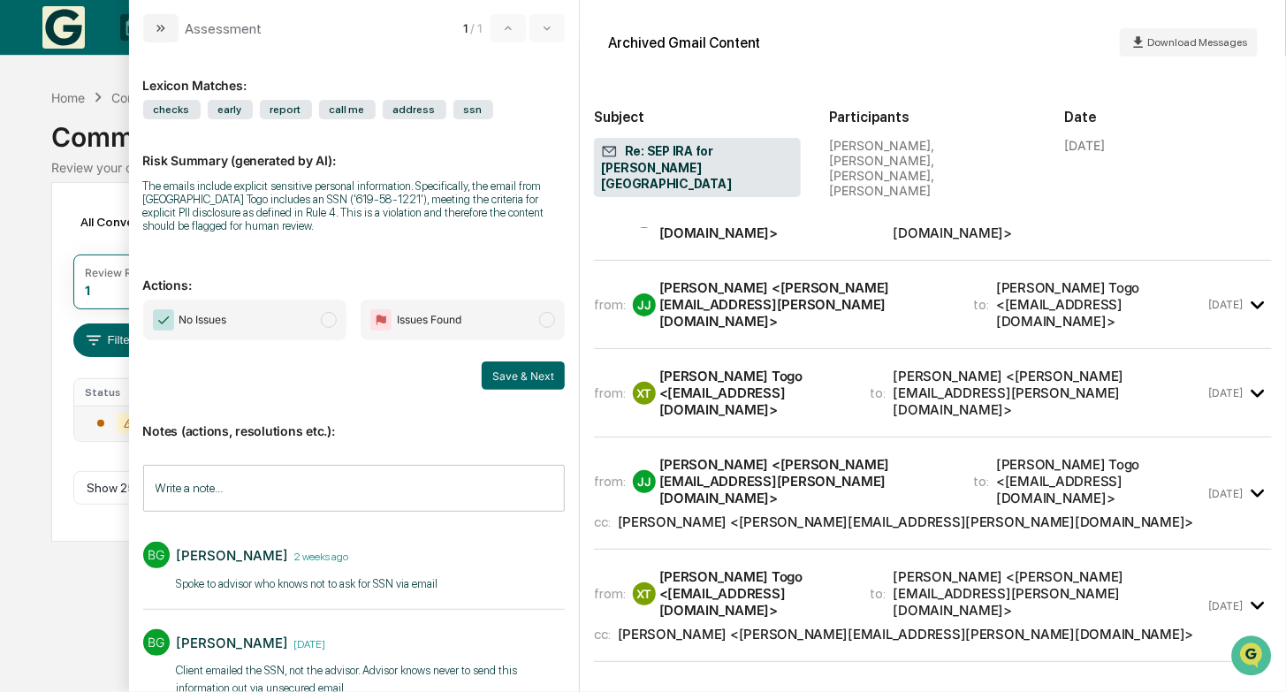
click at [326, 320] on span "modal" at bounding box center [329, 320] width 16 height 16
click at [506, 378] on button "Save & Next" at bounding box center [523, 375] width 83 height 28
